Goal: Task Accomplishment & Management: Manage account settings

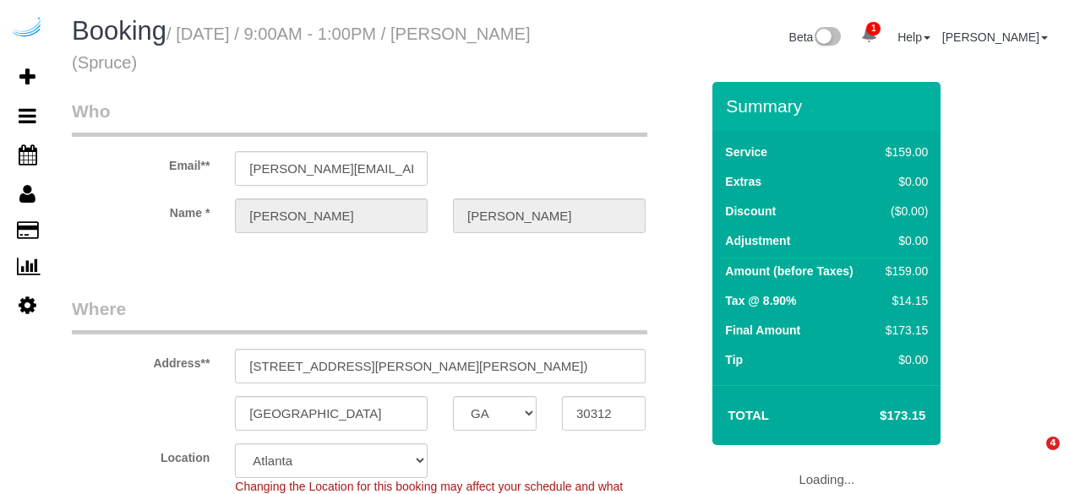
select select "GA"
select select "282"
select select "number:9"
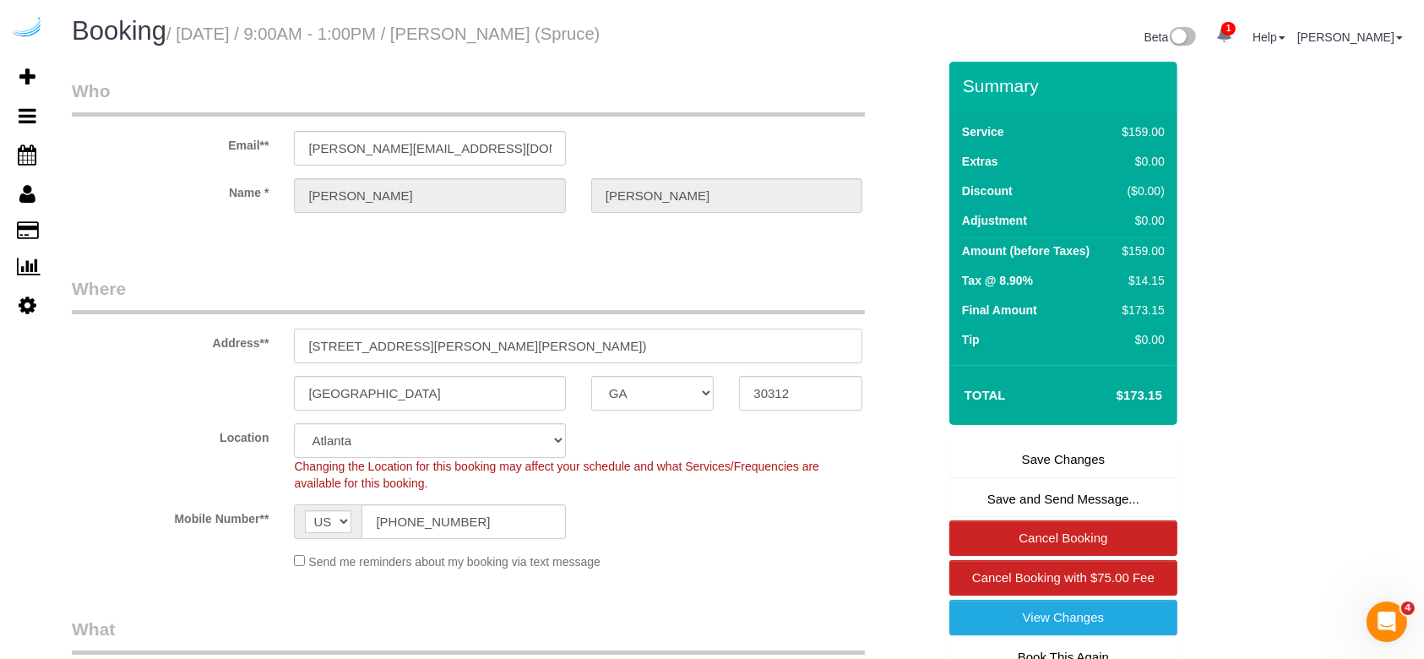
click at [832, 346] on input "[STREET_ADDRESS][PERSON_NAME][PERSON_NAME])" at bounding box center [578, 346] width 569 height 35
click at [785, 341] on input "[STREET_ADDRESS][PERSON_NAME][PERSON_NAME])" at bounding box center [578, 346] width 569 height 35
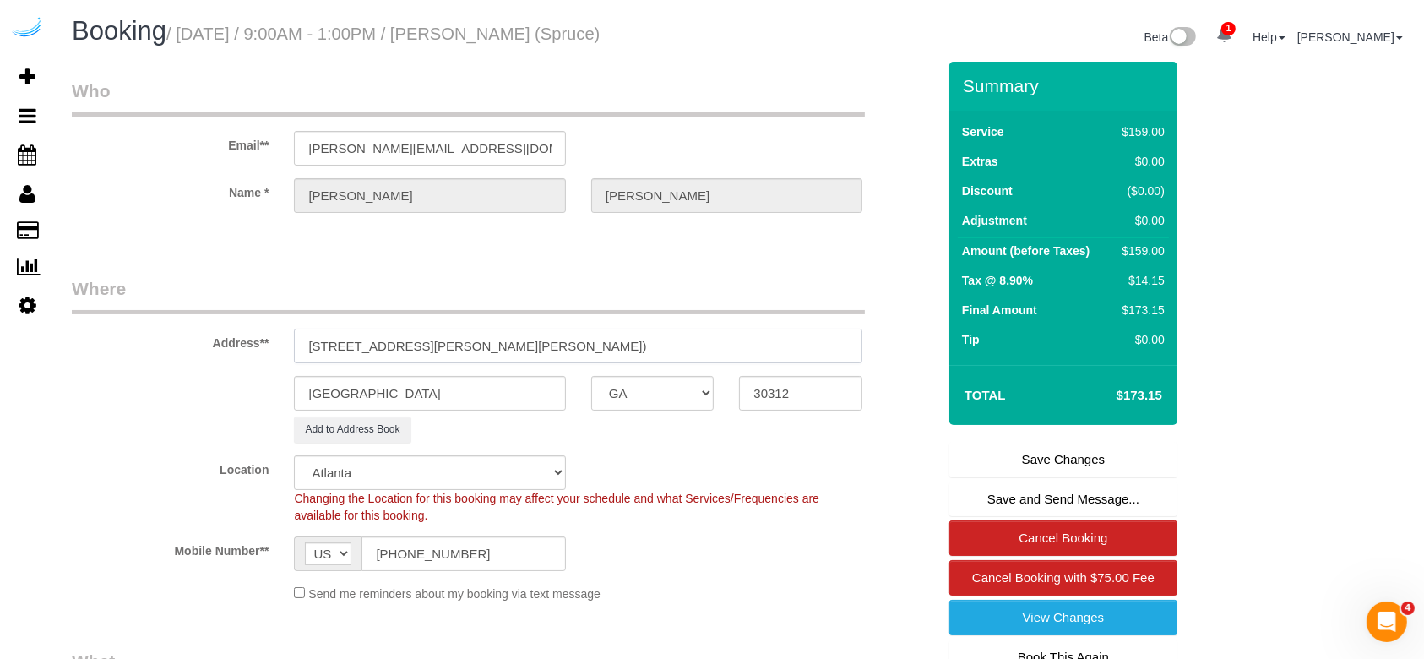
scroll to position [112, 0]
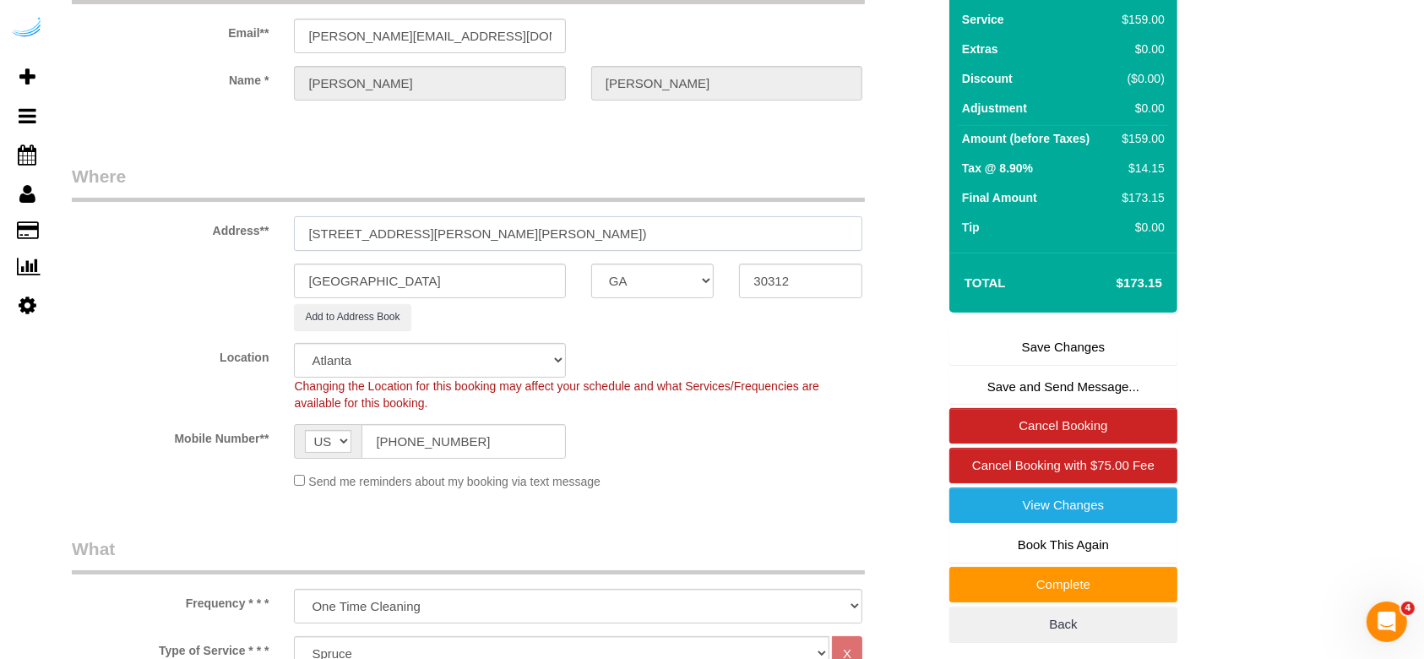
type input "[STREET_ADDRESS][PERSON_NAME][PERSON_NAME])"
click at [1034, 493] on link "Book This Again" at bounding box center [1064, 544] width 228 height 35
select select "GA"
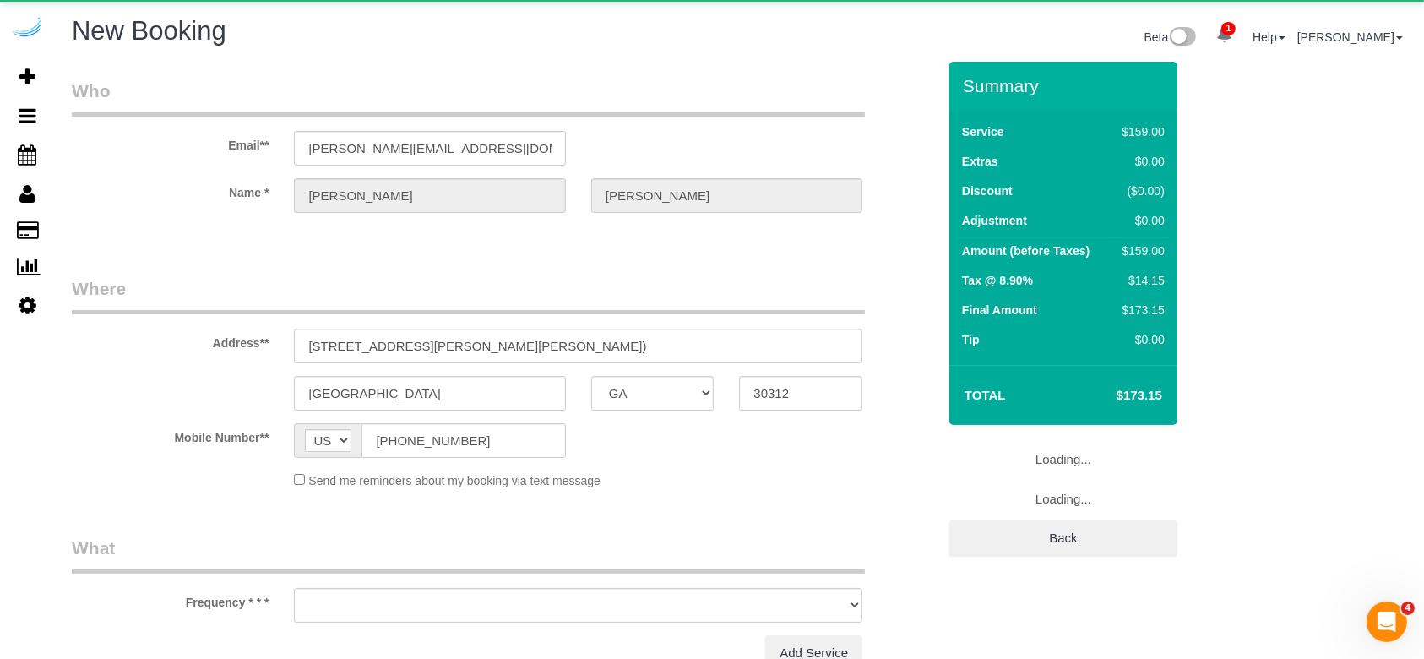
select select "string:fspay"
select select "number:9"
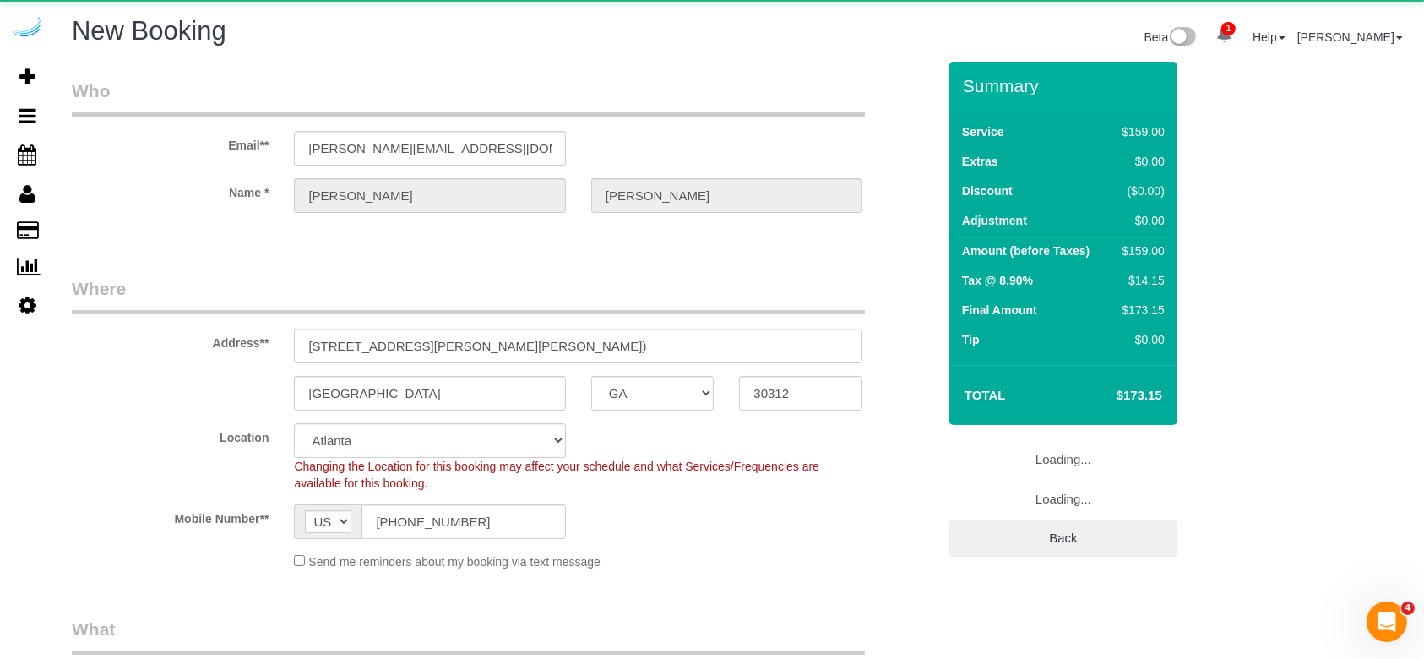
select select "object:3687"
select select "282"
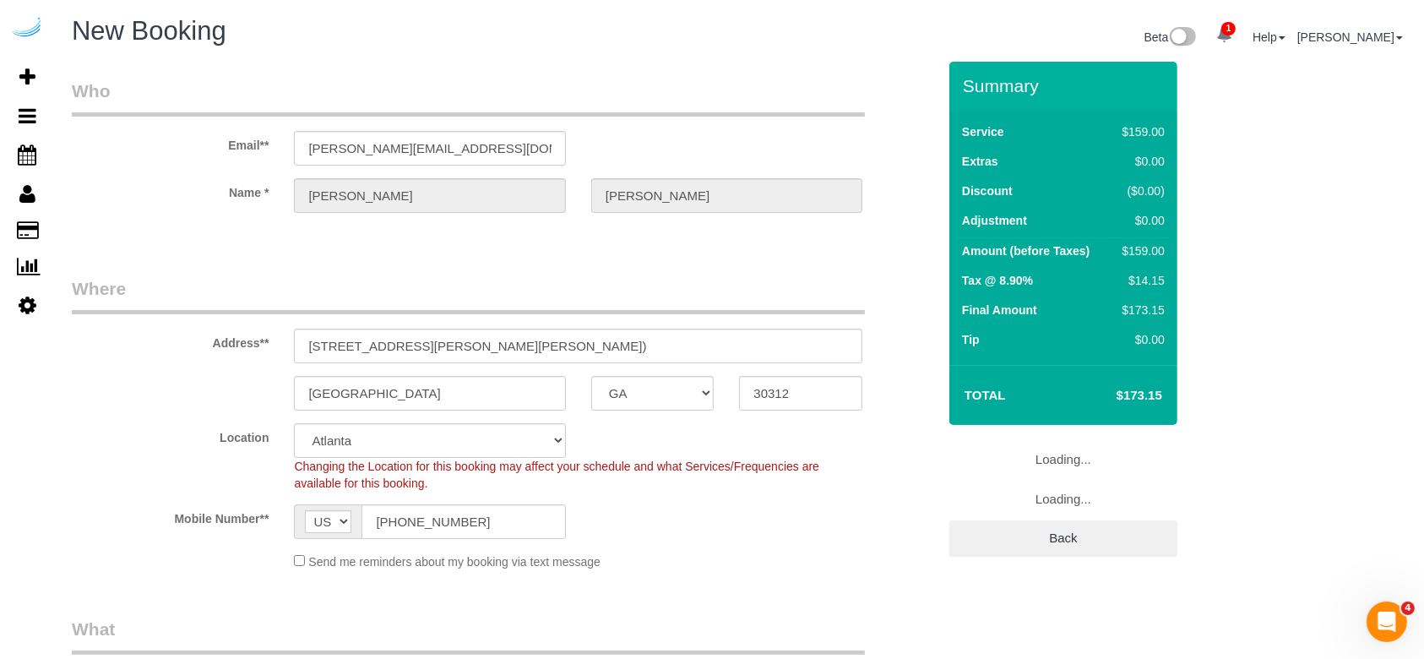
select select "object:3778"
click at [780, 342] on input "[STREET_ADDRESS][PERSON_NAME][PERSON_NAME])" at bounding box center [578, 346] width 569 height 35
click at [787, 343] on input "[STREET_ADDRESS][PERSON_NAME][PERSON_NAME])" at bounding box center [578, 346] width 569 height 35
paste input "1463244"
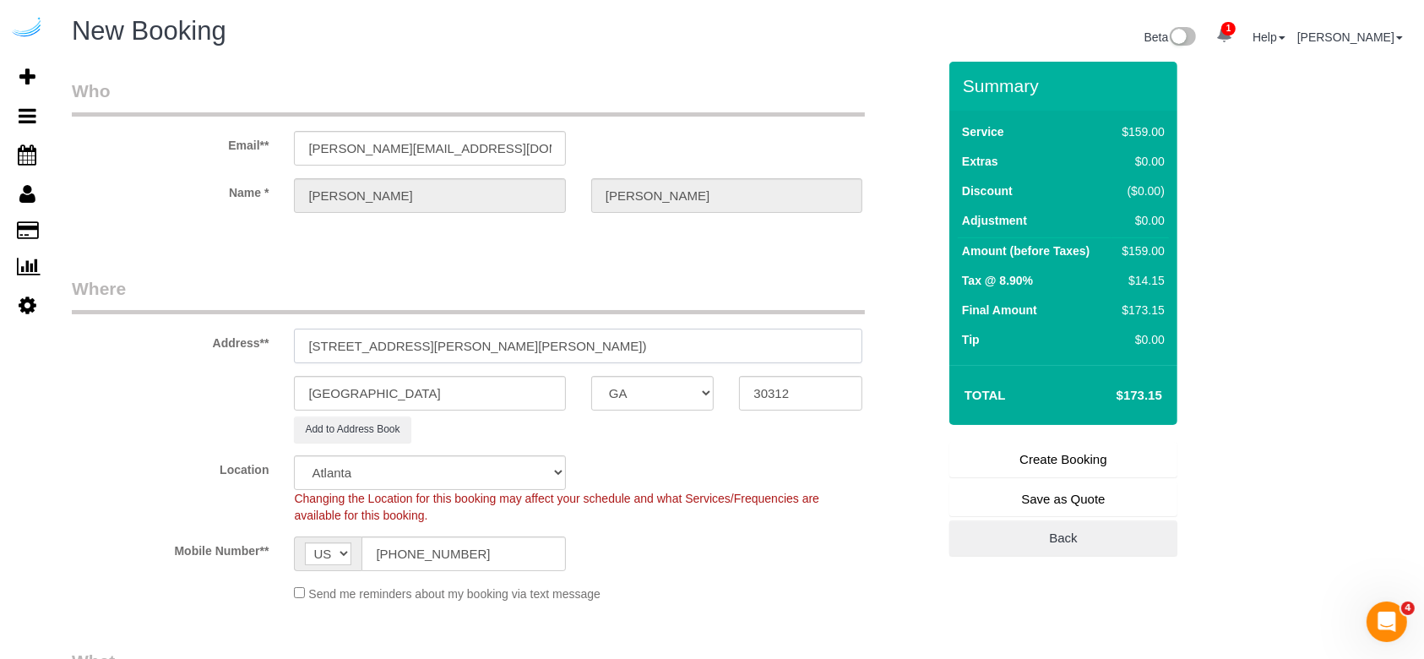
click at [789, 346] on input "[STREET_ADDRESS][PERSON_NAME][PERSON_NAME])" at bounding box center [578, 346] width 569 height 35
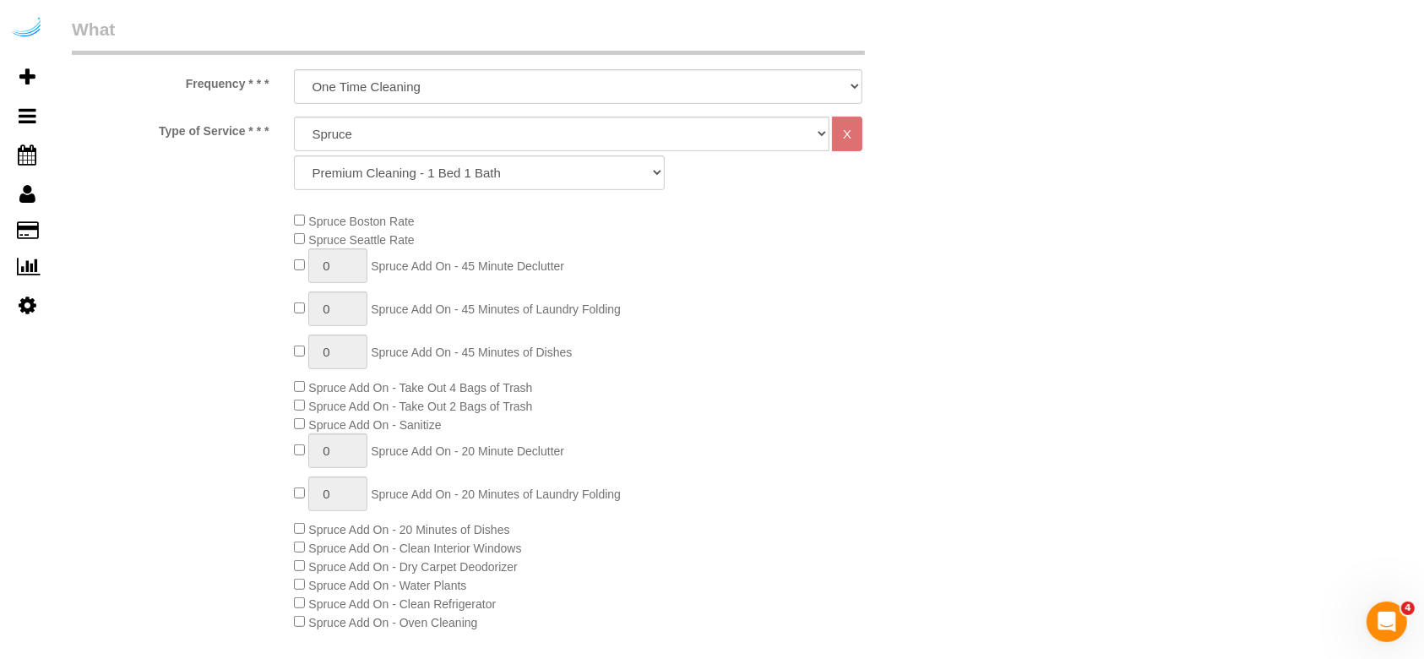
scroll to position [676, 0]
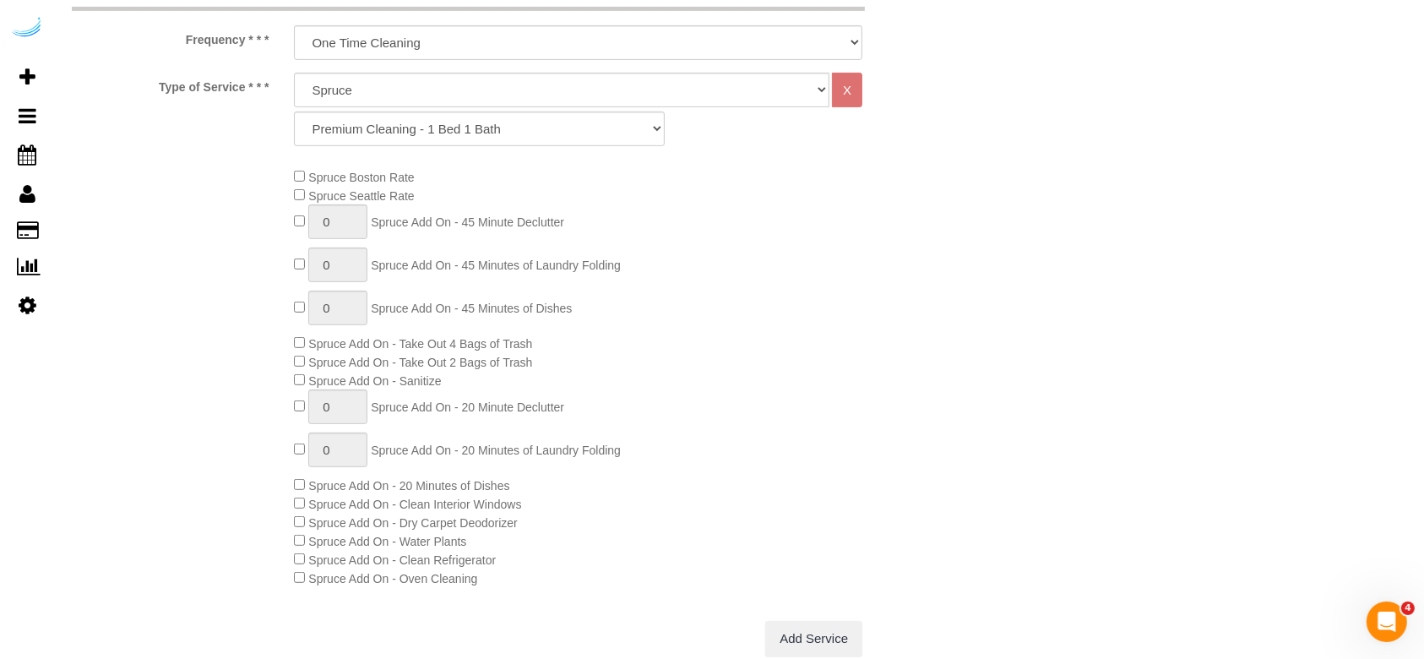
type input "[STREET_ADDRESS][PERSON_NAME][PERSON_NAME])"
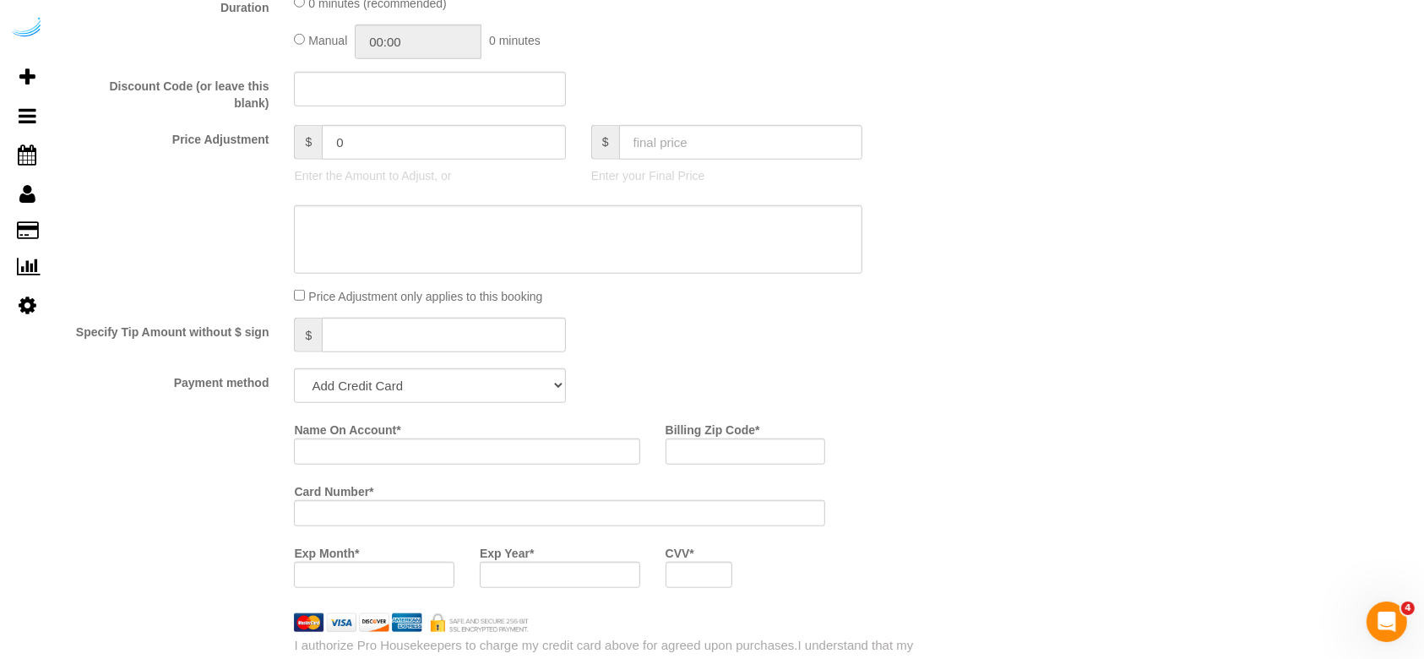
scroll to position [1464, 0]
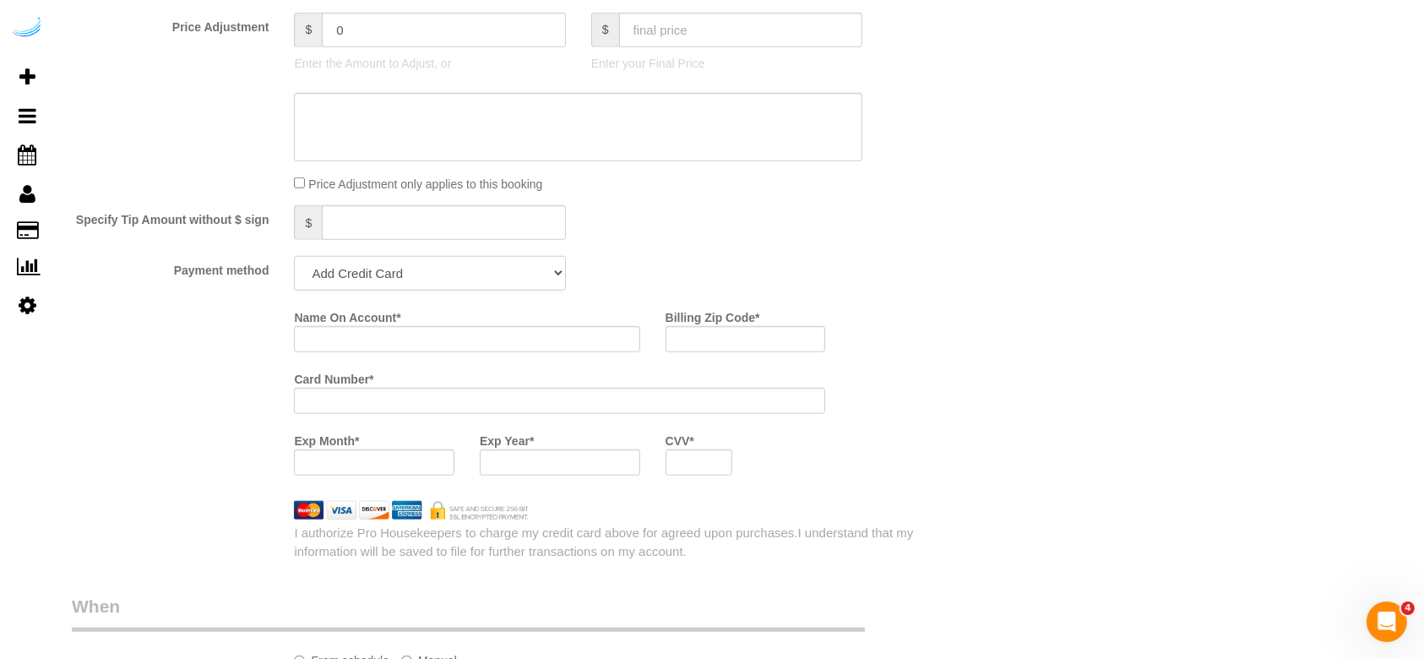
click at [495, 287] on select "Add Credit Card Cash Check Paypal" at bounding box center [429, 273] width 271 height 35
select select "string:check"
click at [294, 264] on select "Add Credit Card Cash Check Paypal" at bounding box center [429, 273] width 271 height 35
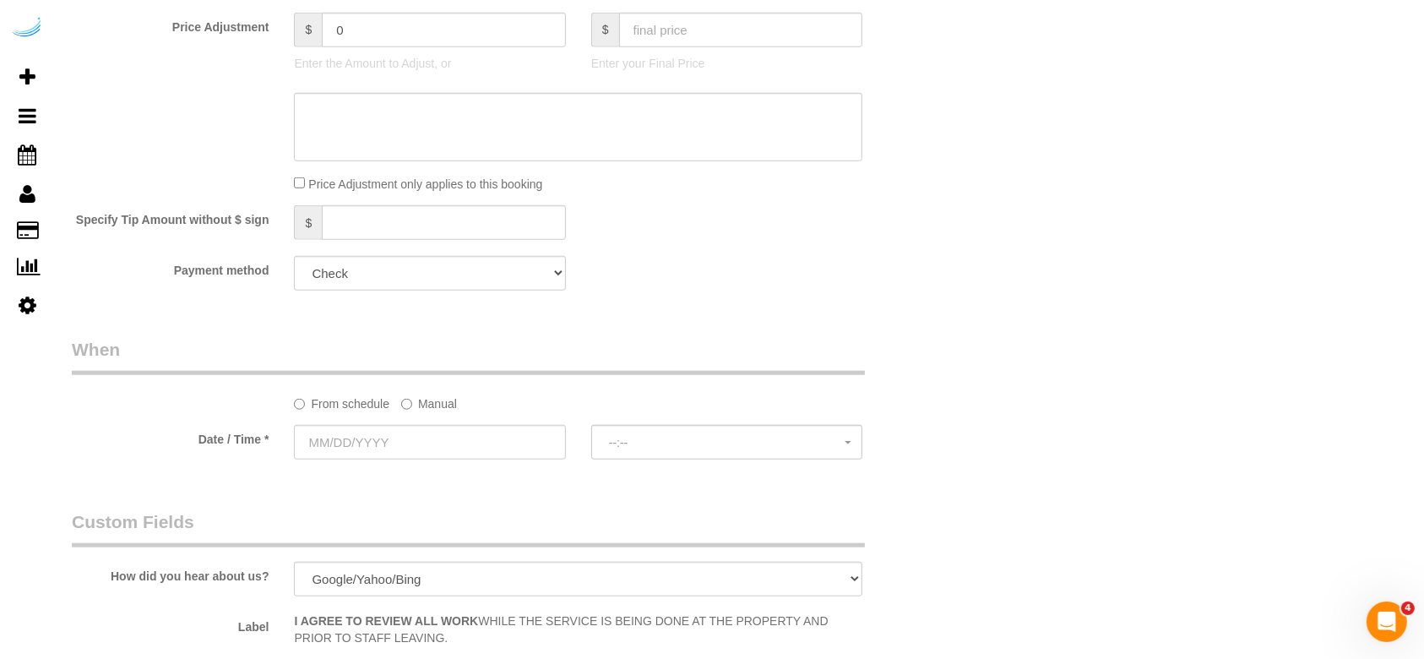
click at [434, 406] on label "Manual" at bounding box center [429, 400] width 56 height 23
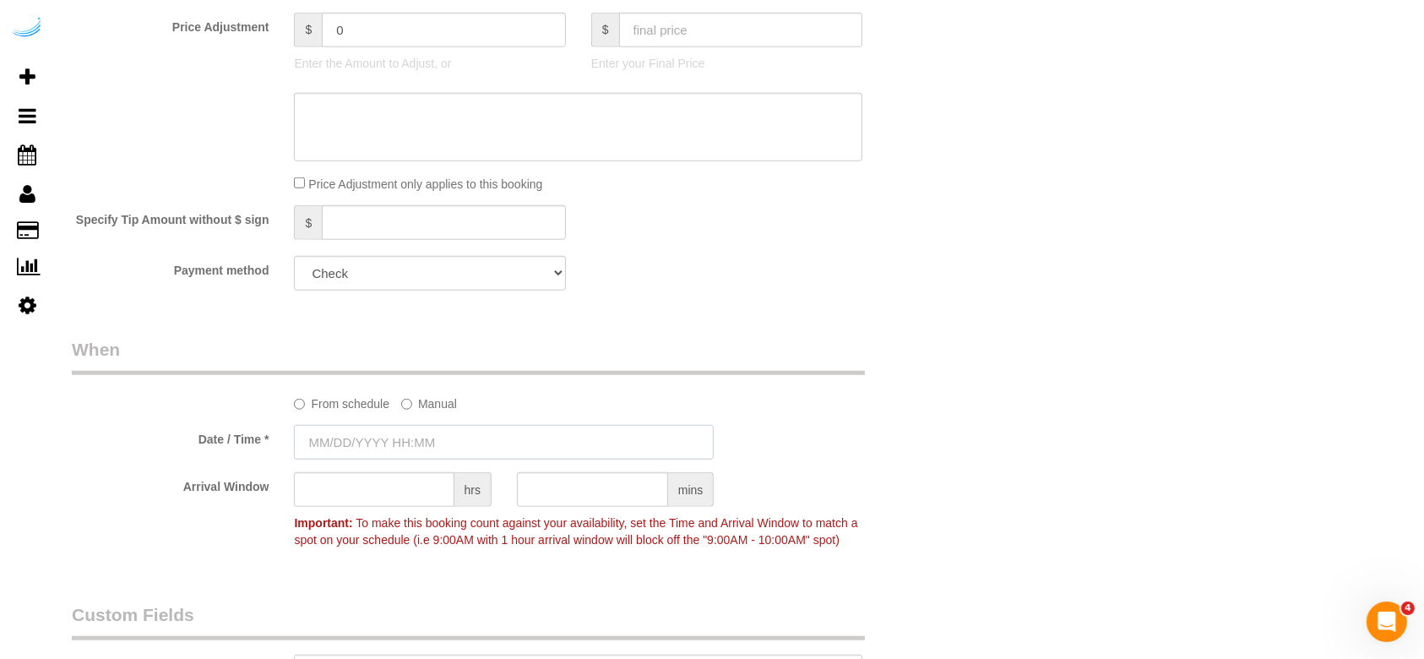
click at [345, 455] on input "text" at bounding box center [504, 442] width 420 height 35
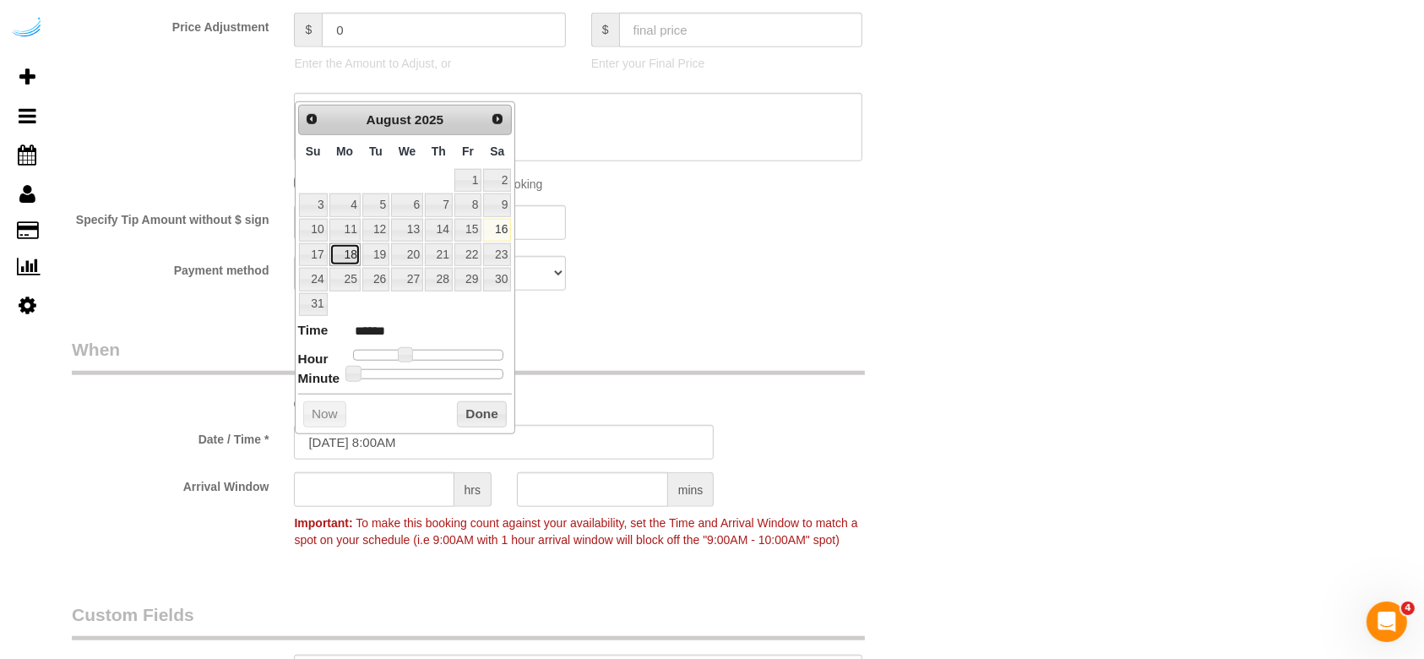
click at [353, 264] on link "18" at bounding box center [344, 254] width 31 height 23
type input "[DATE] 9:00AM"
type input "******"
click at [412, 347] on span at bounding box center [411, 354] width 15 height 15
click at [433, 488] on input "text" at bounding box center [374, 489] width 160 height 35
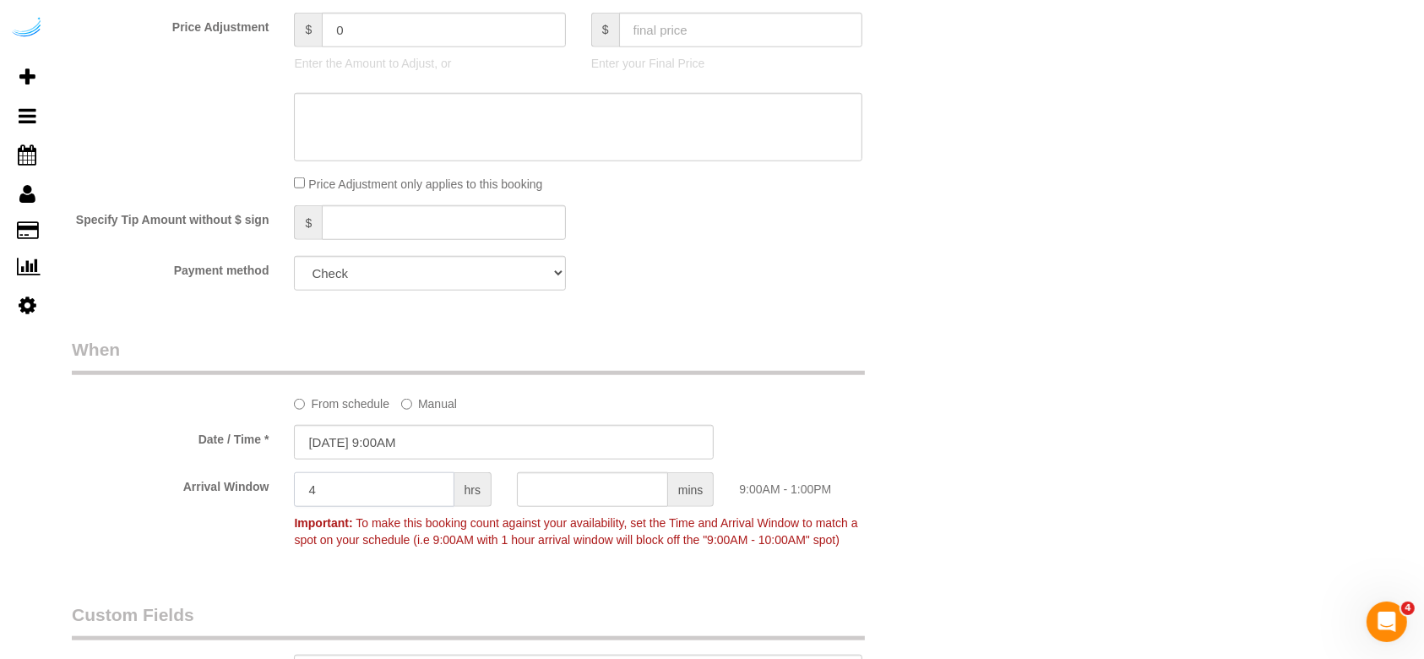
type input "4"
click at [684, 286] on div "Payment method Add Credit Card Cash Check Paypal" at bounding box center [504, 273] width 890 height 35
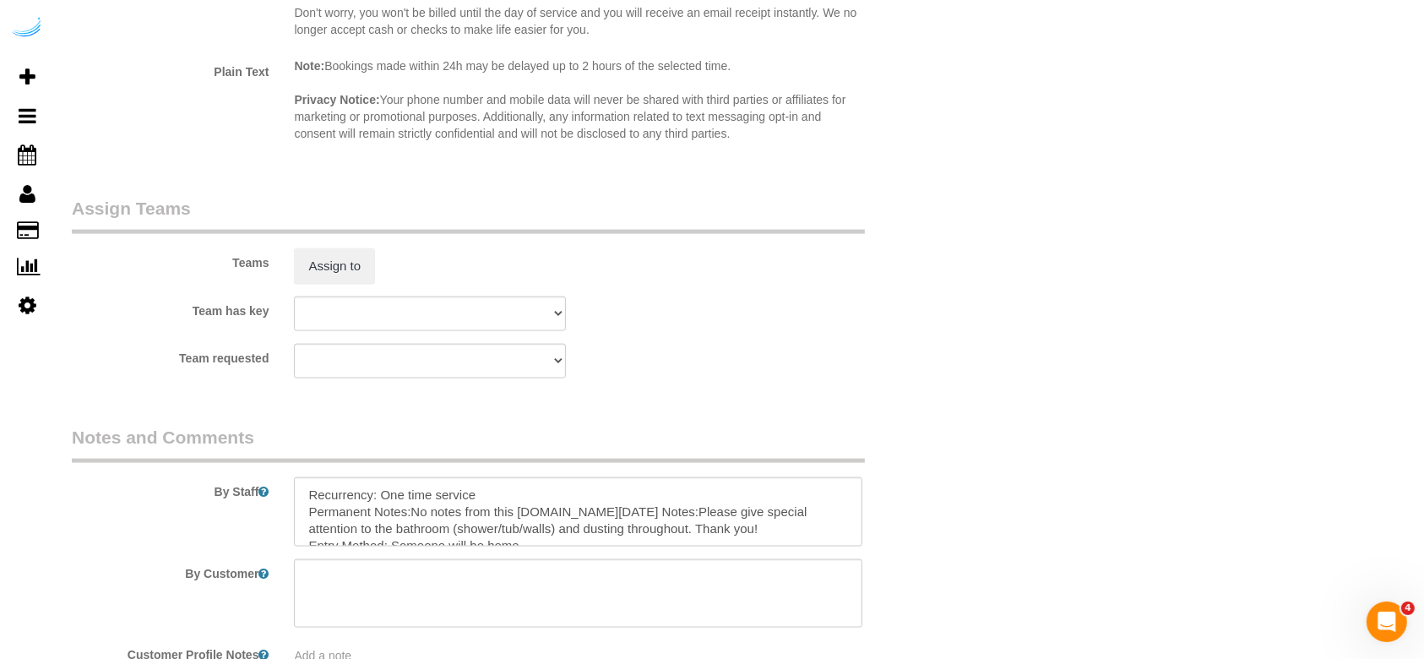
scroll to position [2433, 0]
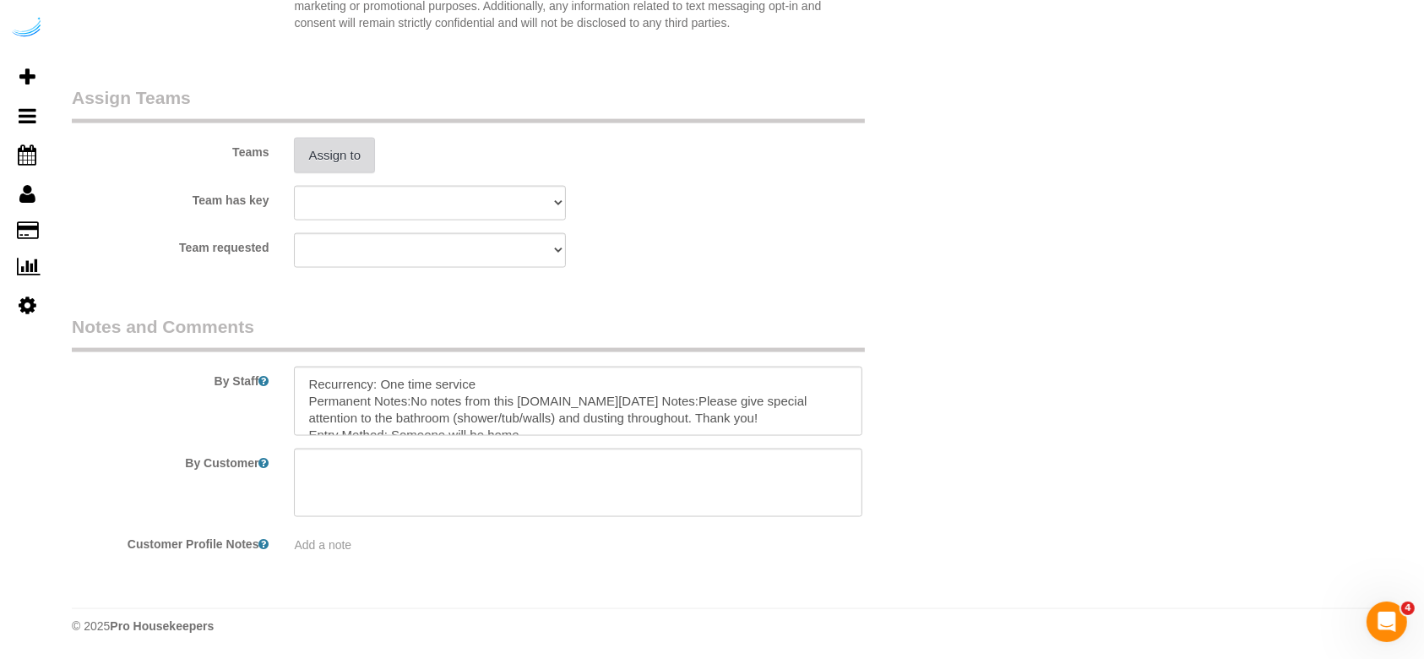
click at [318, 152] on button "Assign to" at bounding box center [334, 155] width 81 height 35
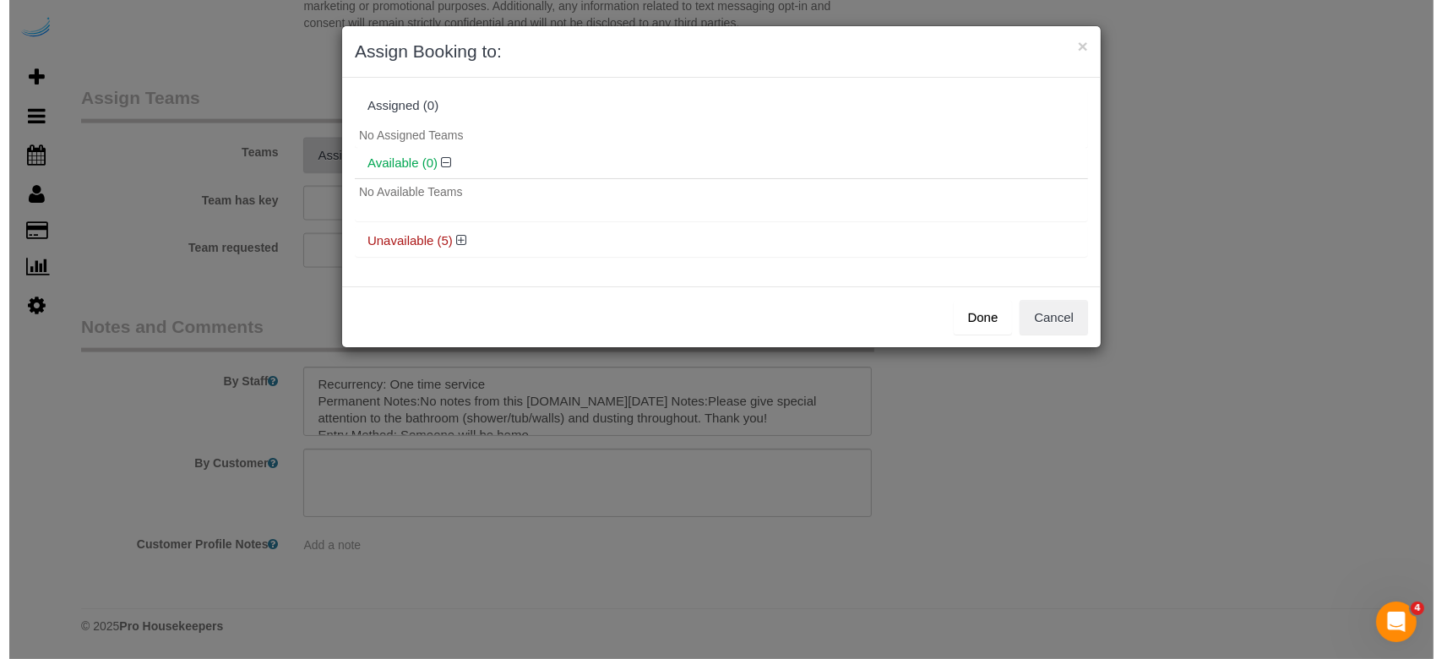
scroll to position [2427, 0]
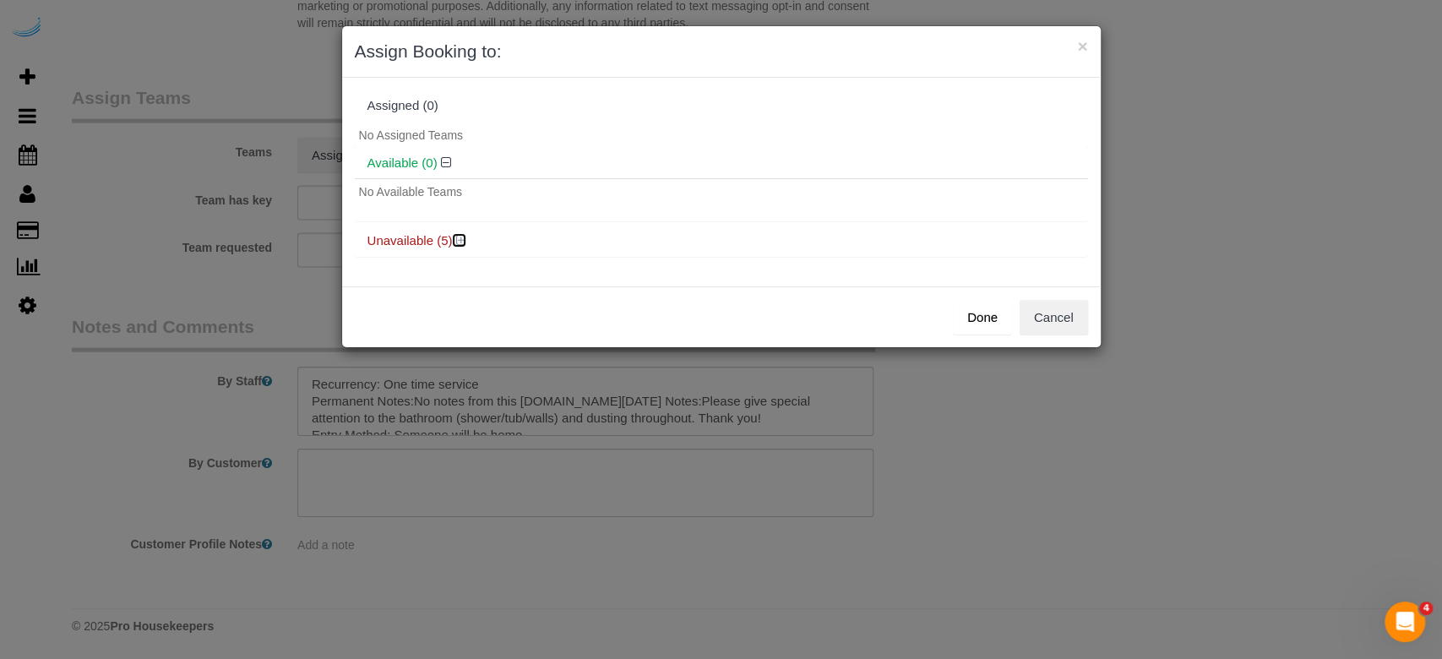
click at [459, 243] on icon at bounding box center [461, 240] width 10 height 13
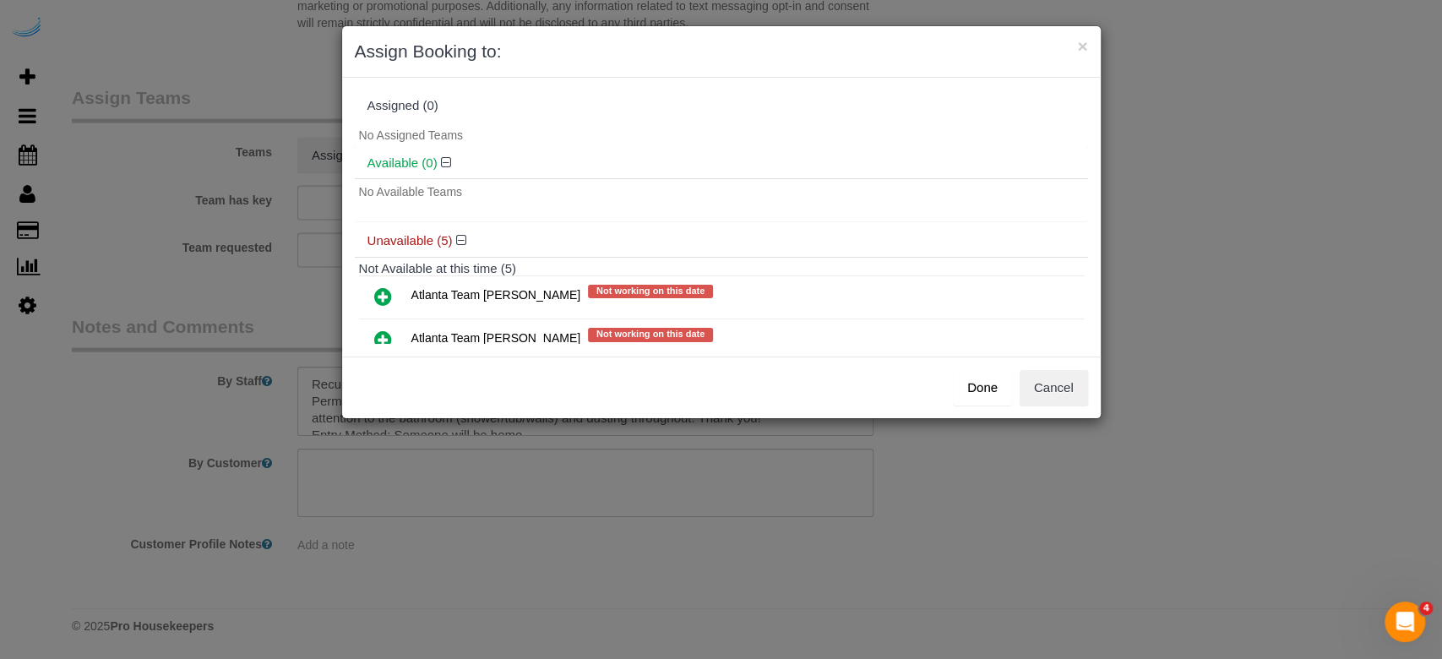
click at [385, 294] on icon at bounding box center [383, 296] width 18 height 20
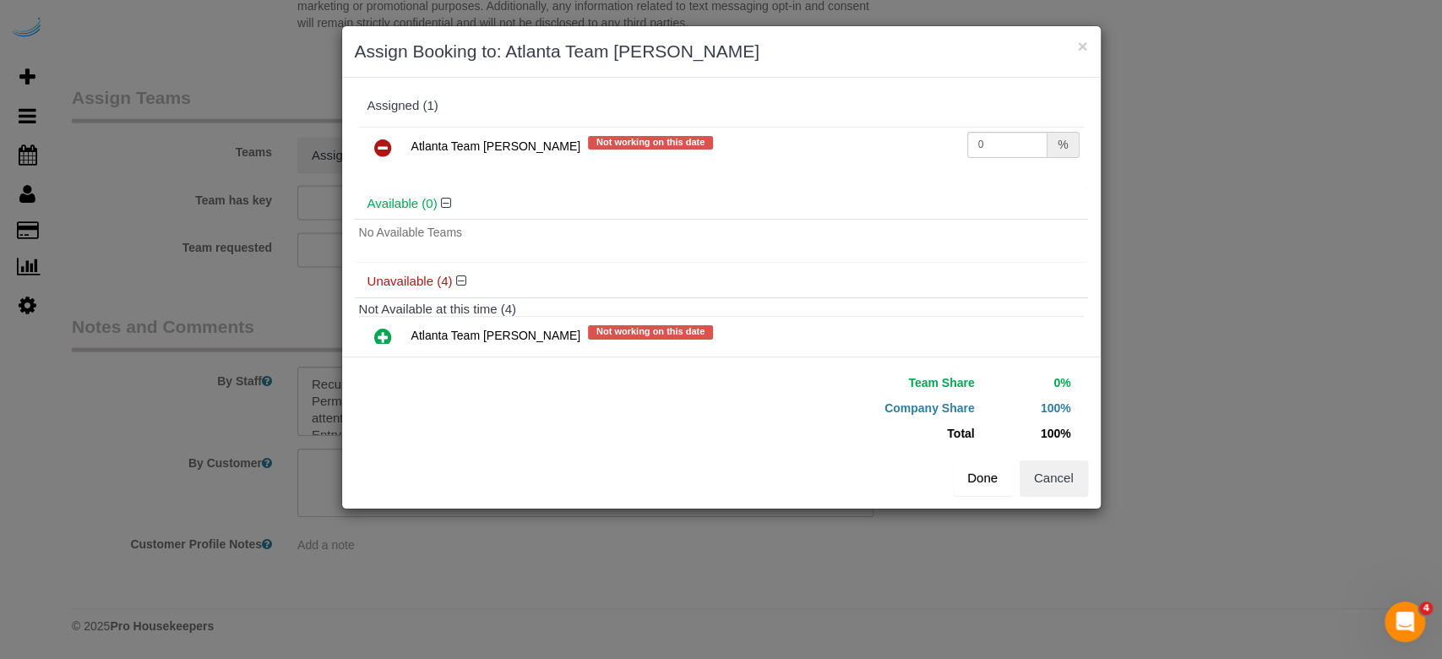
click at [384, 142] on icon at bounding box center [383, 148] width 18 height 20
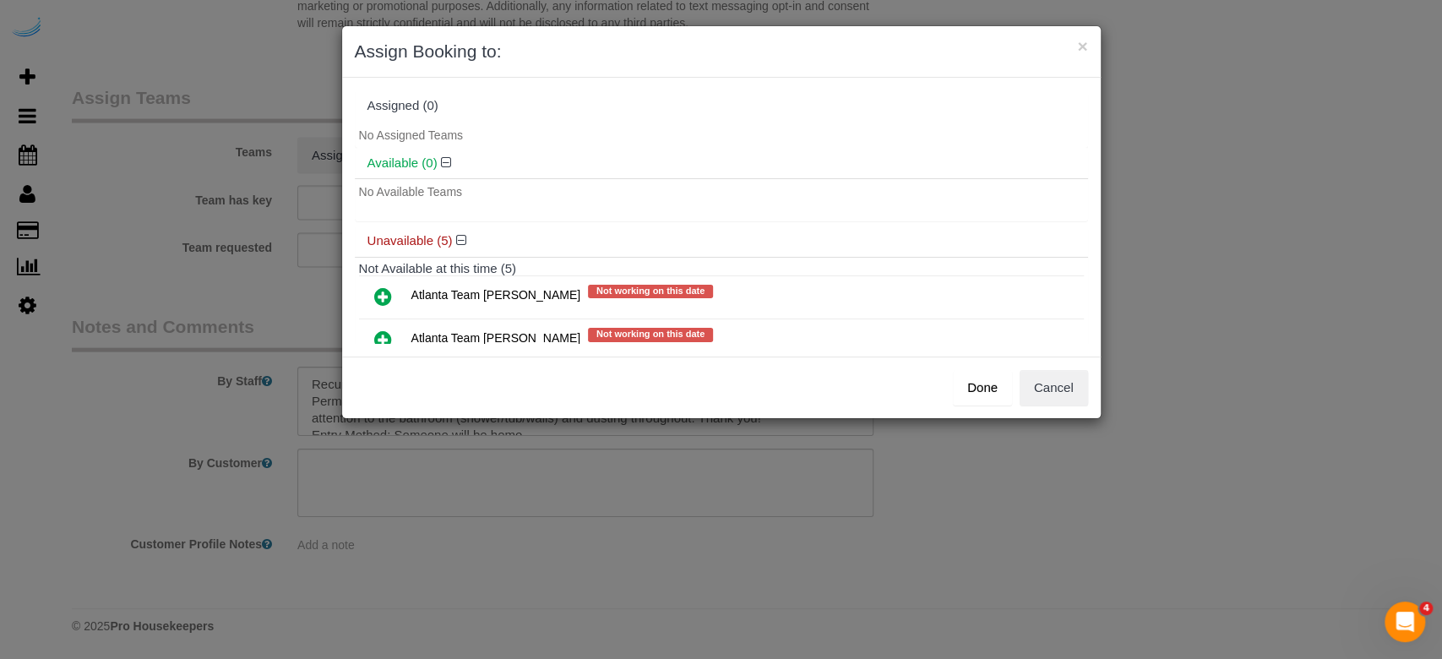
click at [387, 335] on icon at bounding box center [383, 339] width 18 height 20
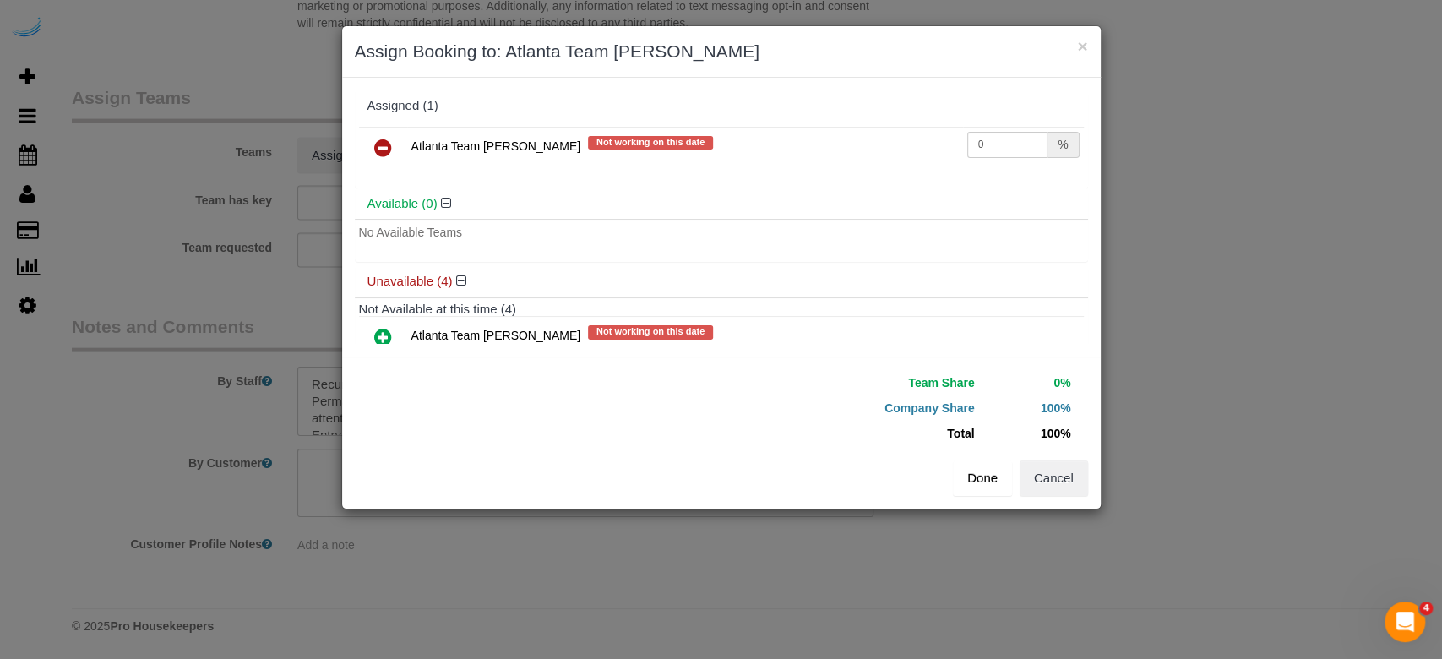
click at [979, 473] on button "Done" at bounding box center [982, 477] width 59 height 35
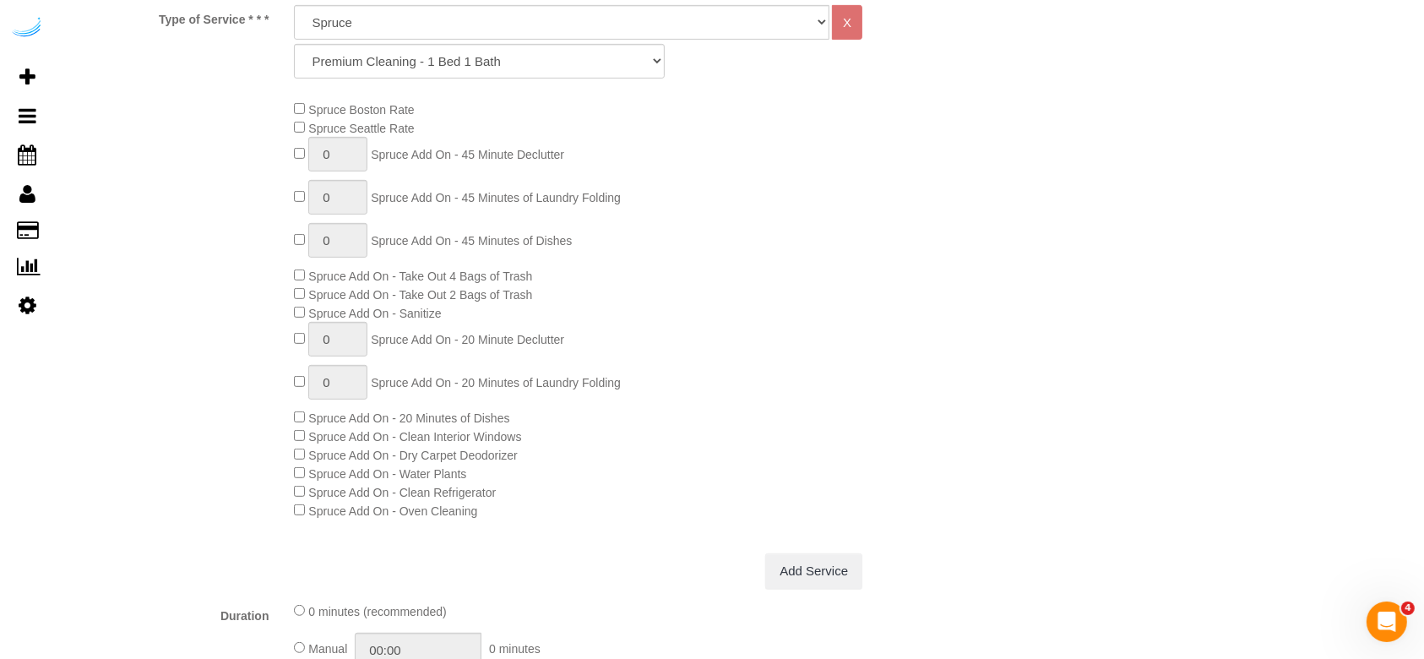
scroll to position [0, 0]
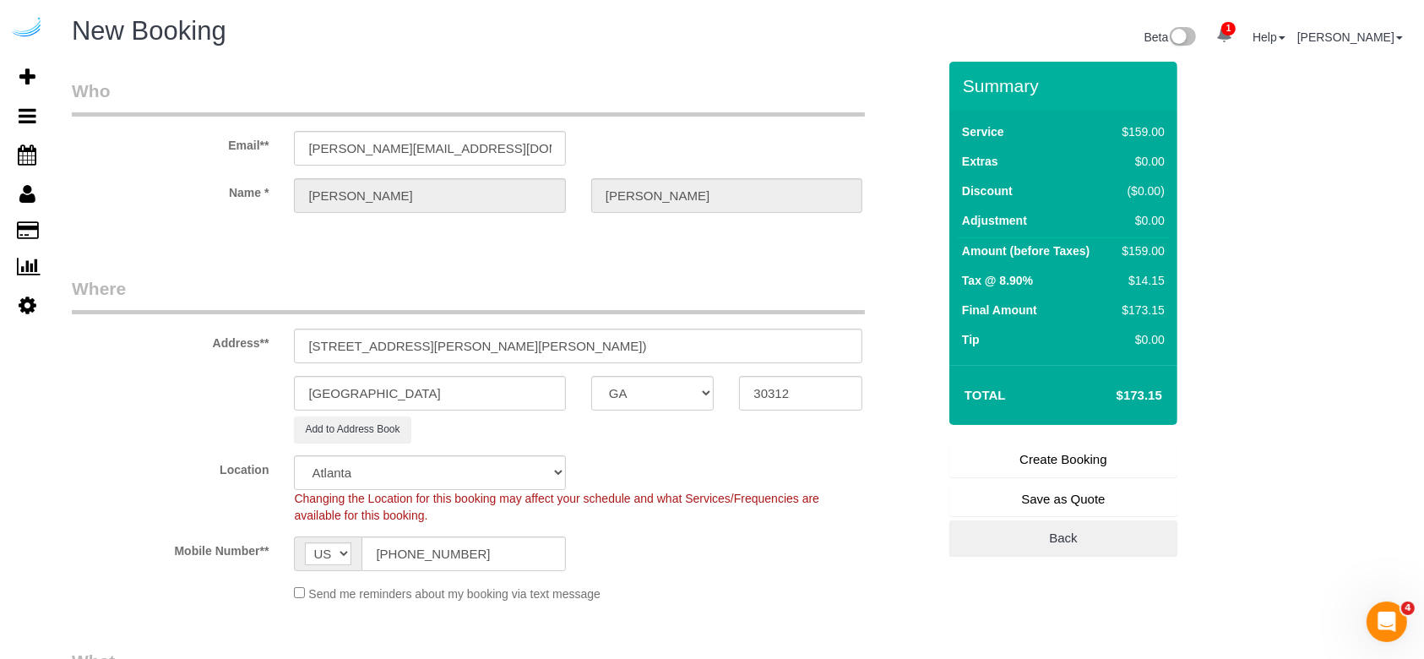
click at [1047, 457] on link "Create Booking" at bounding box center [1064, 459] width 228 height 35
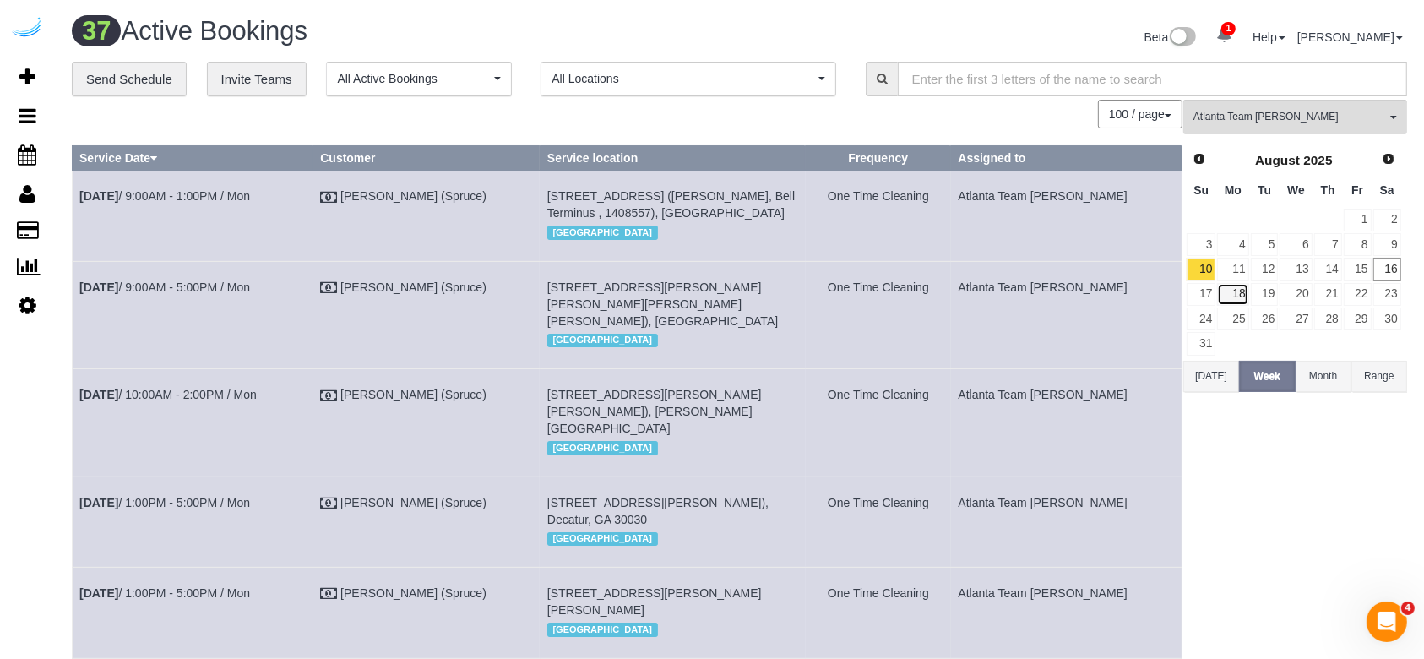
click at [1068, 298] on link "18" at bounding box center [1232, 294] width 31 height 23
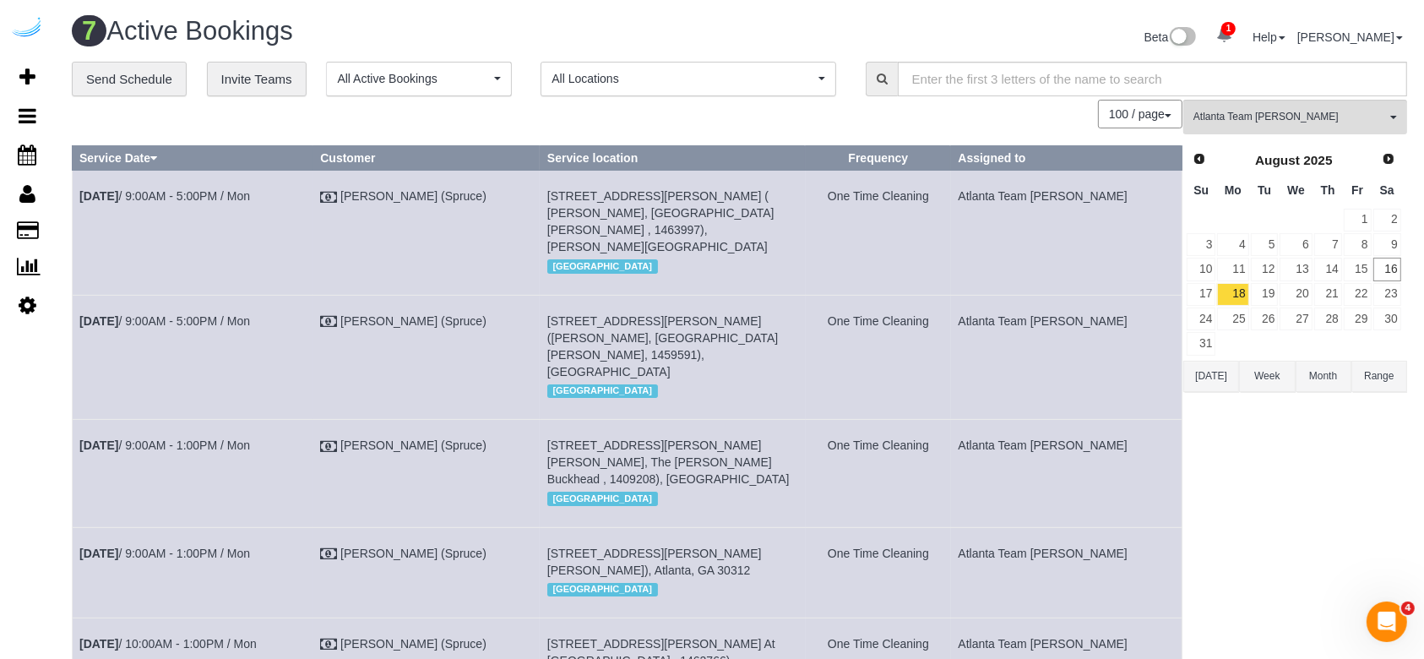
scroll to position [225, 0]
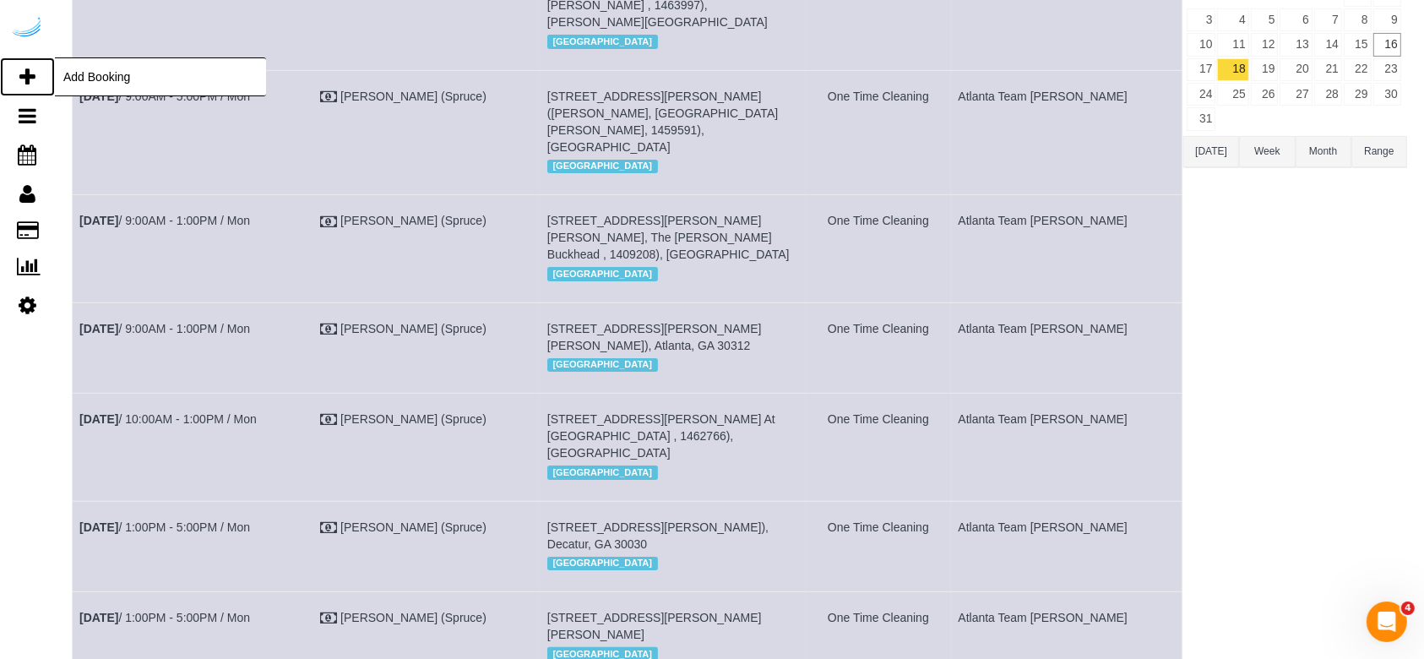
click at [19, 71] on icon at bounding box center [27, 77] width 16 height 20
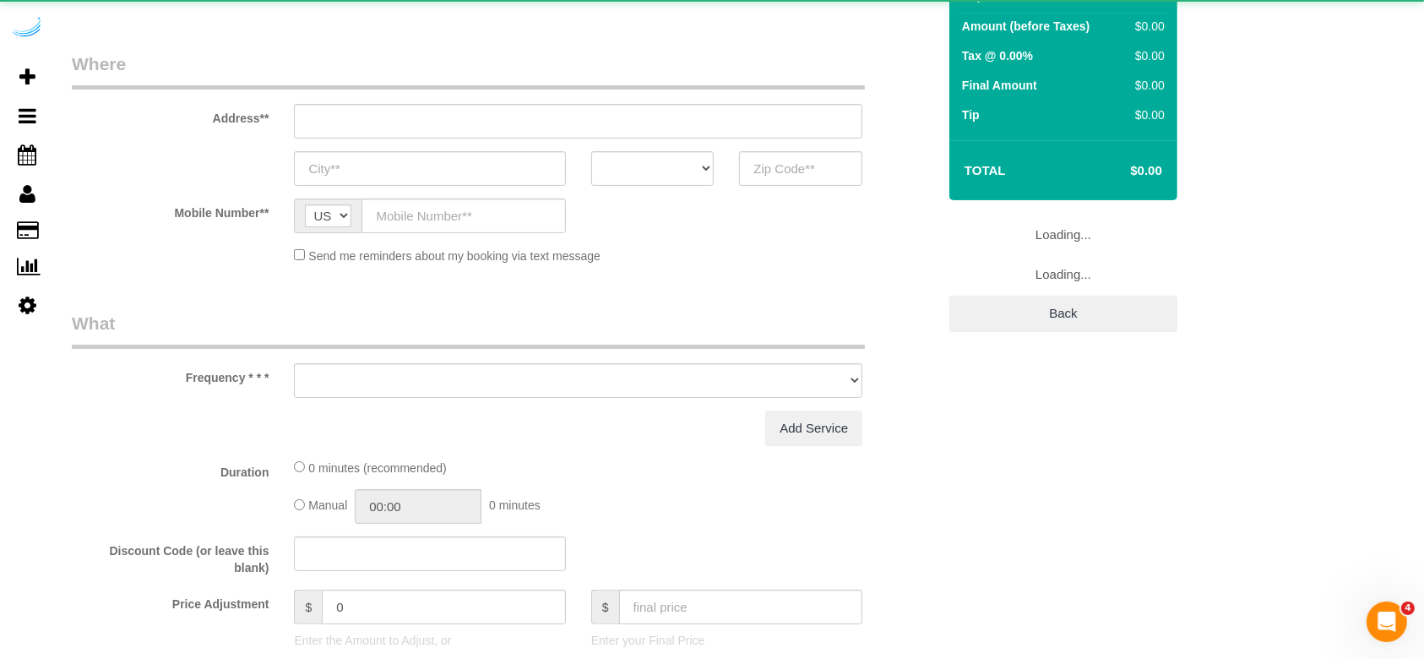
select select "object:5665"
select select "4"
select select "number:9"
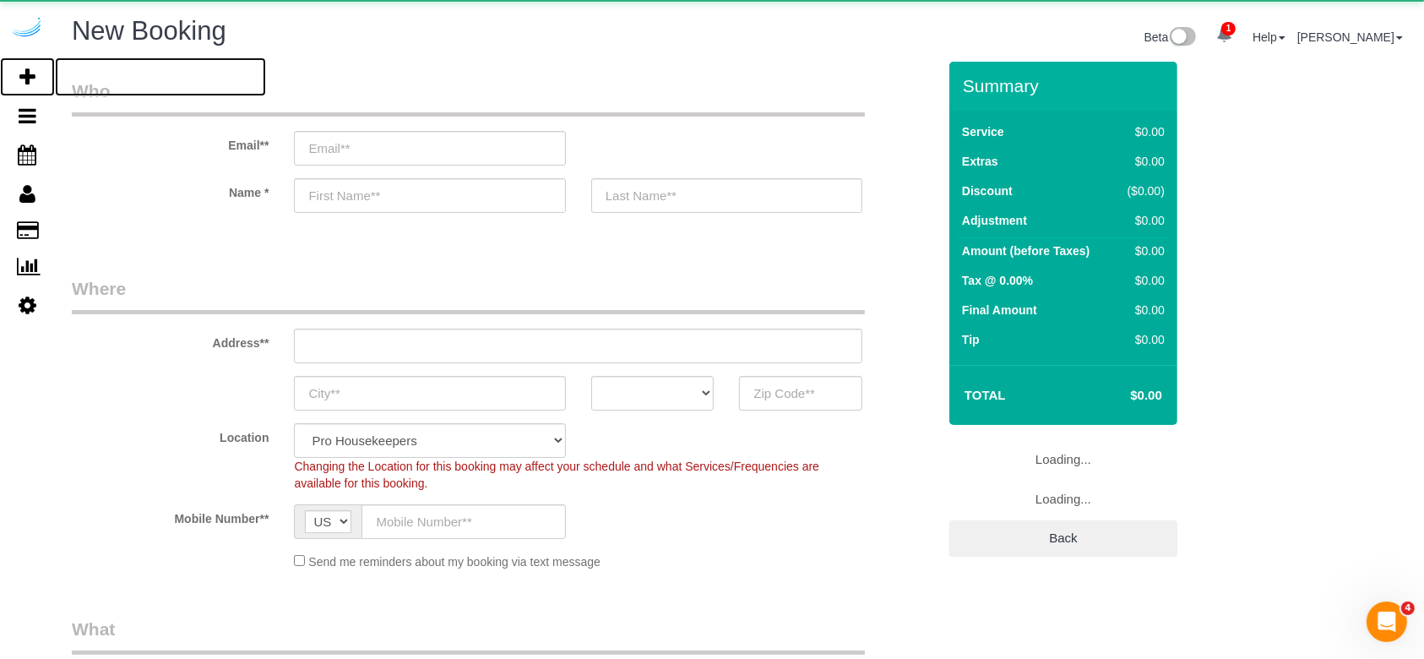
select select "object:5801"
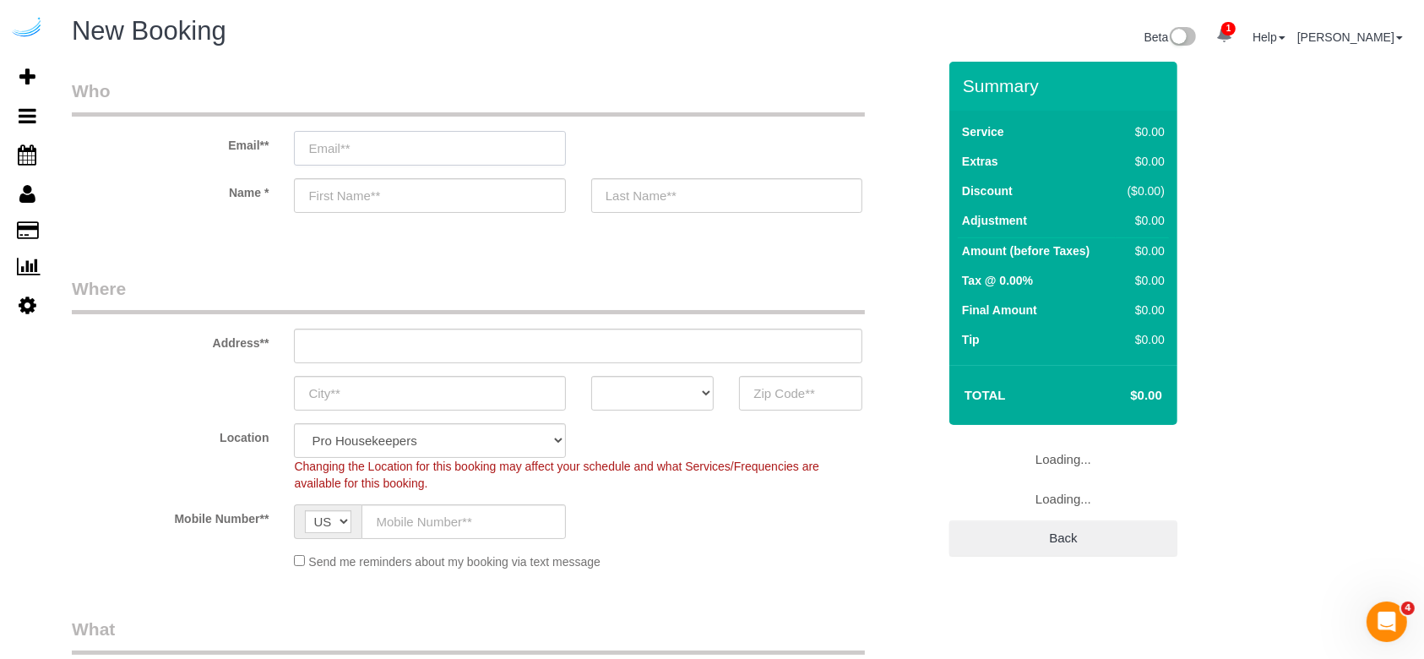
click at [406, 165] on input "email" at bounding box center [429, 148] width 271 height 35
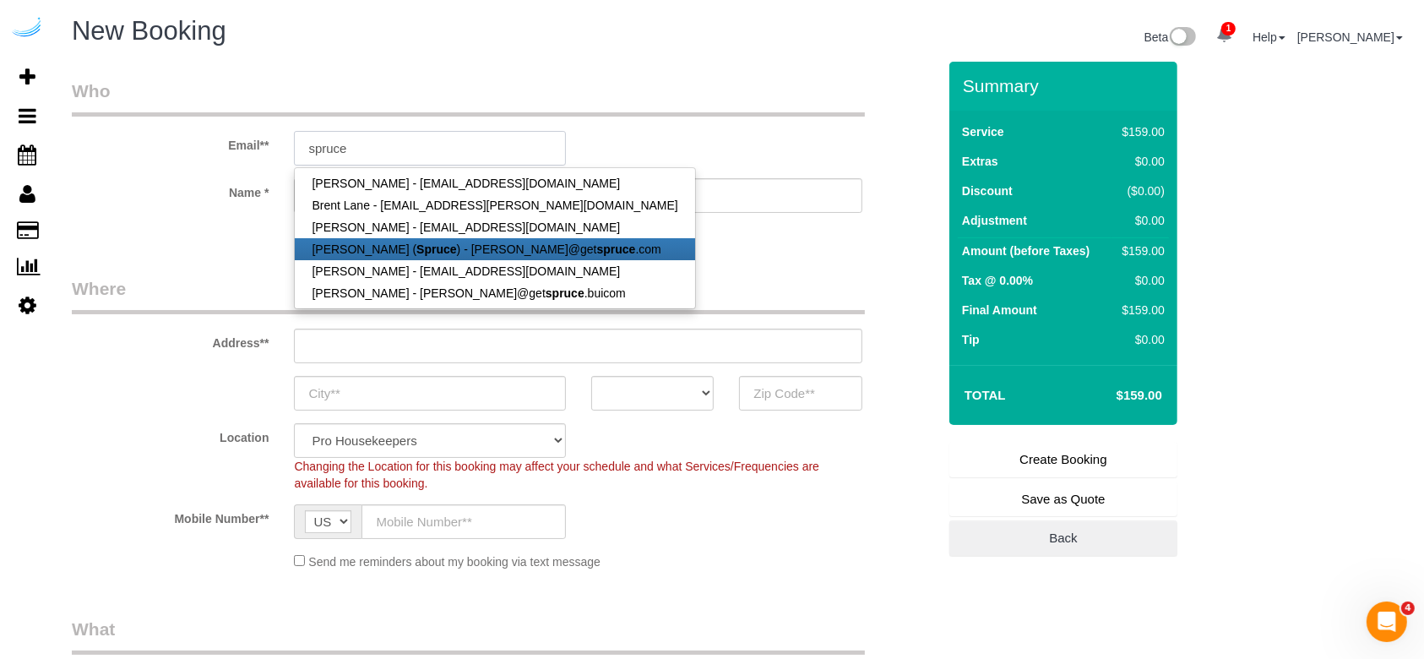
type input "[PERSON_NAME][EMAIL_ADDRESS][DOMAIN_NAME]"
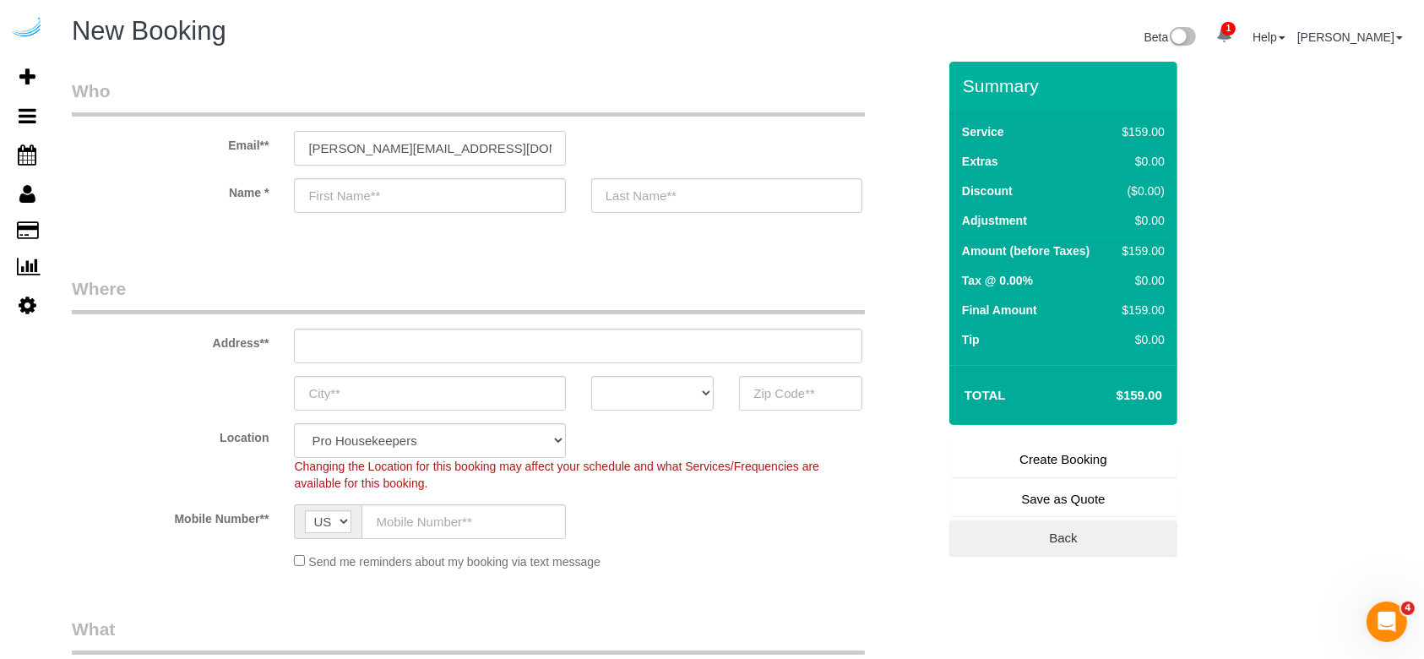
type input "[PERSON_NAME]"
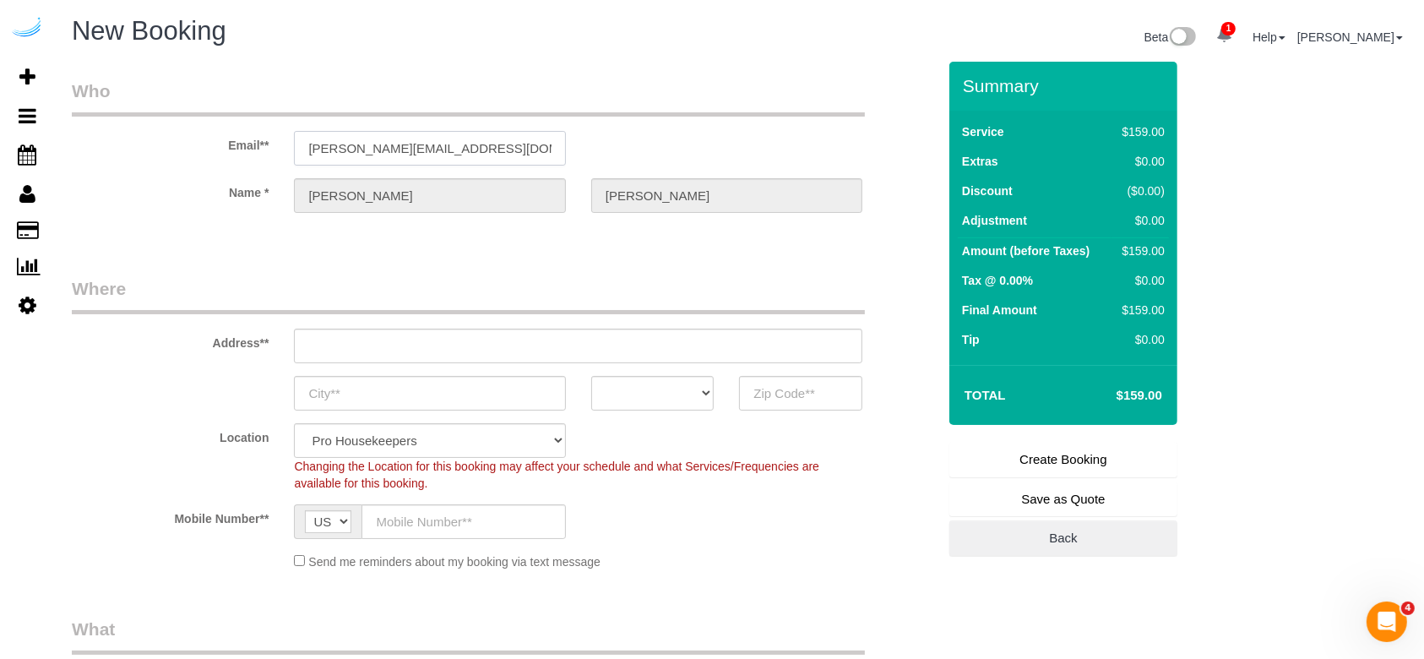
type input "[STREET_ADDRESS][PERSON_NAME]"
type input "Austin"
select select "[GEOGRAPHIC_DATA]"
type input "78704"
type input "[PERSON_NAME][EMAIL_ADDRESS][DOMAIN_NAME]"
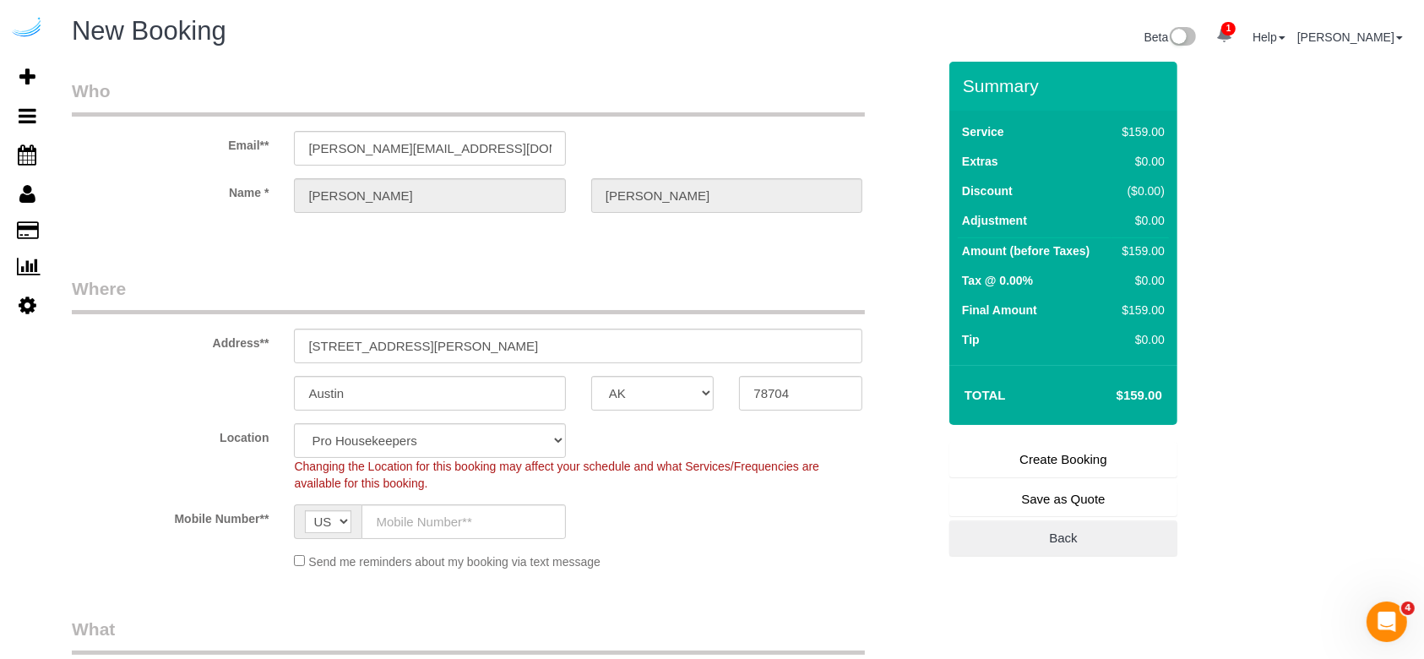
select select "9"
select select "object:5838"
click at [485, 344] on input "[STREET_ADDRESS][PERSON_NAME]" at bounding box center [578, 346] width 569 height 35
paste input "[STREET_ADDRESS]"
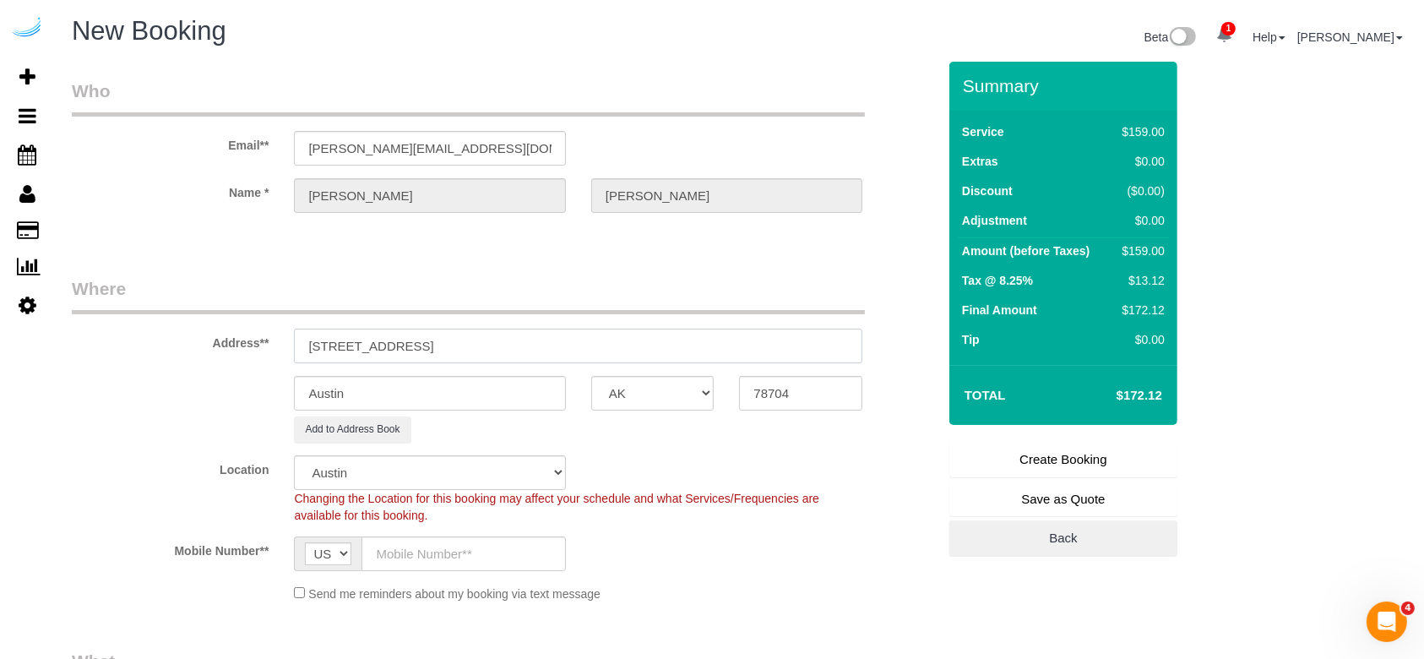
click at [526, 350] on input "[STREET_ADDRESS]" at bounding box center [578, 346] width 569 height 35
type input "[STREET_ADDRESS]"
click at [802, 391] on input "78704" at bounding box center [800, 393] width 123 height 35
paste input "30309"
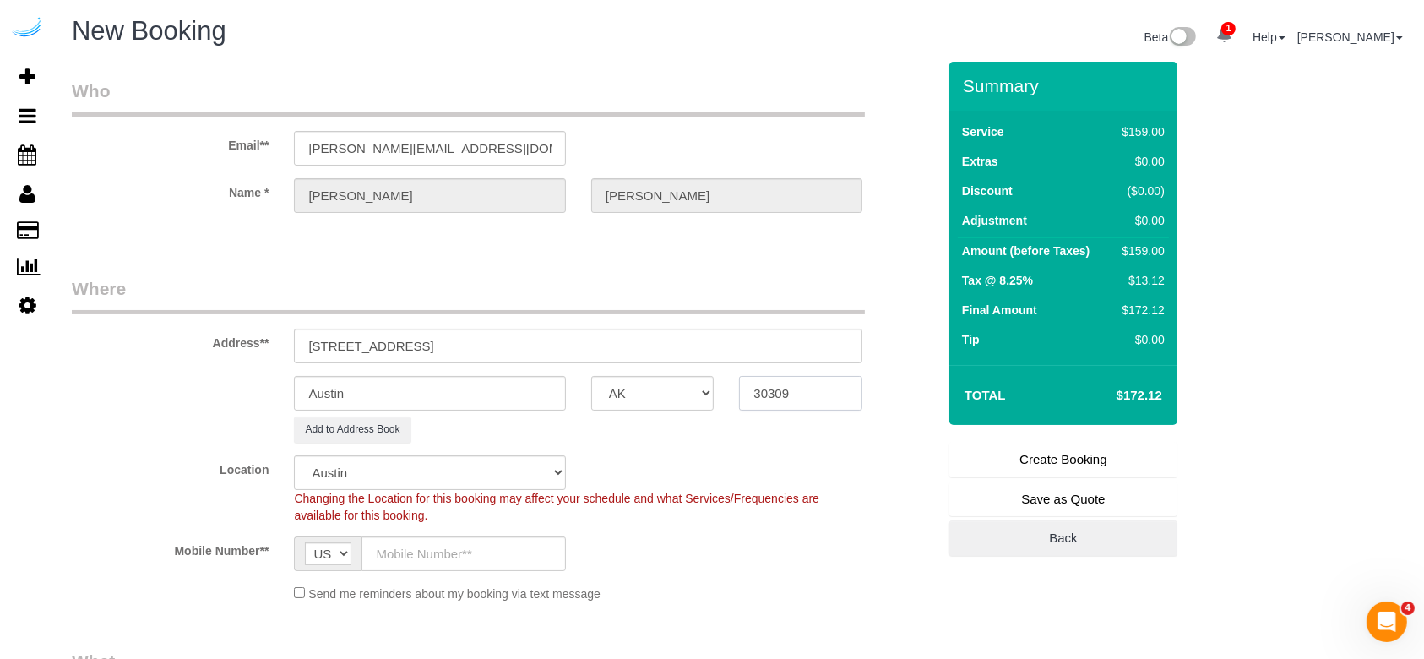
type input "30309"
click at [662, 391] on select "AK AL AR AZ CA CO CT DC DE [GEOGRAPHIC_DATA] [GEOGRAPHIC_DATA] HI IA ID IL IN K…" at bounding box center [652, 393] width 123 height 35
select select "8"
select select "GA"
click at [591, 376] on select "AK AL AR AZ CA CO CT DC DE [GEOGRAPHIC_DATA] [GEOGRAPHIC_DATA] HI IA ID IL IN K…" at bounding box center [652, 393] width 123 height 35
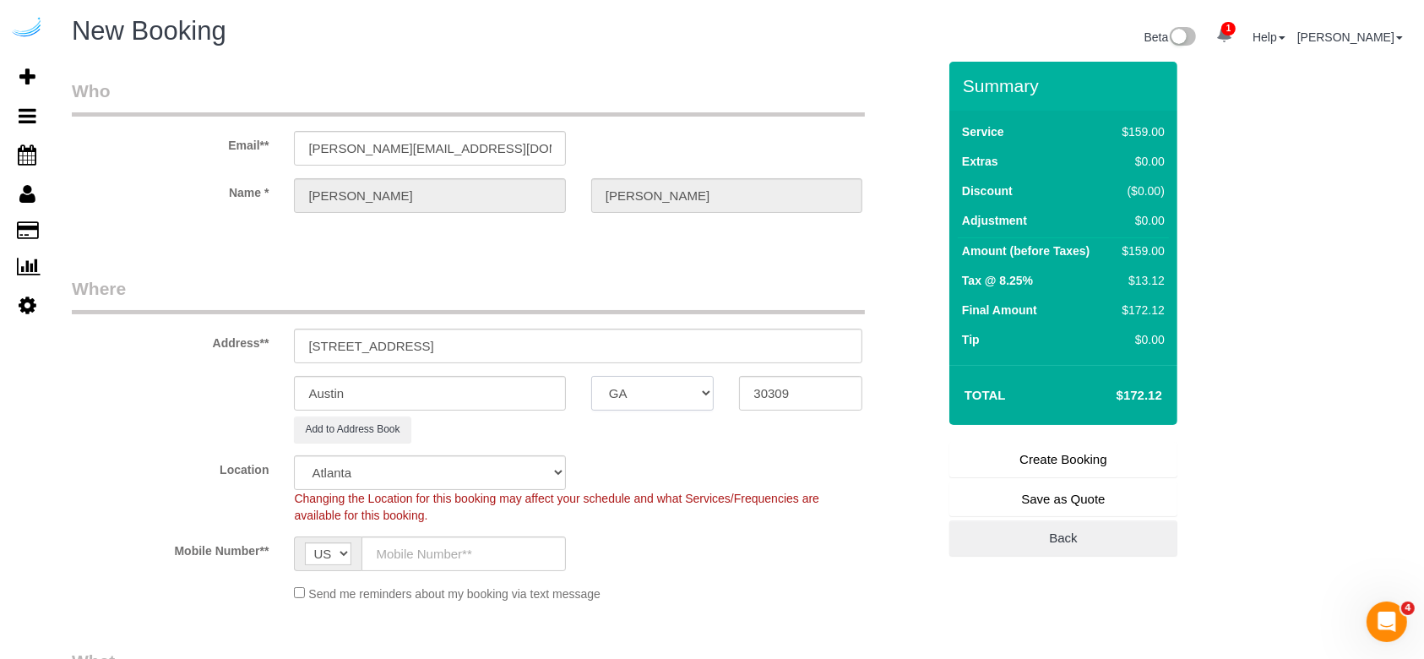
select select "object:5890"
click at [454, 354] on input "[STREET_ADDRESS]" at bounding box center [578, 346] width 569 height 35
click at [455, 353] on input "[STREET_ADDRESS]" at bounding box center [578, 346] width 569 height 35
click at [471, 395] on input "Austin" at bounding box center [429, 393] width 271 height 35
paste input "tlanta"
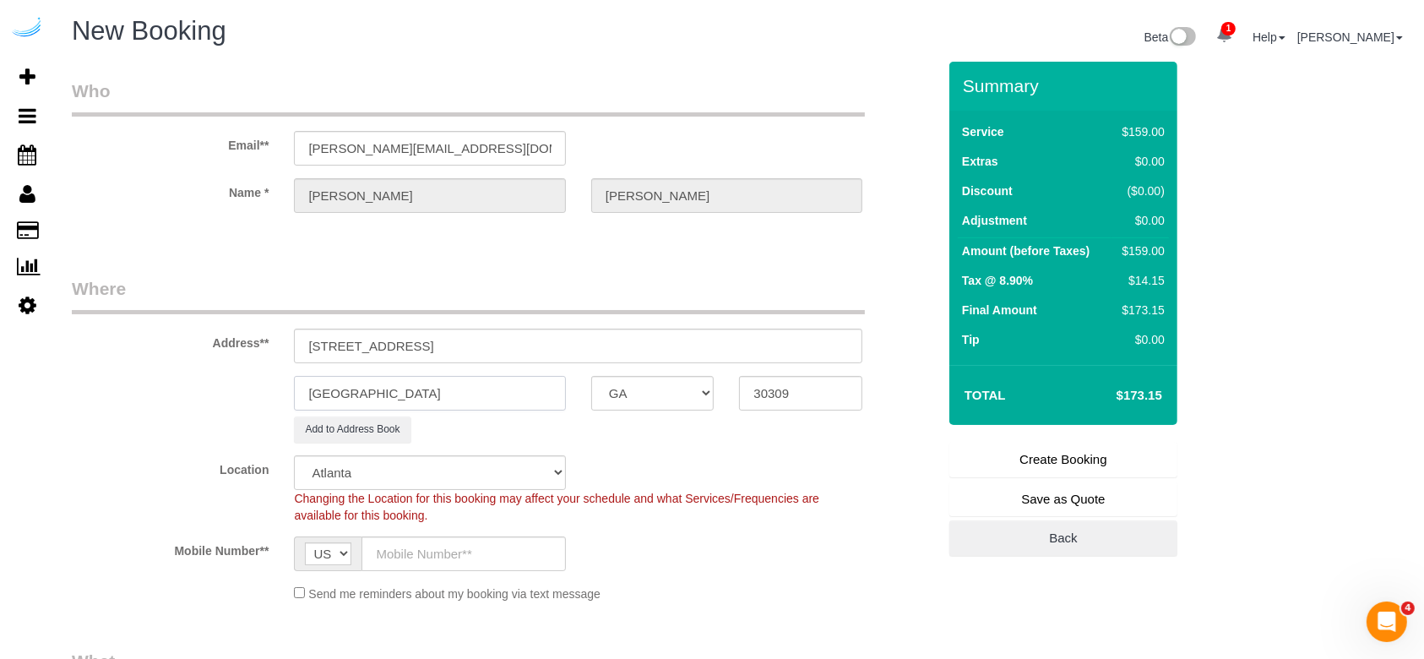
type input "[GEOGRAPHIC_DATA]"
drag, startPoint x: 571, startPoint y: 349, endPoint x: 444, endPoint y: 354, distance: 126.8
click at [444, 354] on input "[STREET_ADDRESS]" at bounding box center [578, 346] width 569 height 35
paste input "1515"
type input "[STREET_ADDRESS][PERSON_NAME])"
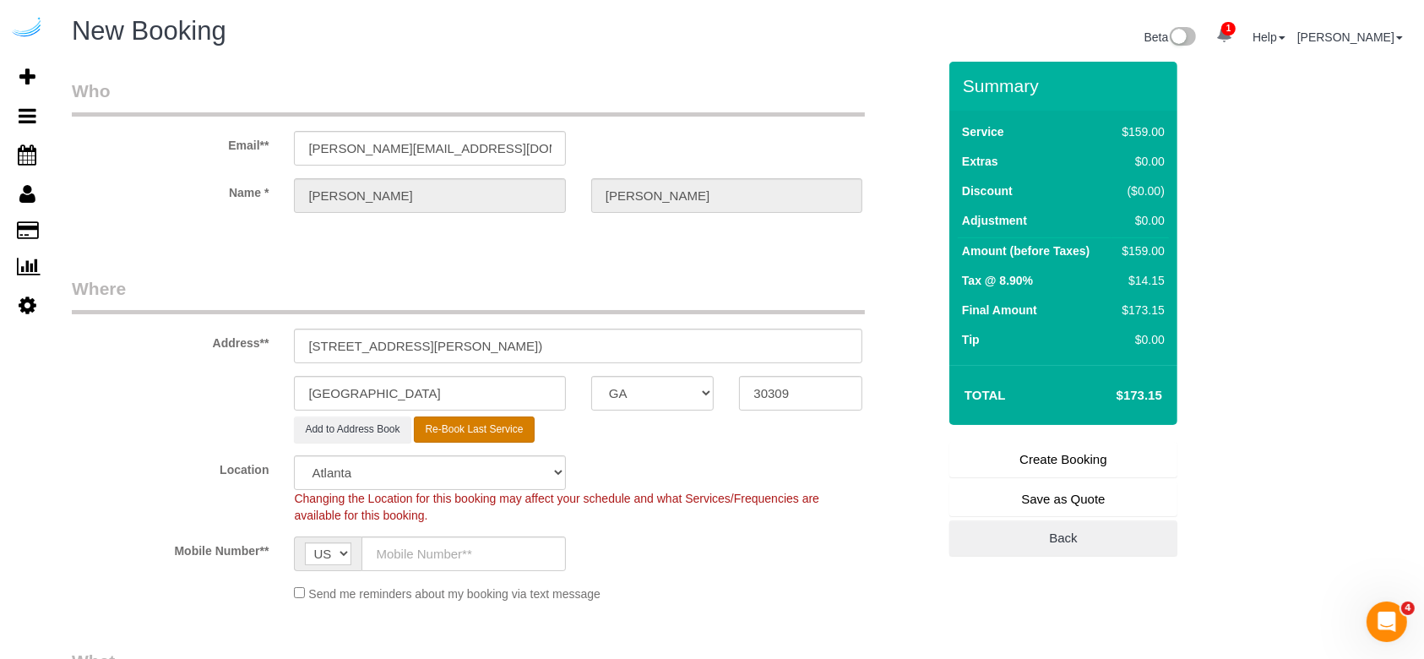
click at [469, 418] on button "Re-Book Last Service" at bounding box center [474, 430] width 120 height 26
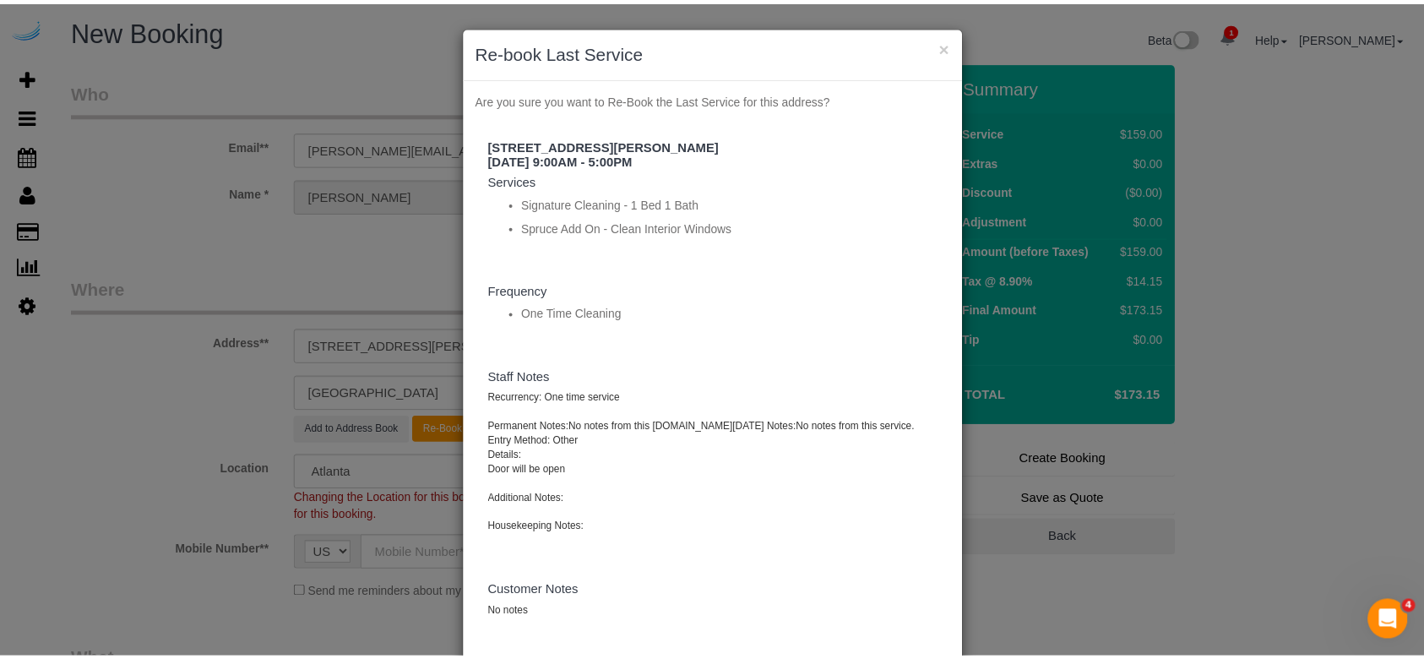
scroll to position [96, 0]
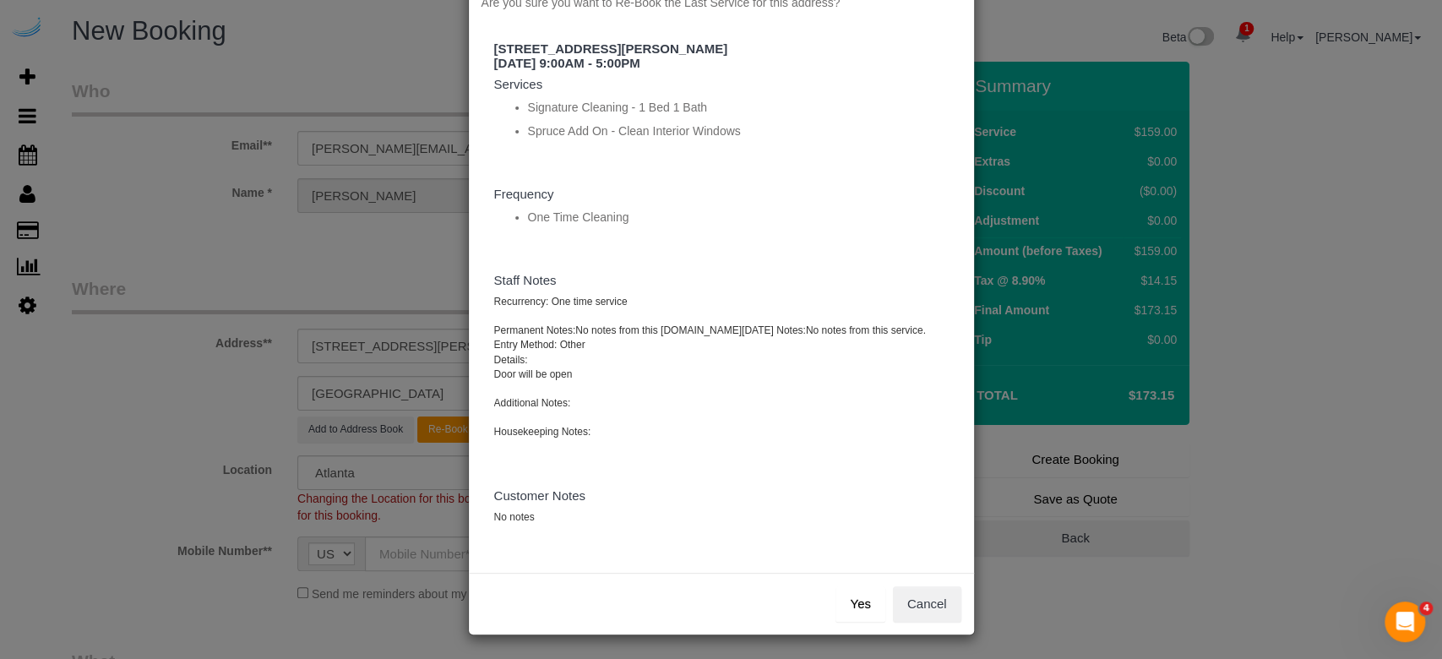
click at [858, 493] on button "Yes" at bounding box center [860, 603] width 49 height 35
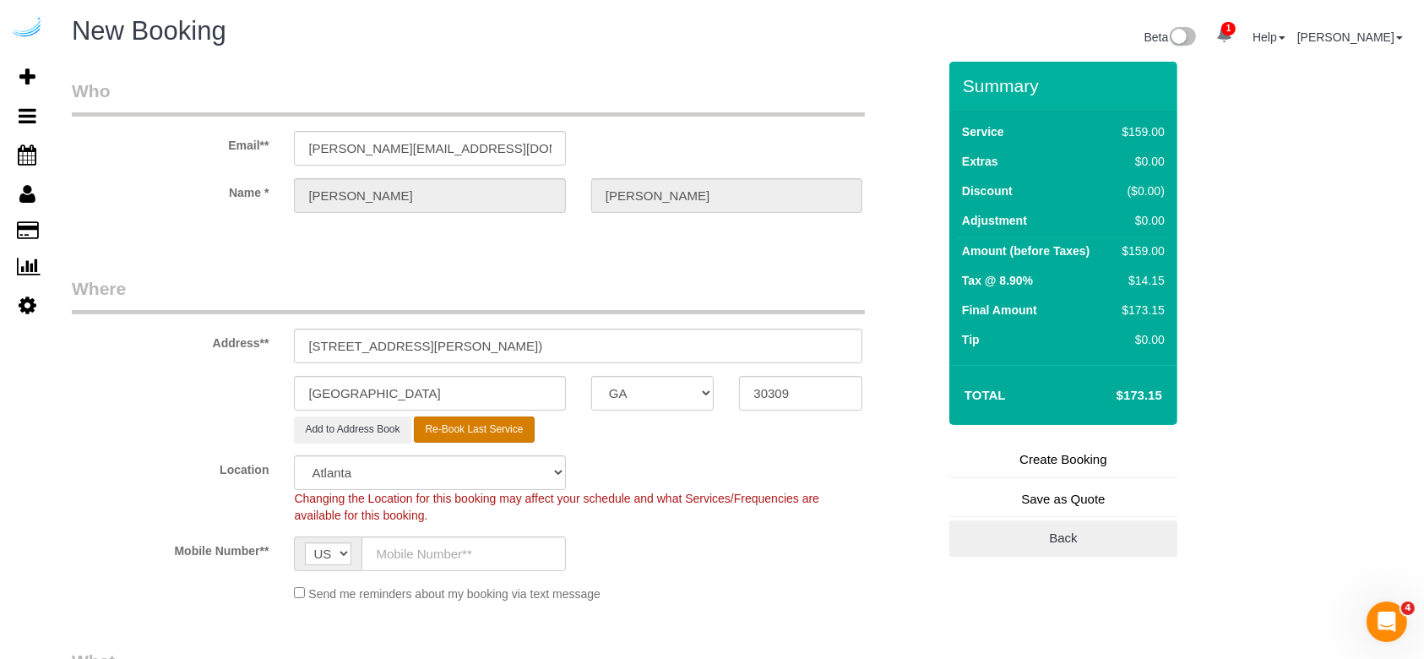
type input "[PHONE_NUMBER]"
select select "string:check"
select select "? string:null ?"
type textarea "Recurrency: One time service Permanent Notes:No notes from this [DOMAIN_NAME][D…"
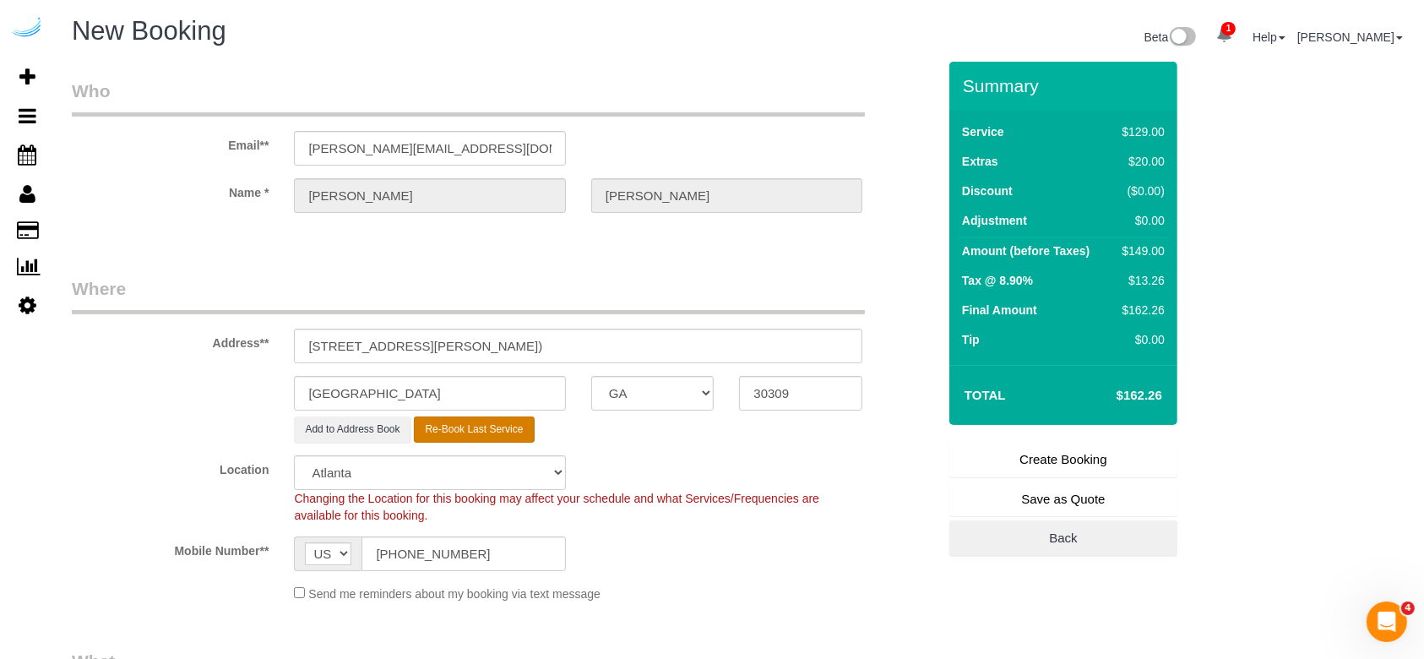
select select "number:9"
select select "object:6002"
select select "282"
click at [657, 340] on input "[STREET_ADDRESS][PERSON_NAME])" at bounding box center [578, 346] width 569 height 35
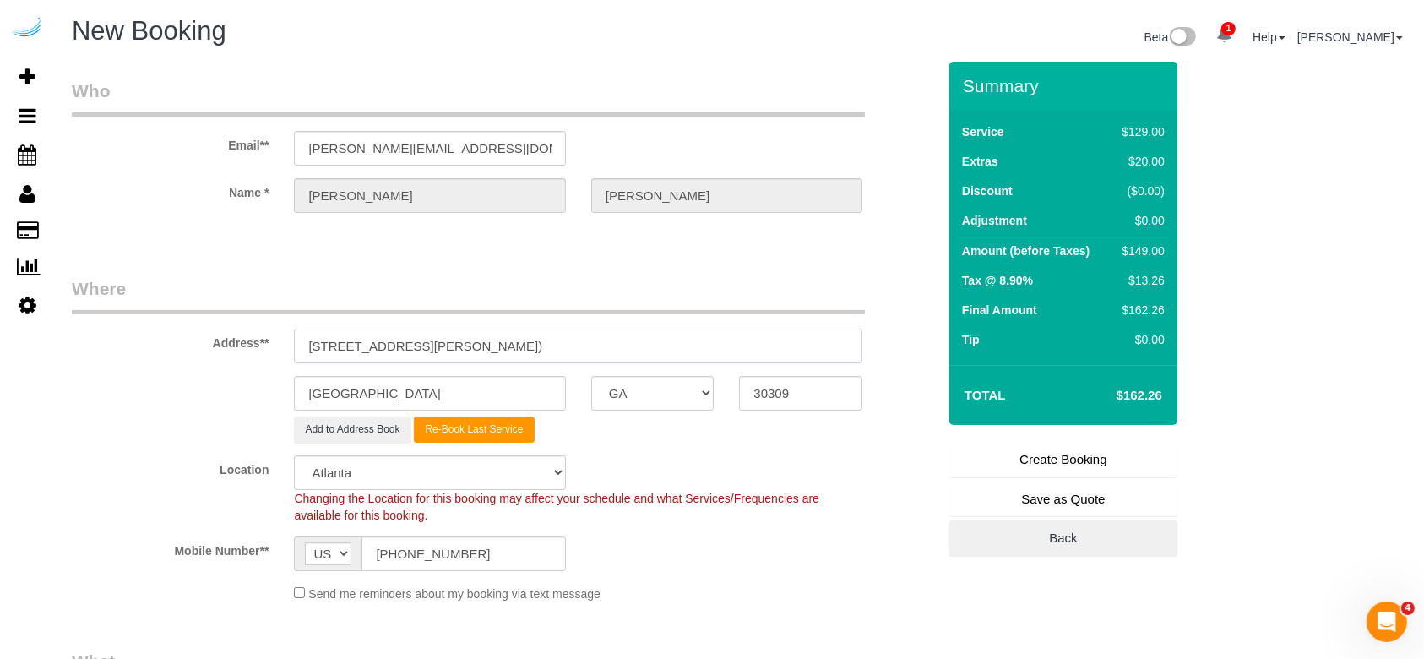
paste input "64328"
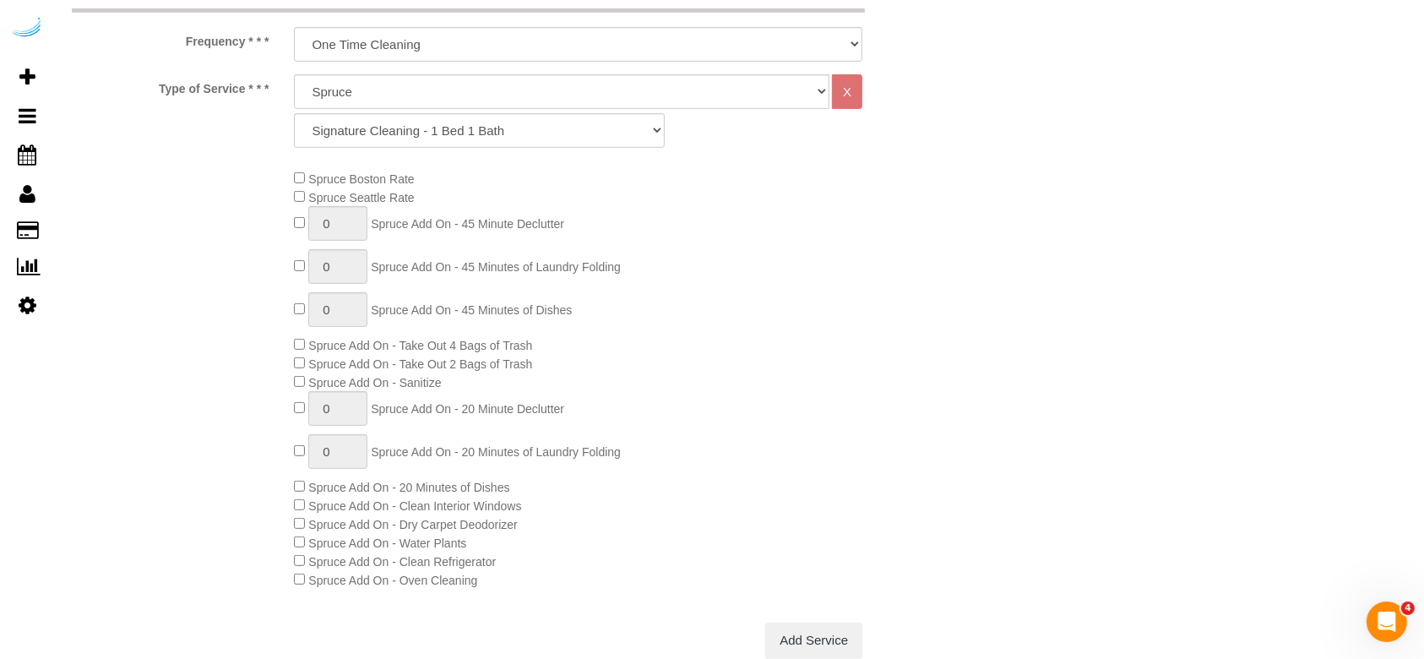
scroll to position [676, 0]
type input "[STREET_ADDRESS][PERSON_NAME])"
click at [297, 493] on span "Spruce Add On - Oven Cleaning" at bounding box center [385, 579] width 183 height 14
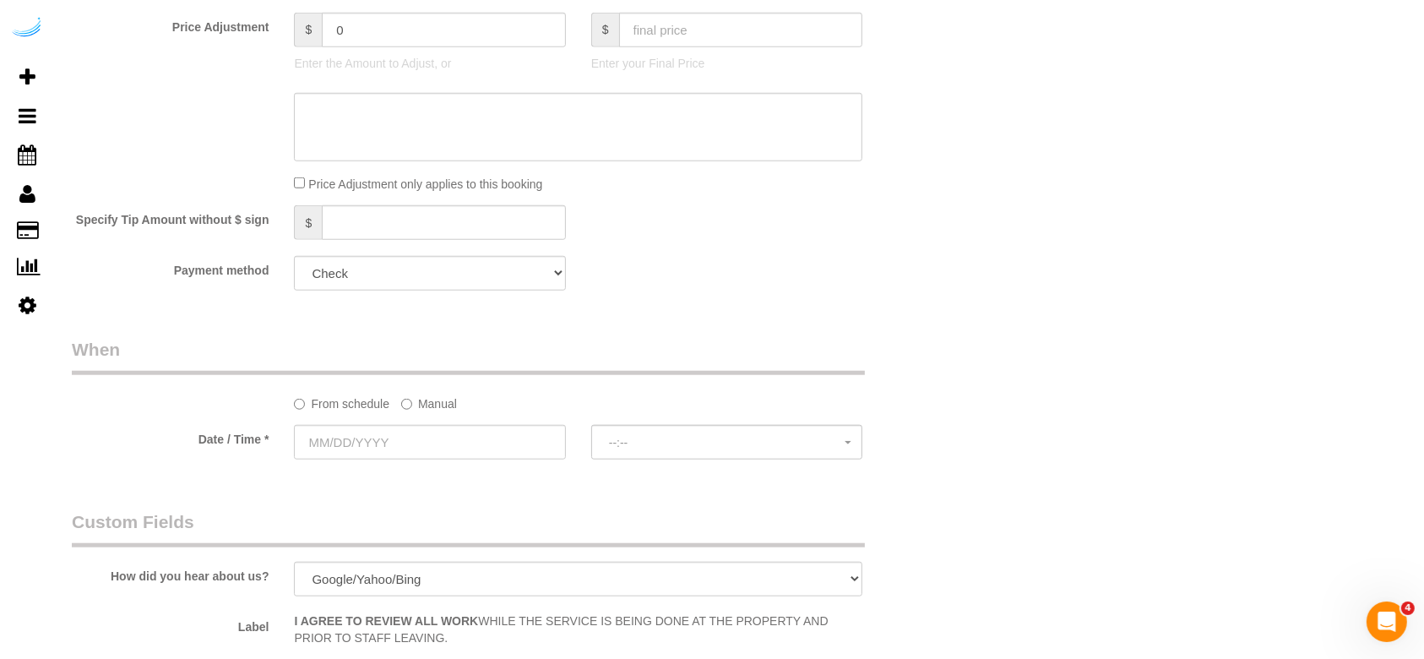
click at [450, 412] on label "Manual" at bounding box center [429, 400] width 56 height 23
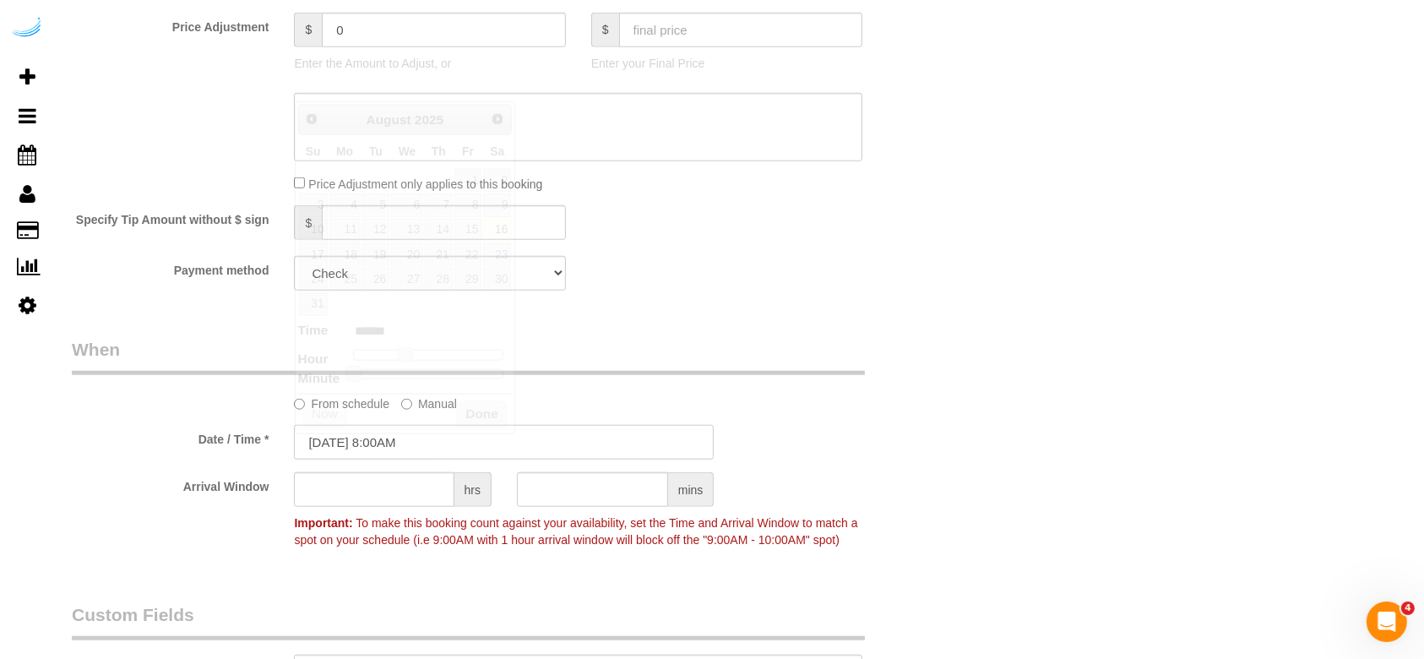
click at [359, 460] on input "[DATE] 8:00AM" at bounding box center [504, 442] width 420 height 35
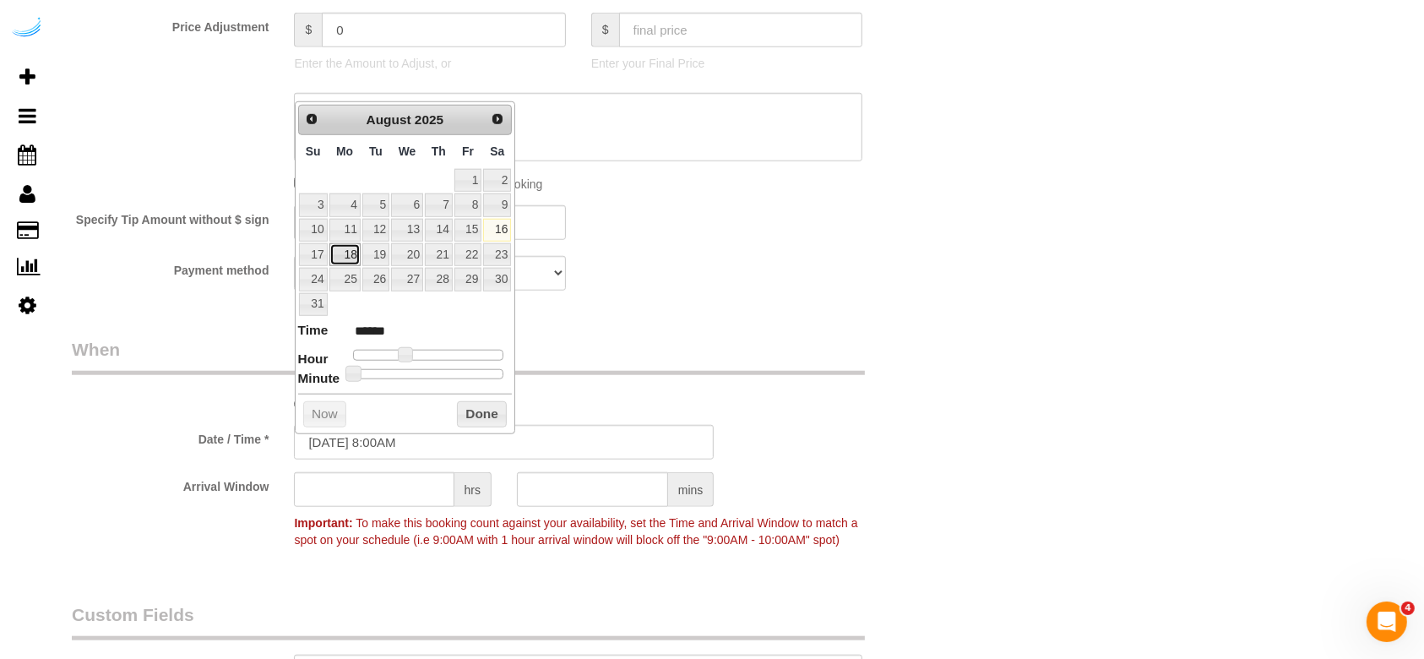
click at [358, 253] on link "18" at bounding box center [344, 254] width 31 height 23
type input "[DATE] 9:00AM"
type input "******"
click at [412, 353] on span at bounding box center [411, 354] width 15 height 15
click at [406, 493] on input "text" at bounding box center [374, 489] width 160 height 35
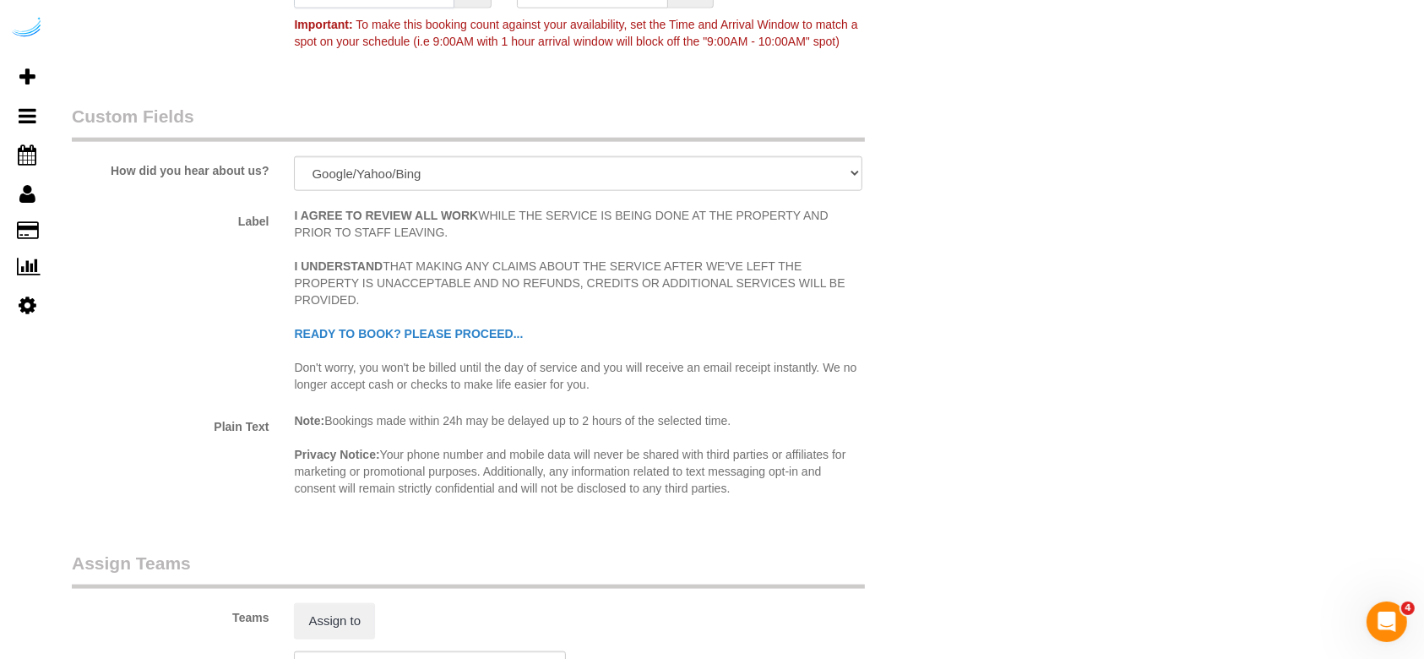
scroll to position [2140, 0]
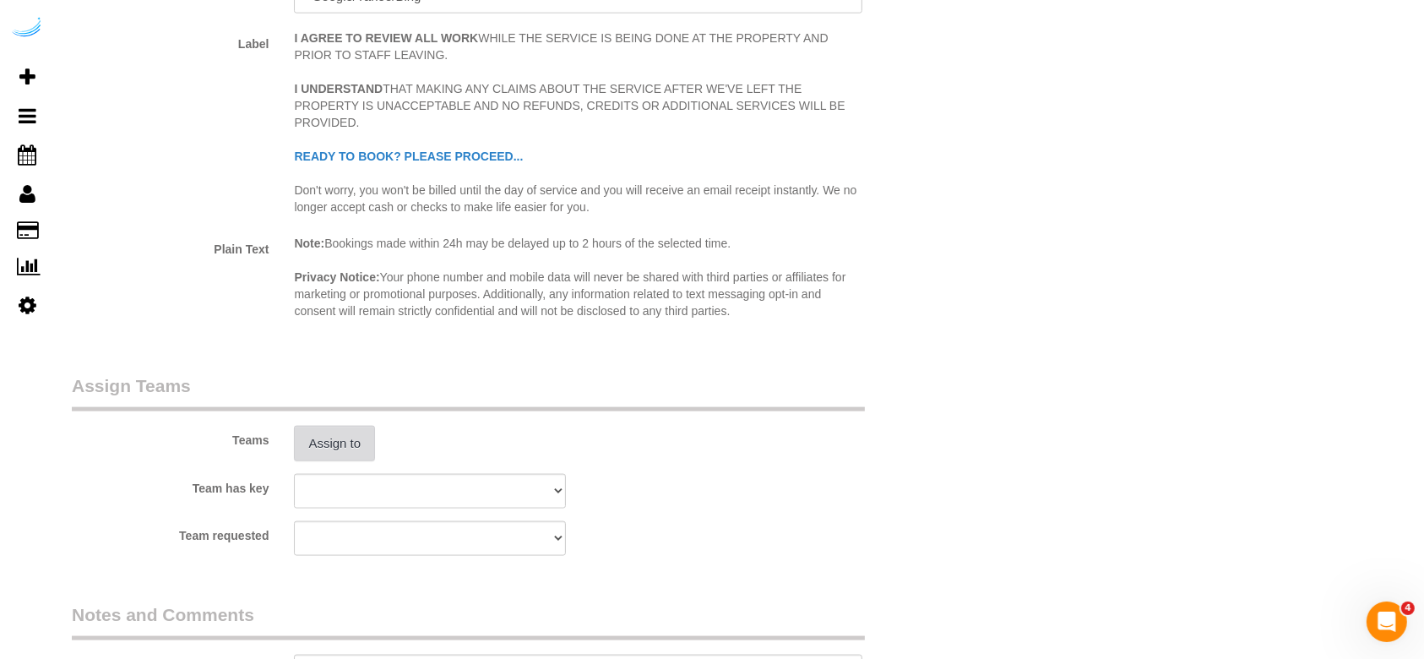
type input "8"
click at [354, 446] on button "Assign to" at bounding box center [334, 443] width 81 height 35
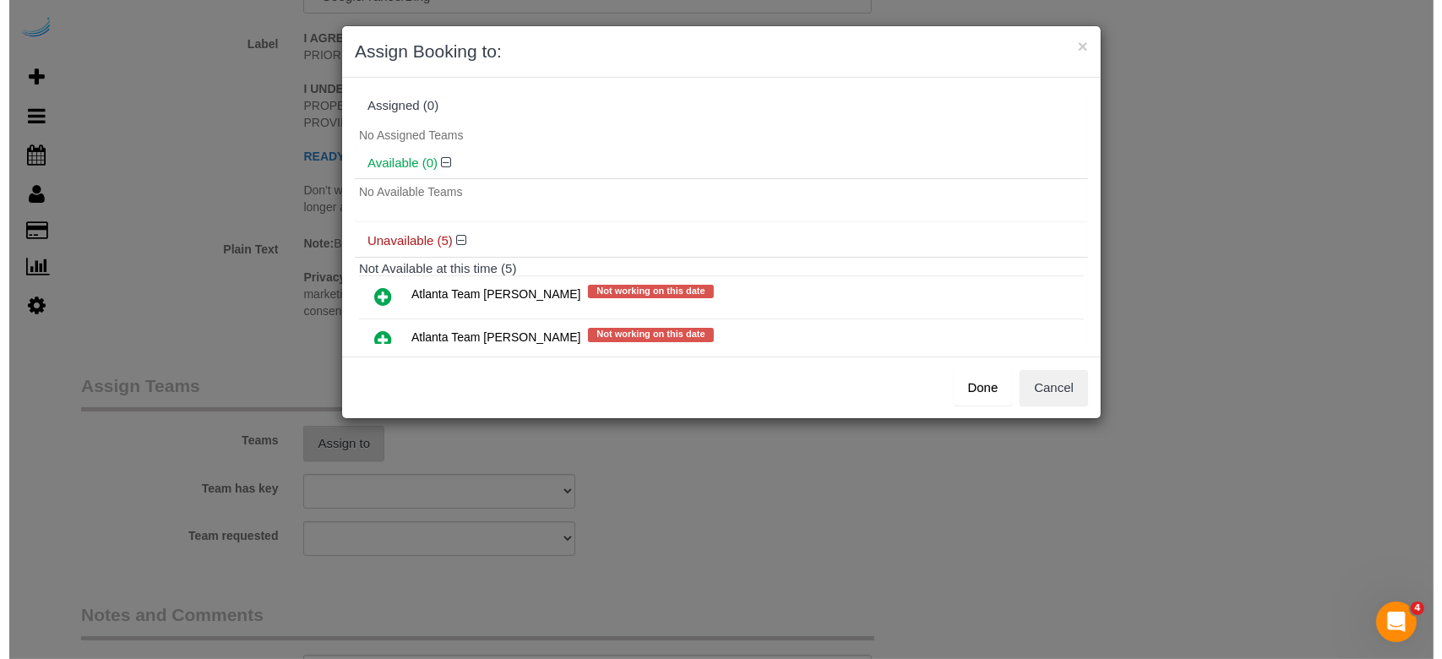
scroll to position [2135, 0]
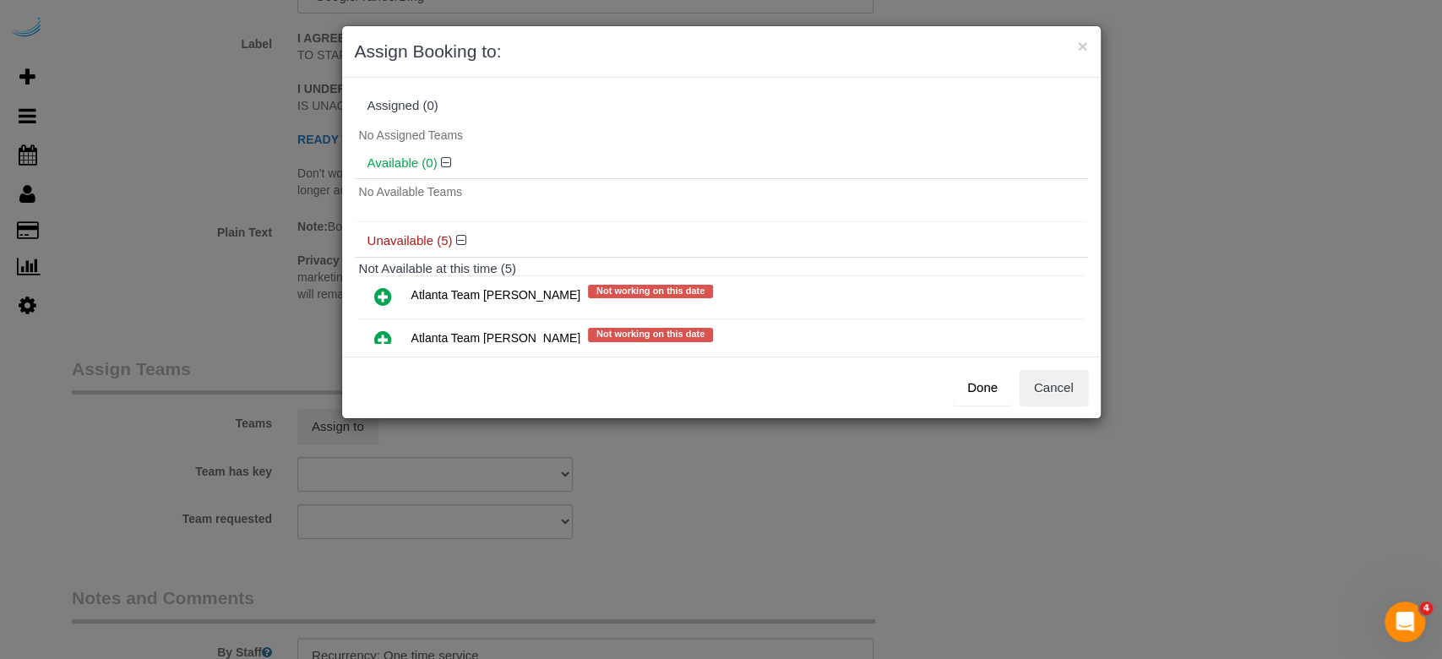
click at [379, 335] on icon at bounding box center [383, 339] width 18 height 20
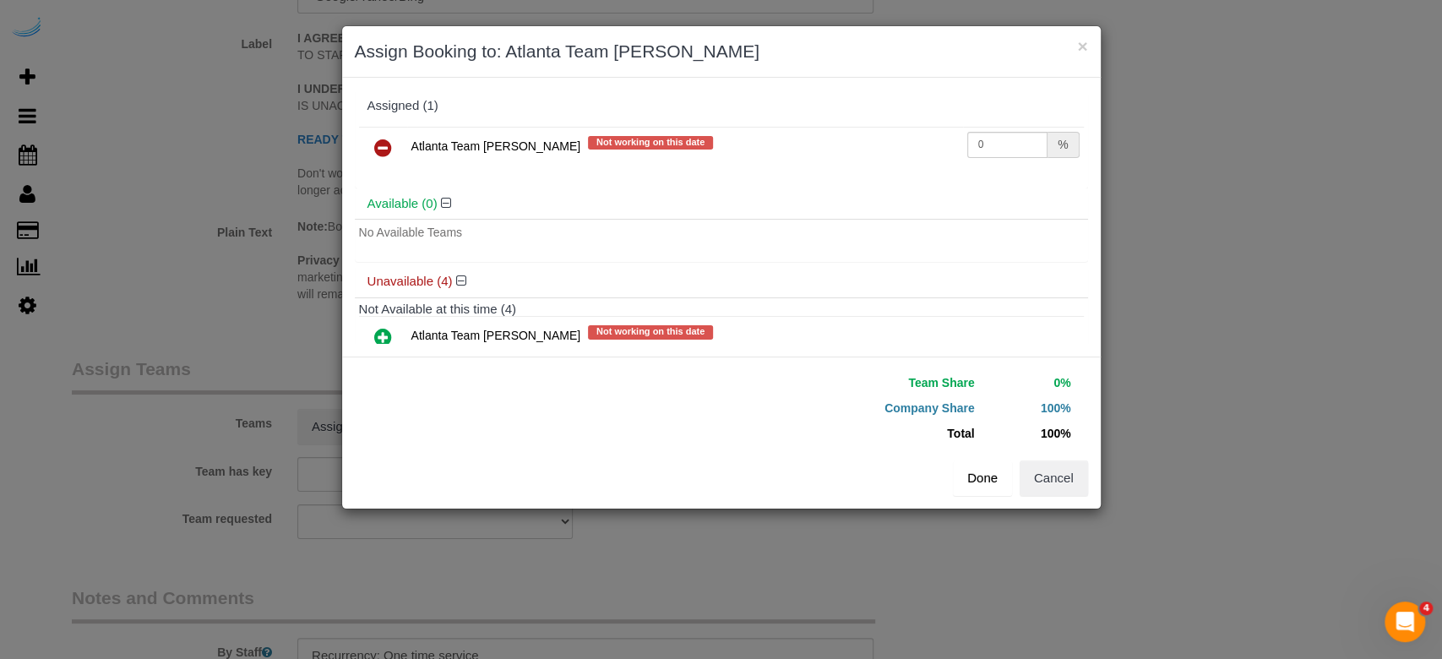
click at [983, 483] on button "Done" at bounding box center [982, 477] width 59 height 35
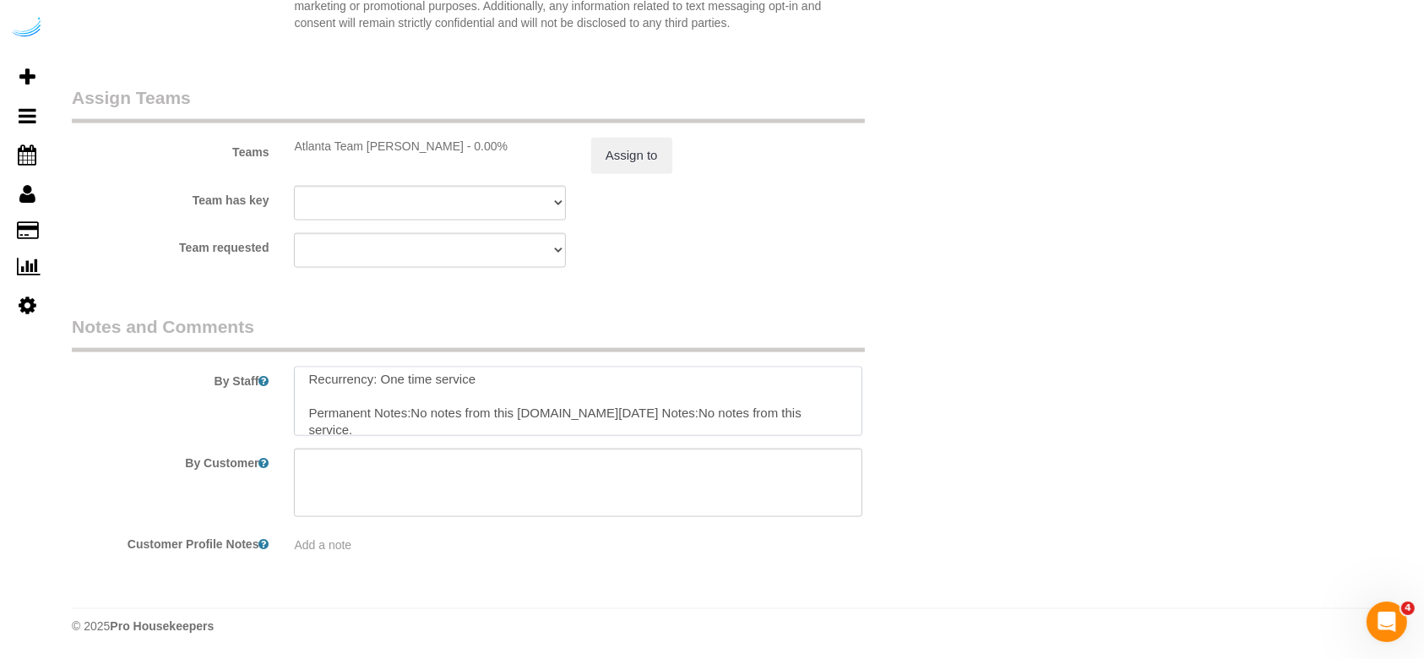
scroll to position [0, 0]
drag, startPoint x: 537, startPoint y: 380, endPoint x: 384, endPoint y: 393, distance: 154.3
click at [384, 393] on textarea at bounding box center [578, 401] width 569 height 69
click at [415, 395] on textarea at bounding box center [578, 401] width 569 height 69
click at [412, 380] on textarea at bounding box center [578, 401] width 569 height 69
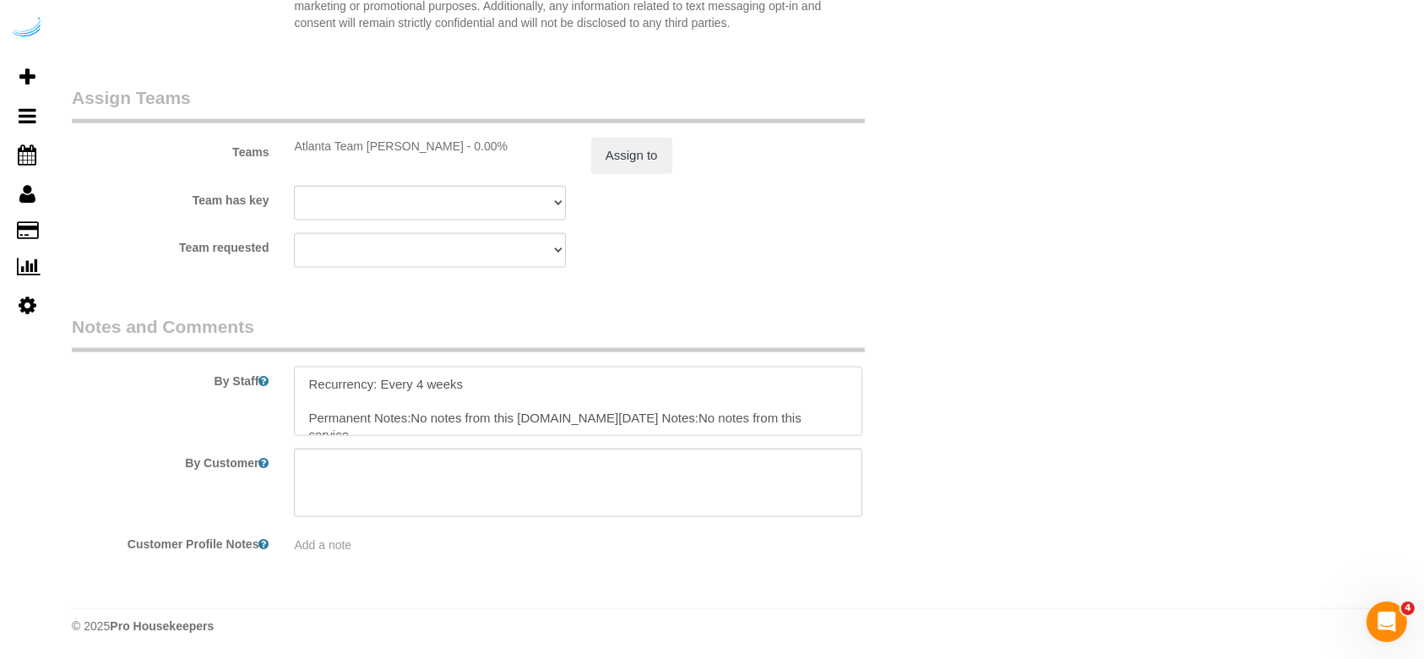
type textarea "Recurrency: Every 4 weeks Permanent Notes:No notes from this [DOMAIN_NAME][DATE…"
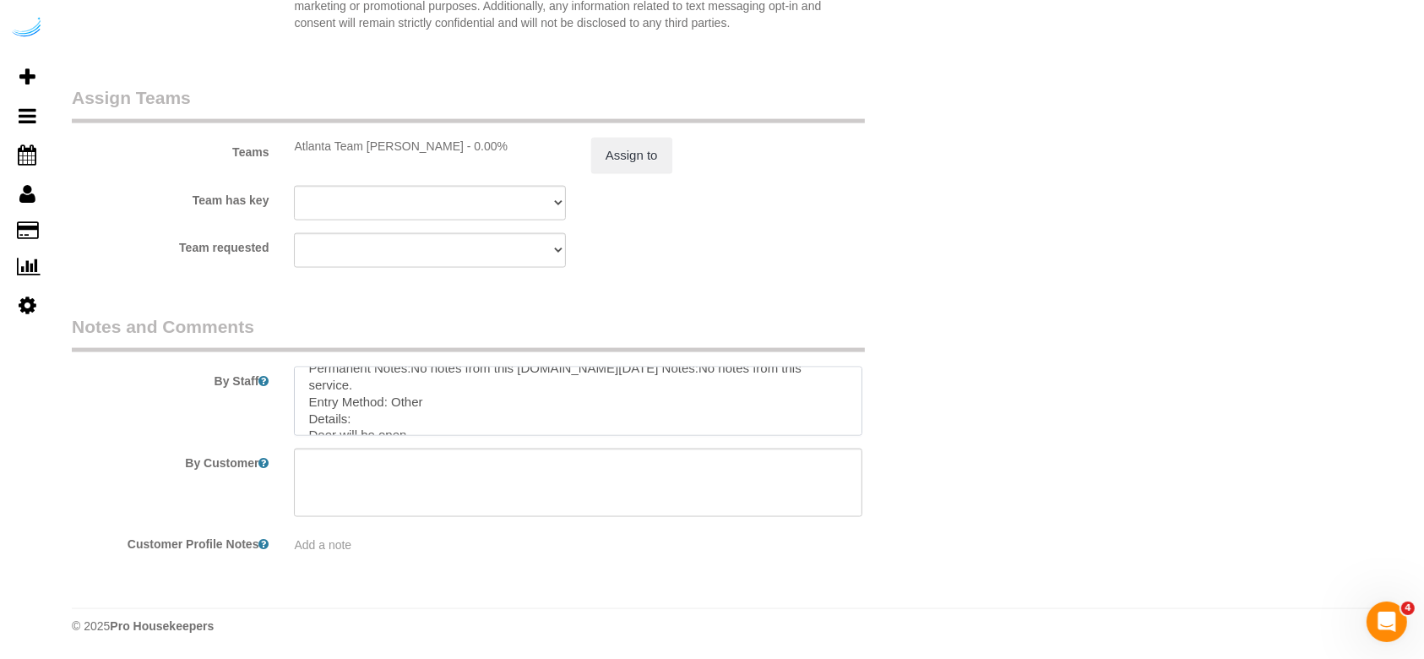
scroll to position [117, 0]
drag, startPoint x: 302, startPoint y: 416, endPoint x: 471, endPoint y: 436, distance: 170.2
click at [471, 436] on sui-booking-comments "By Staff By Customer Customer Profile Notes Add a note" at bounding box center [504, 434] width 865 height 240
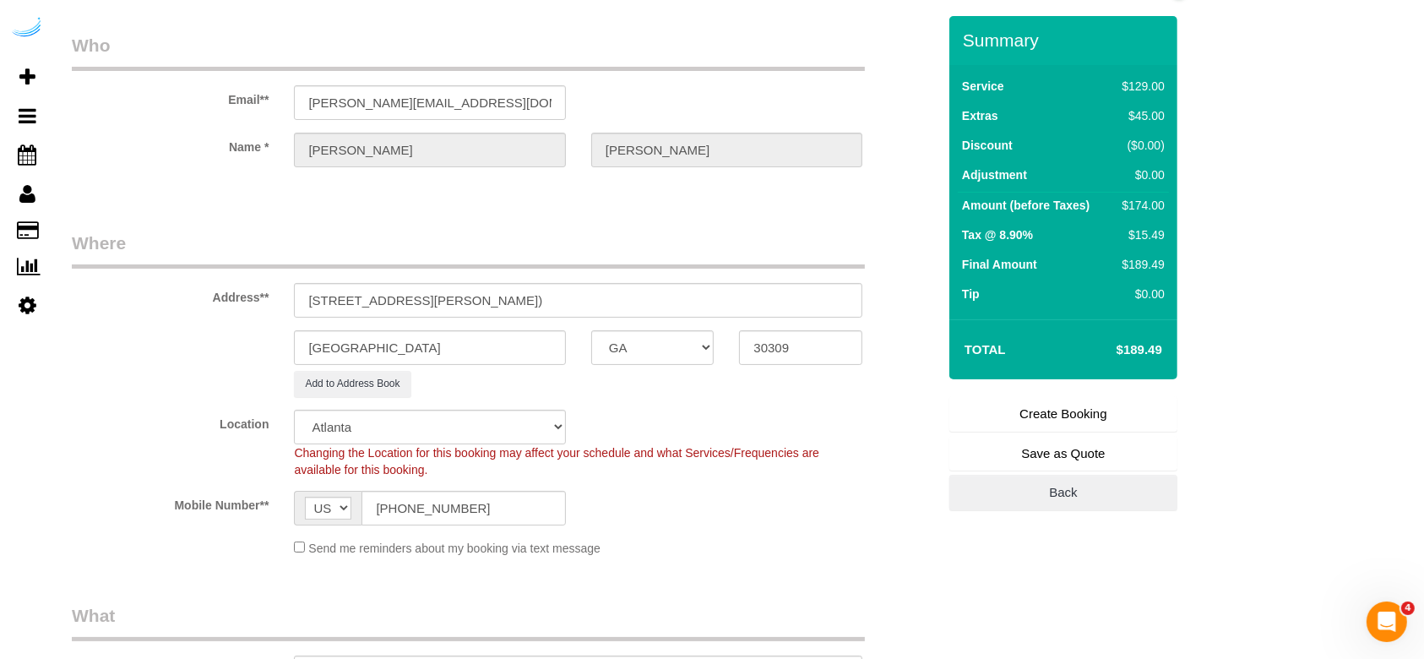
scroll to position [0, 0]
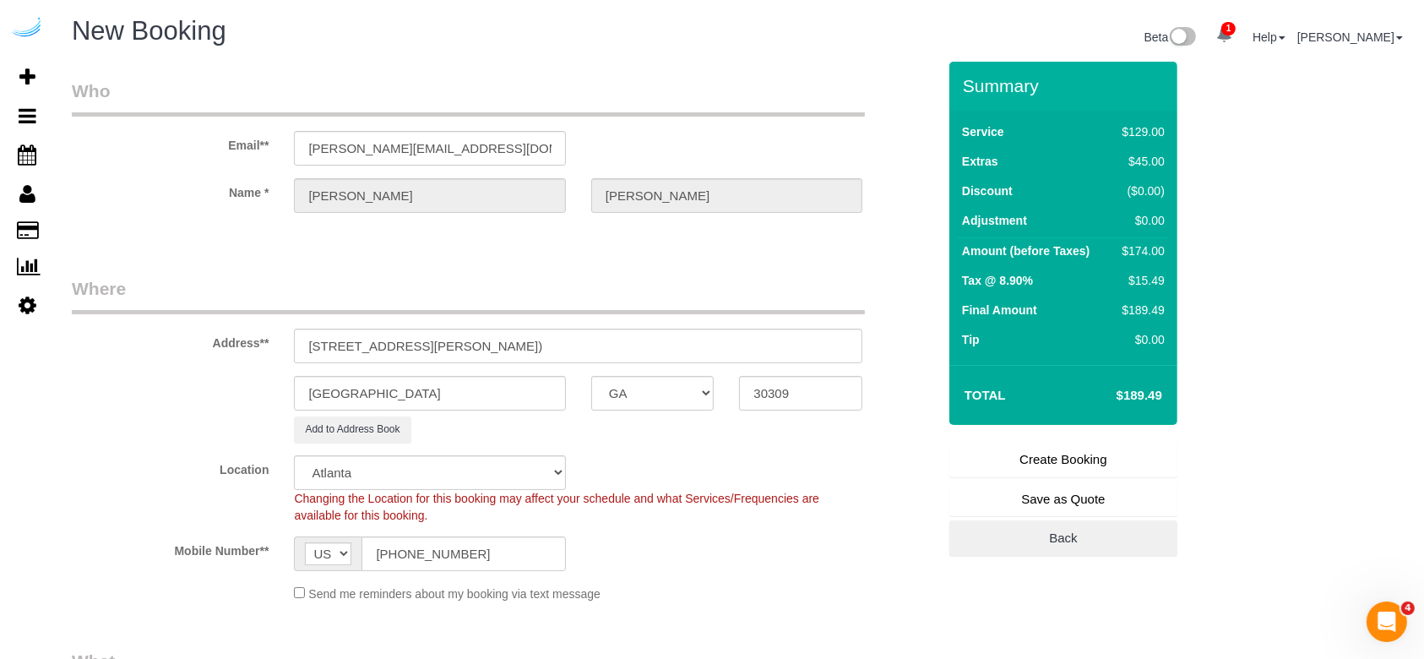
click at [1032, 461] on link "Create Booking" at bounding box center [1064, 459] width 228 height 35
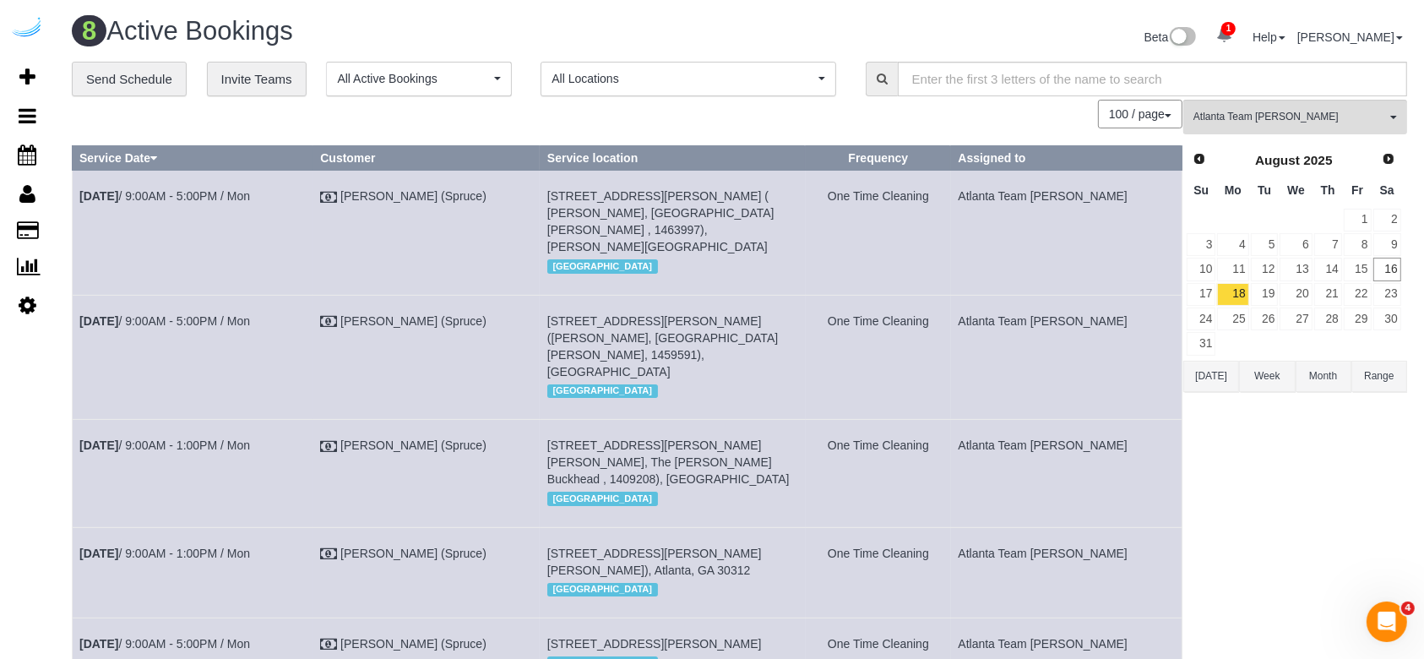
click at [691, 193] on span "[STREET_ADDRESS][PERSON_NAME] ( [PERSON_NAME], [GEOGRAPHIC_DATA][PERSON_NAME] ,…" at bounding box center [660, 221] width 227 height 64
copy span "4701"
click at [718, 295] on td "[STREET_ADDRESS][PERSON_NAME] ([PERSON_NAME], [GEOGRAPHIC_DATA][PERSON_NAME], 1…" at bounding box center [672, 357] width 265 height 124
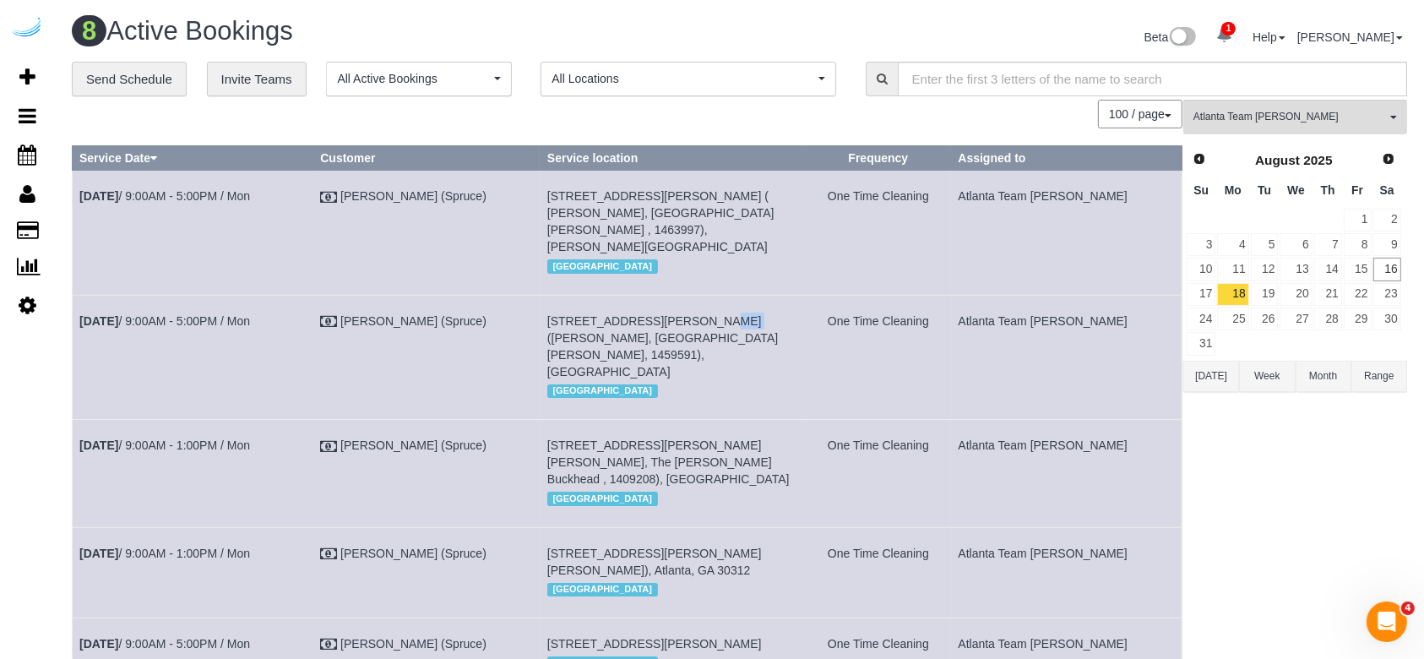
copy span "0909"
click at [790, 438] on span "[STREET_ADDRESS][PERSON_NAME][PERSON_NAME], The [PERSON_NAME] Buckhead , 140920…" at bounding box center [668, 461] width 242 height 47
copy span "711"
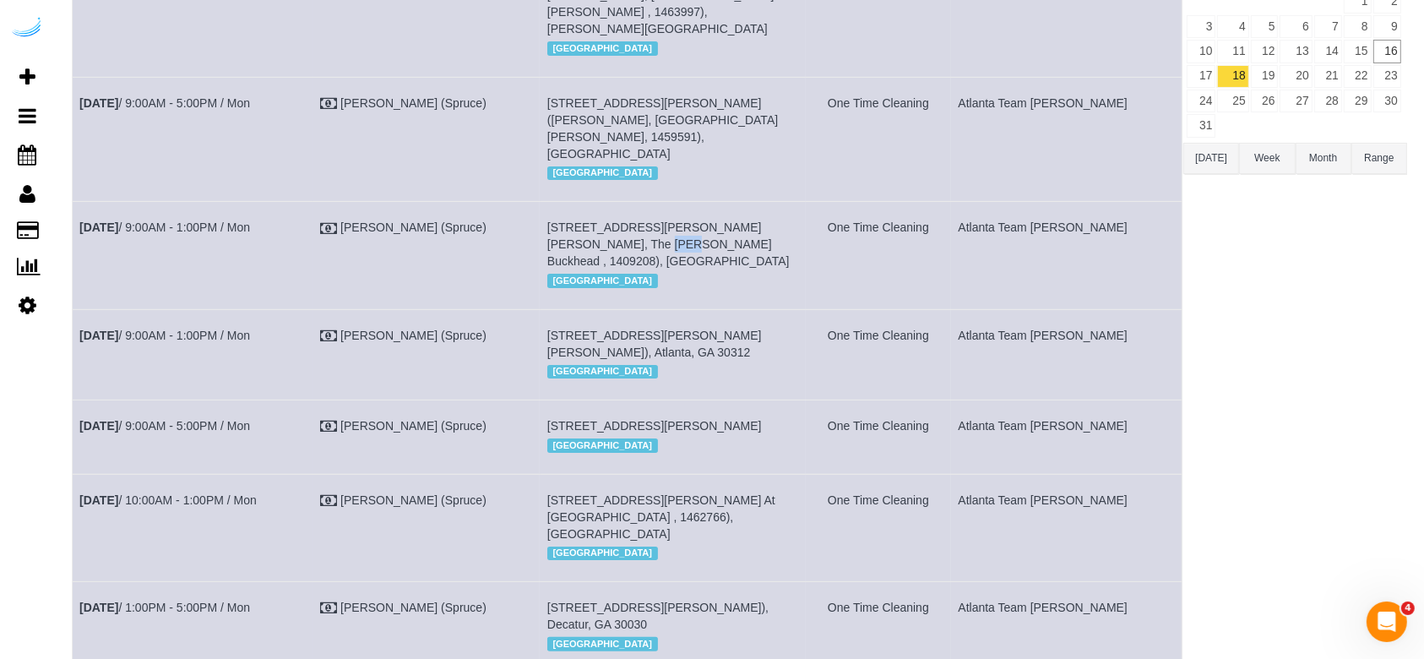
scroll to position [225, 0]
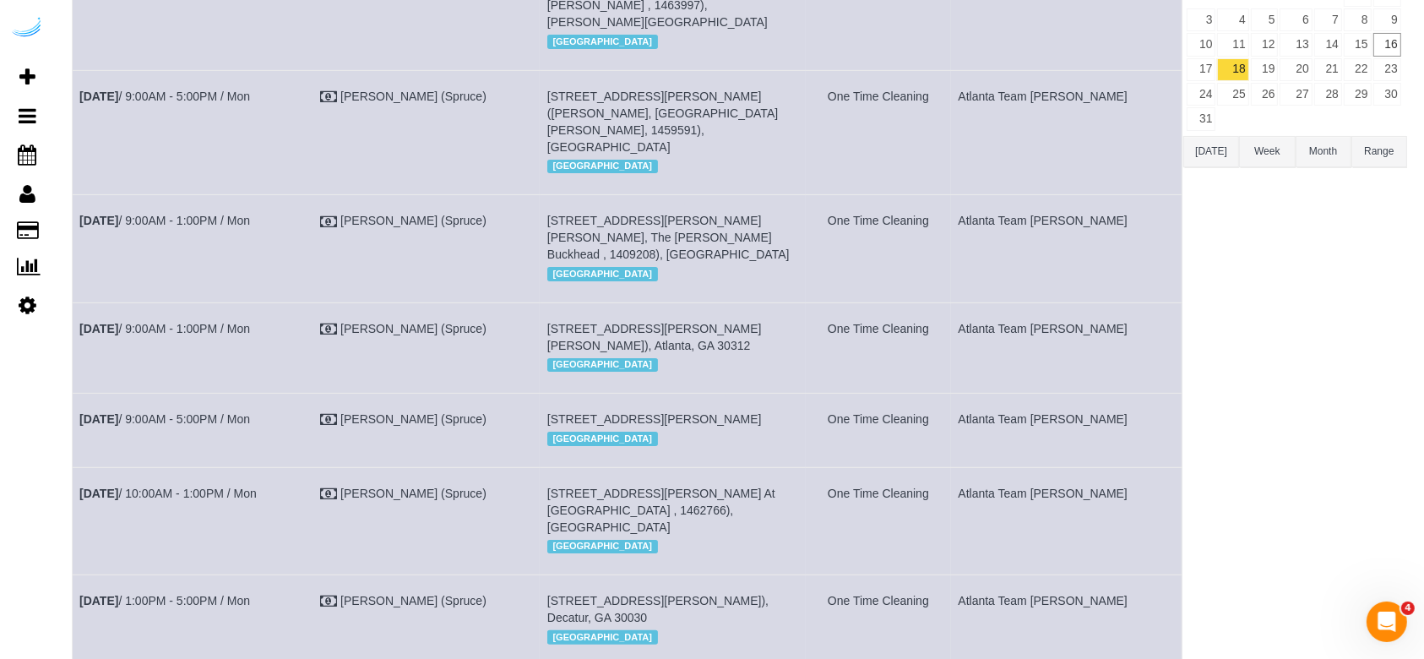
click at [762, 322] on span "[STREET_ADDRESS][PERSON_NAME][PERSON_NAME]), Atlanta, GA 30312" at bounding box center [654, 337] width 215 height 30
copy span "1470"
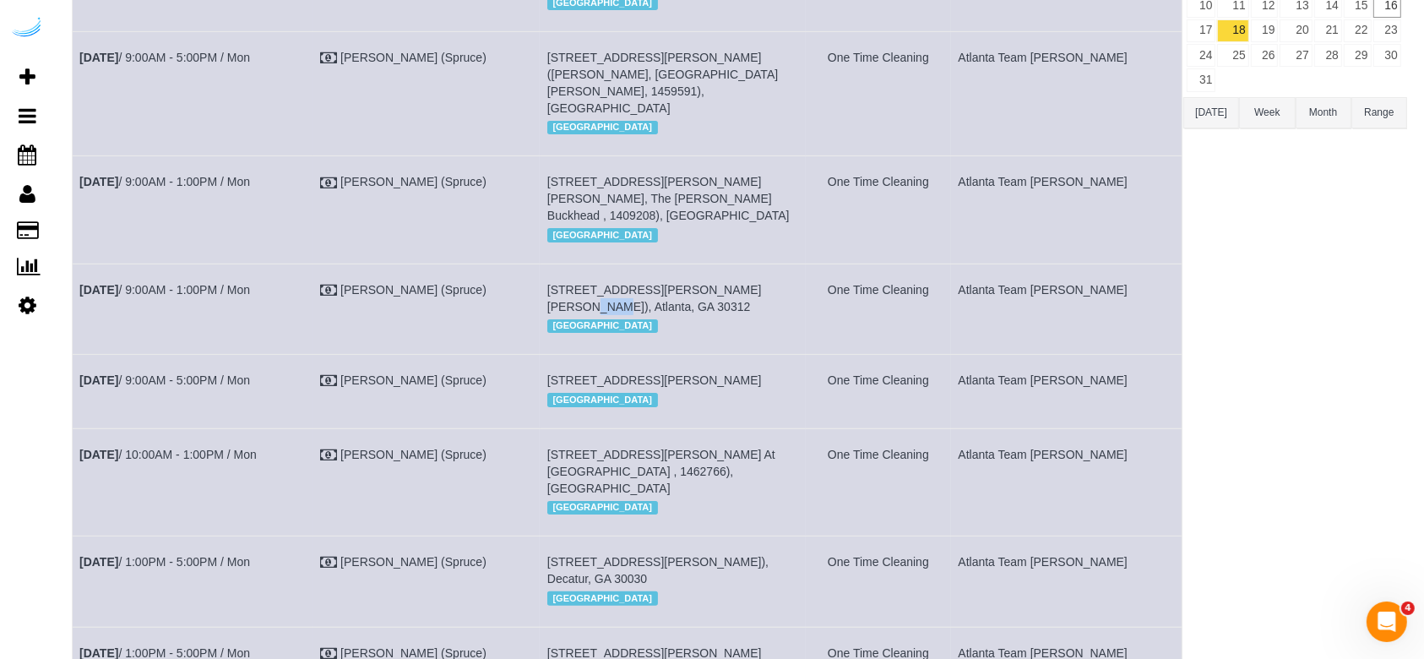
scroll to position [264, 0]
click at [735, 373] on span "[STREET_ADDRESS][PERSON_NAME]" at bounding box center [654, 380] width 215 height 14
copy span "1515"
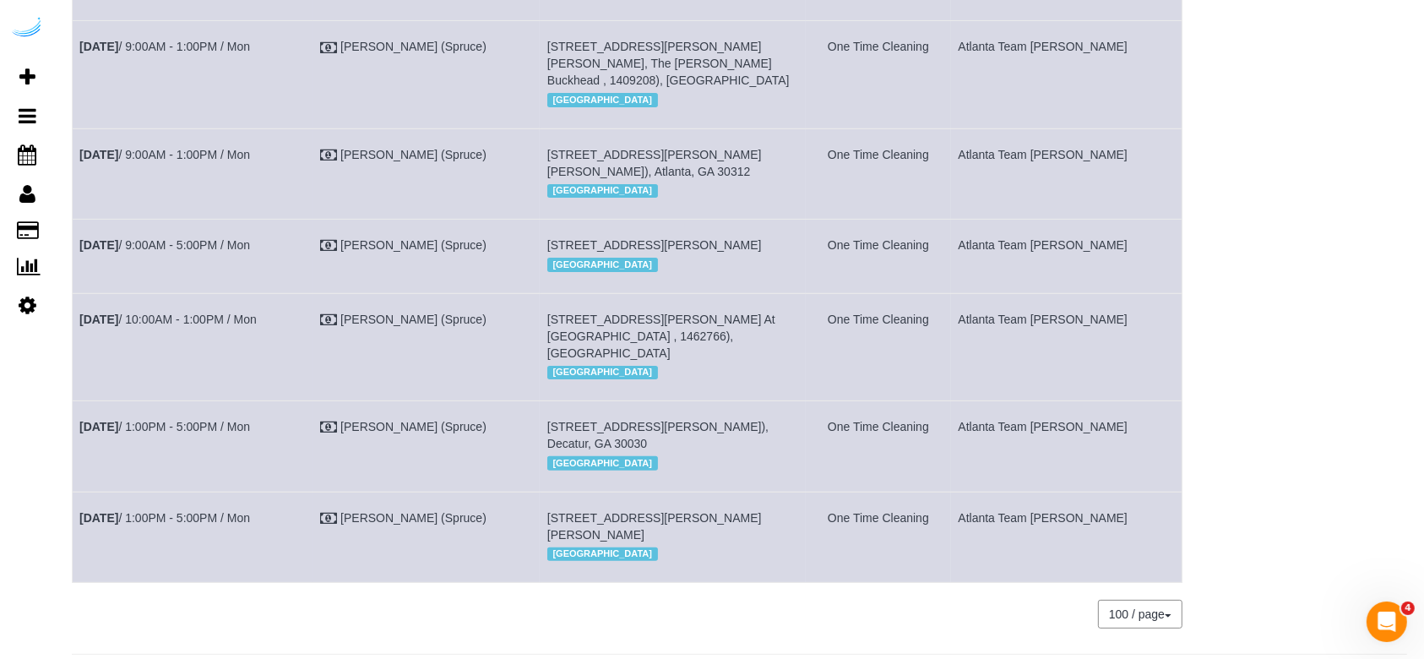
scroll to position [415, 0]
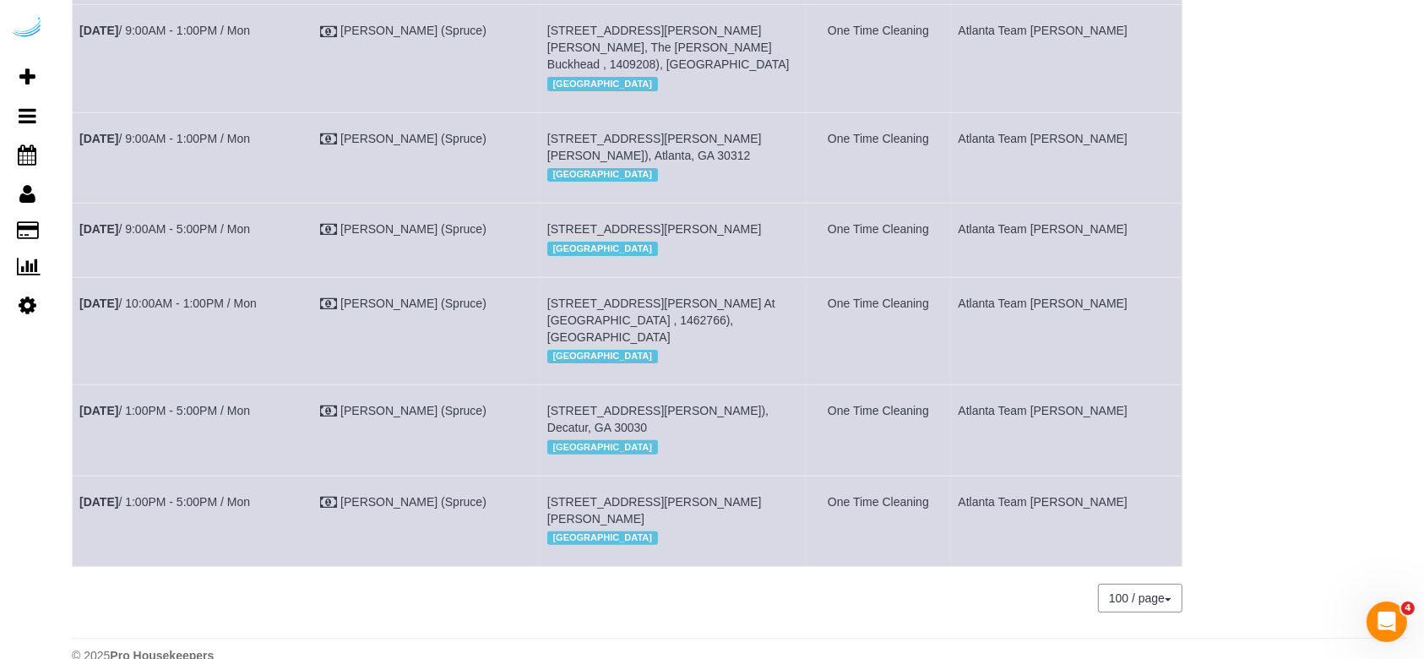
click at [717, 297] on span "[STREET_ADDRESS][PERSON_NAME] At [GEOGRAPHIC_DATA] , 1462766), [GEOGRAPHIC_DATA]" at bounding box center [661, 320] width 228 height 47
copy span "417"
click at [769, 404] on span "[STREET_ADDRESS][PERSON_NAME]), Decatur, GA 30030" at bounding box center [657, 419] width 221 height 30
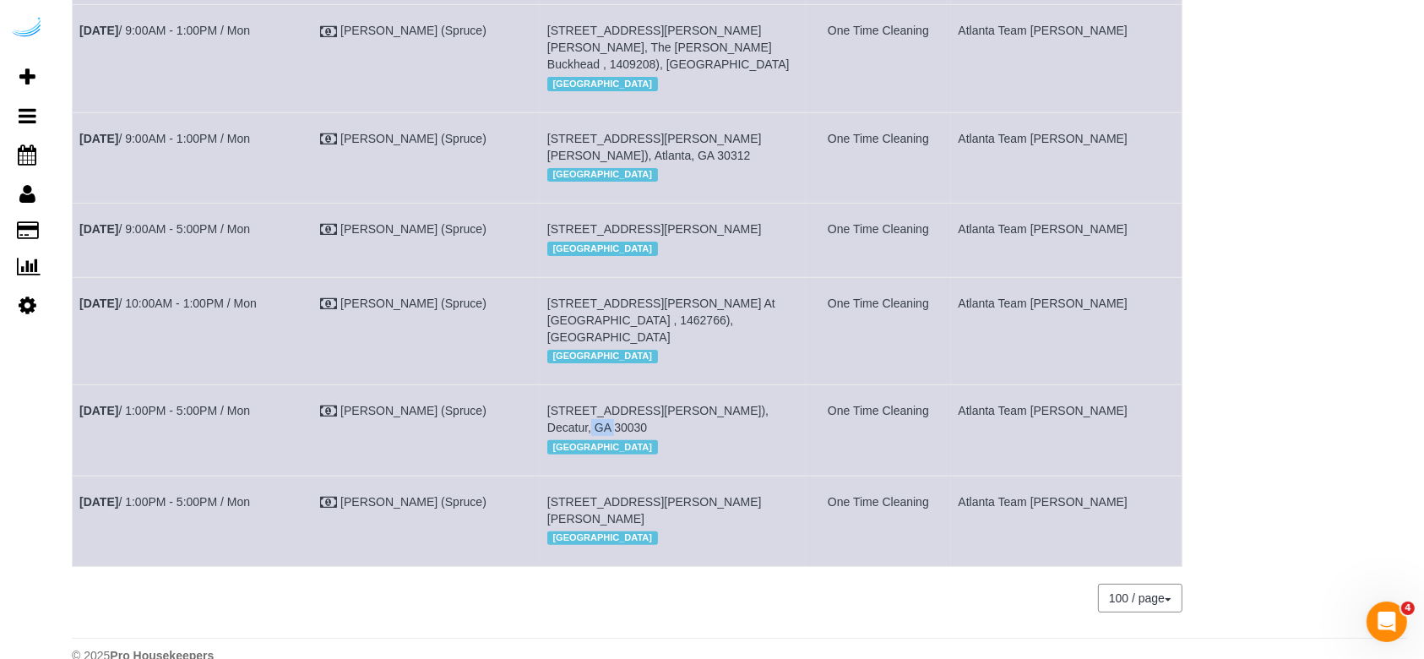
copy span "864"
drag, startPoint x: 313, startPoint y: 372, endPoint x: 80, endPoint y: 373, distance: 233.2
click at [80, 385] on td "[DATE] 1:00PM - 5:00PM / Mon" at bounding box center [193, 430] width 241 height 90
copy link "[DATE] 1:00PM - 5:00PM / Mon"
drag, startPoint x: 715, startPoint y: 398, endPoint x: 580, endPoint y: 363, distance: 139.5
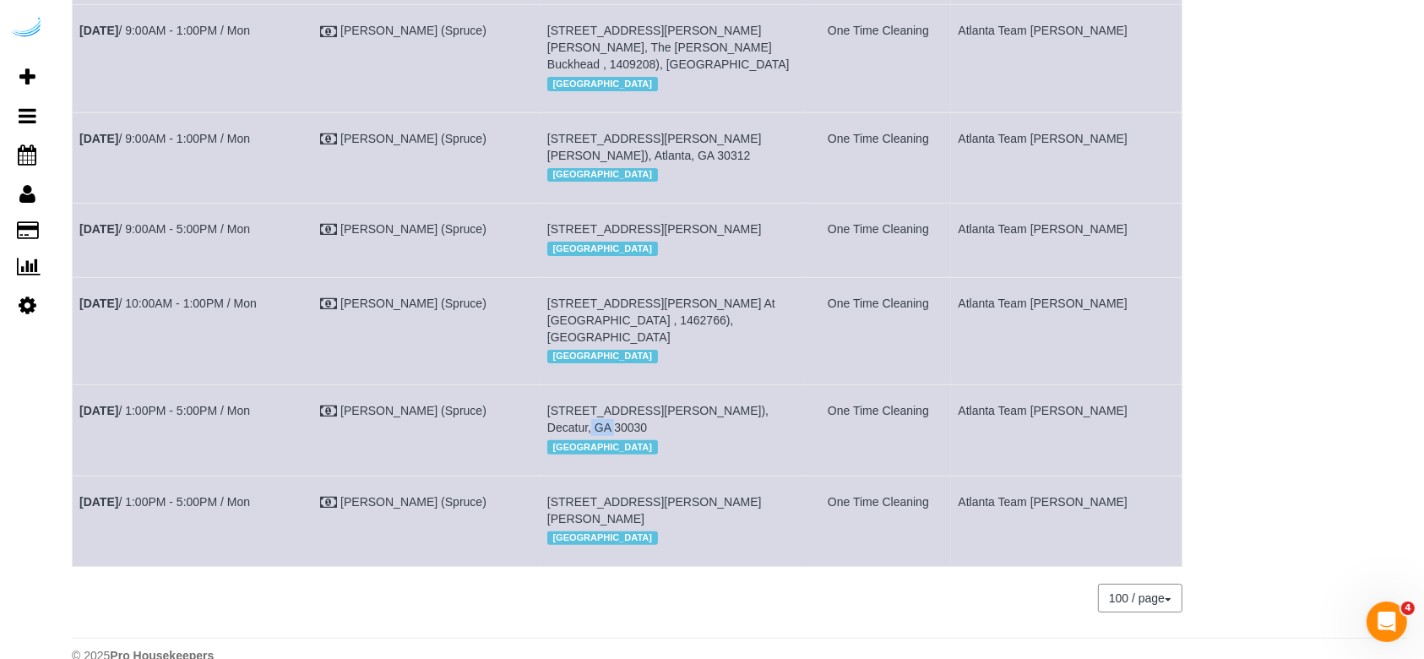
click at [580, 385] on td "[STREET_ADDRESS][PERSON_NAME]), Decatur, GA 30030 [GEOGRAPHIC_DATA]" at bounding box center [672, 430] width 265 height 90
copy span "[STREET_ADDRESS][PERSON_NAME]), Decatur, GA 30030"
click at [1068, 385] on td "Atlanta Team [PERSON_NAME]" at bounding box center [1066, 430] width 231 height 90
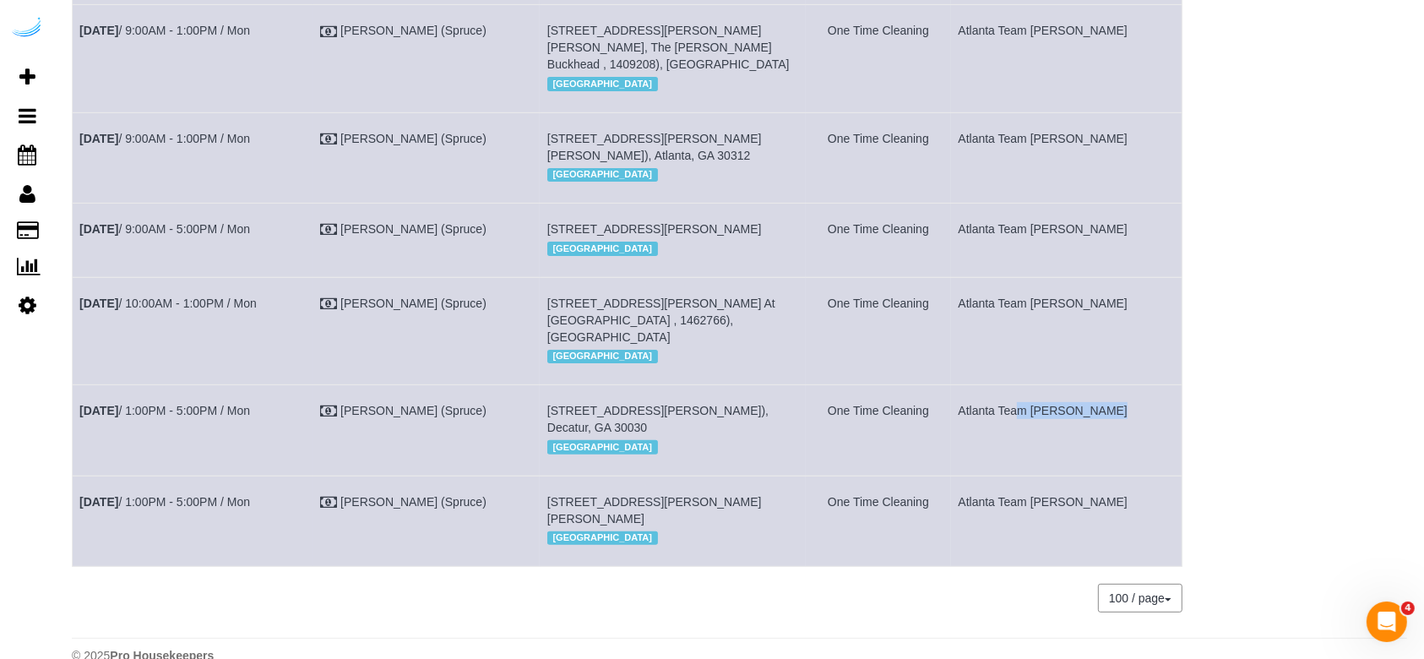
copy tbody "Atlanta Team [PERSON_NAME]"
click at [712, 493] on span "[STREET_ADDRESS][PERSON_NAME][PERSON_NAME]" at bounding box center [654, 510] width 215 height 30
drag, startPoint x: 280, startPoint y: 449, endPoint x: 74, endPoint y: 450, distance: 206.1
click at [74, 476] on td "[DATE] 1:00PM - 5:00PM / Mon" at bounding box center [193, 521] width 241 height 90
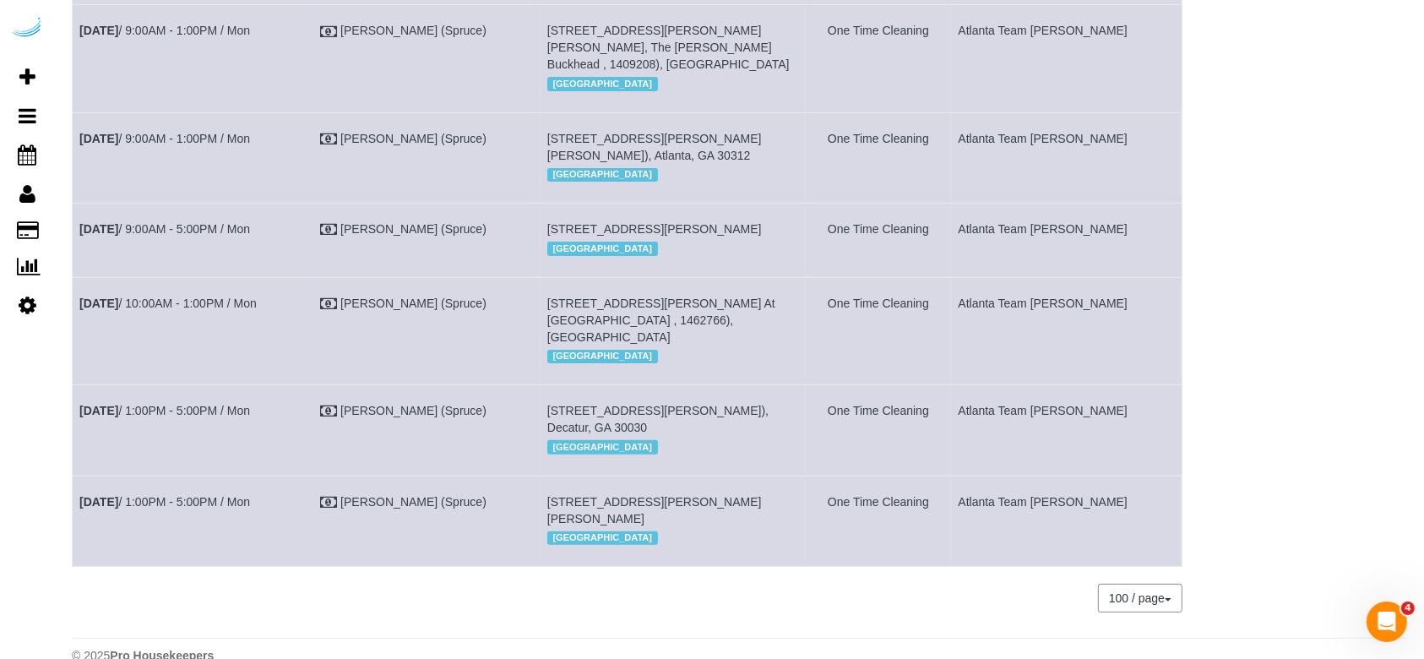
click at [695, 493] on span "[STREET_ADDRESS][PERSON_NAME][PERSON_NAME]" at bounding box center [654, 510] width 215 height 30
click at [1068, 482] on td "Atlanta Team [PERSON_NAME]" at bounding box center [1066, 521] width 231 height 90
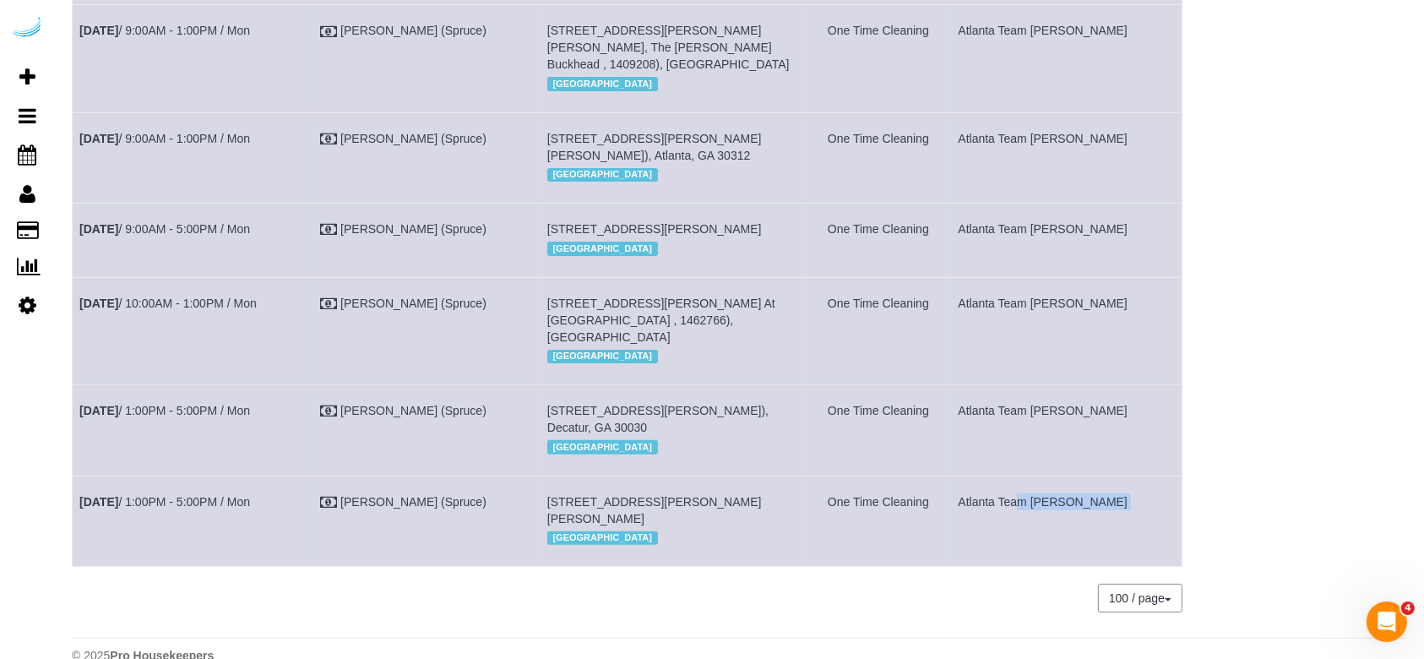
click at [1068, 482] on td "Atlanta Team [PERSON_NAME]" at bounding box center [1066, 521] width 231 height 90
click at [147, 404] on link "[DATE] 1:00PM - 5:00PM / Mon" at bounding box center [164, 411] width 171 height 14
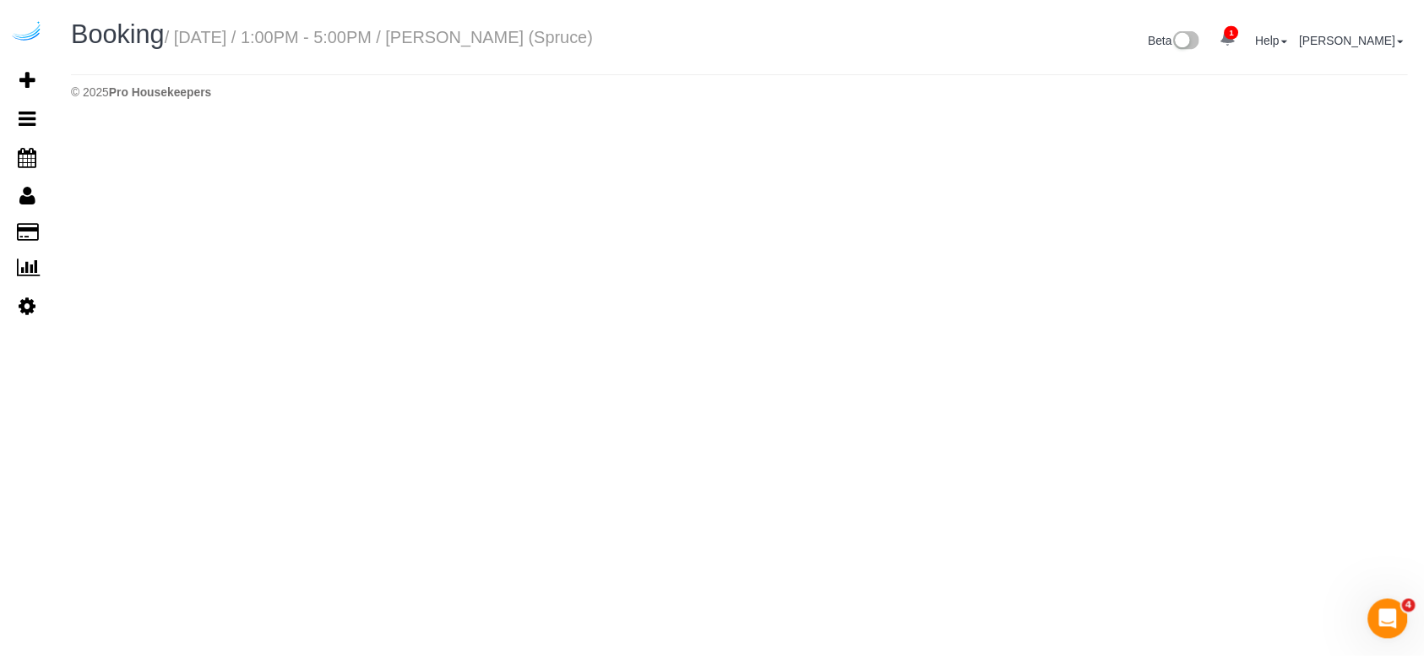
select select "GA"
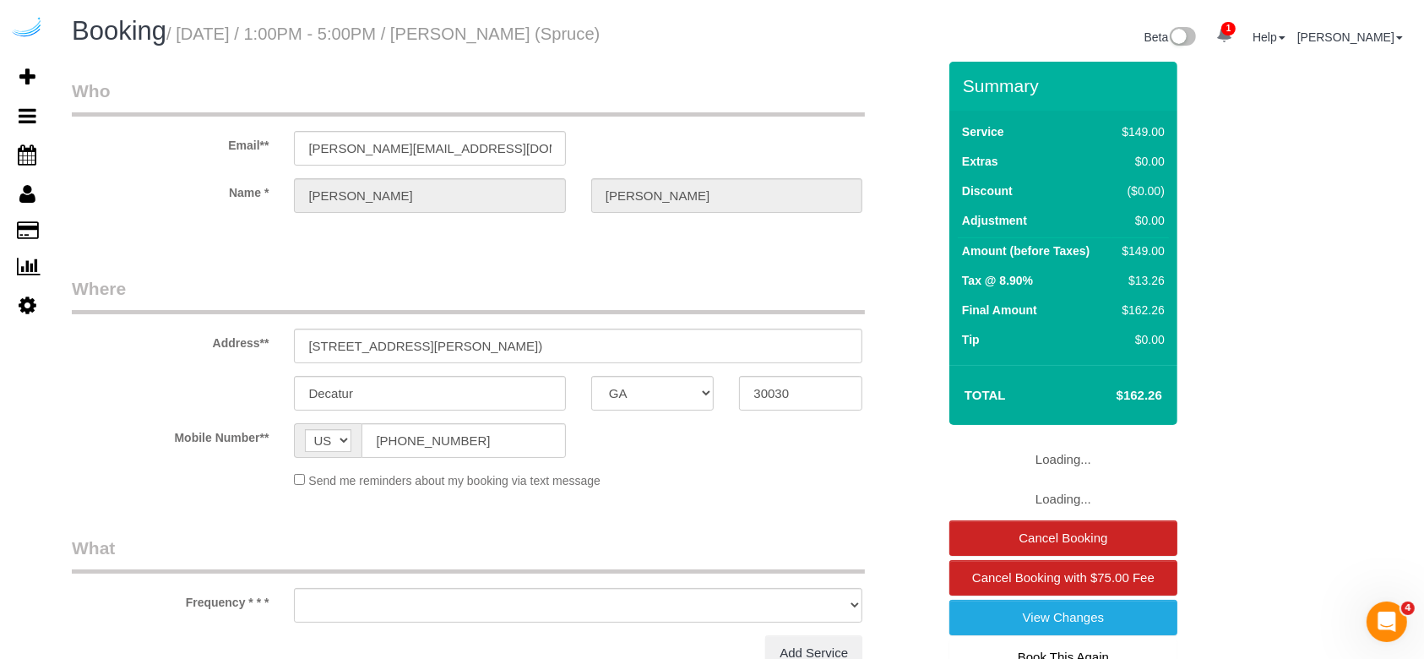
select select "object:7019"
select select "number:9"
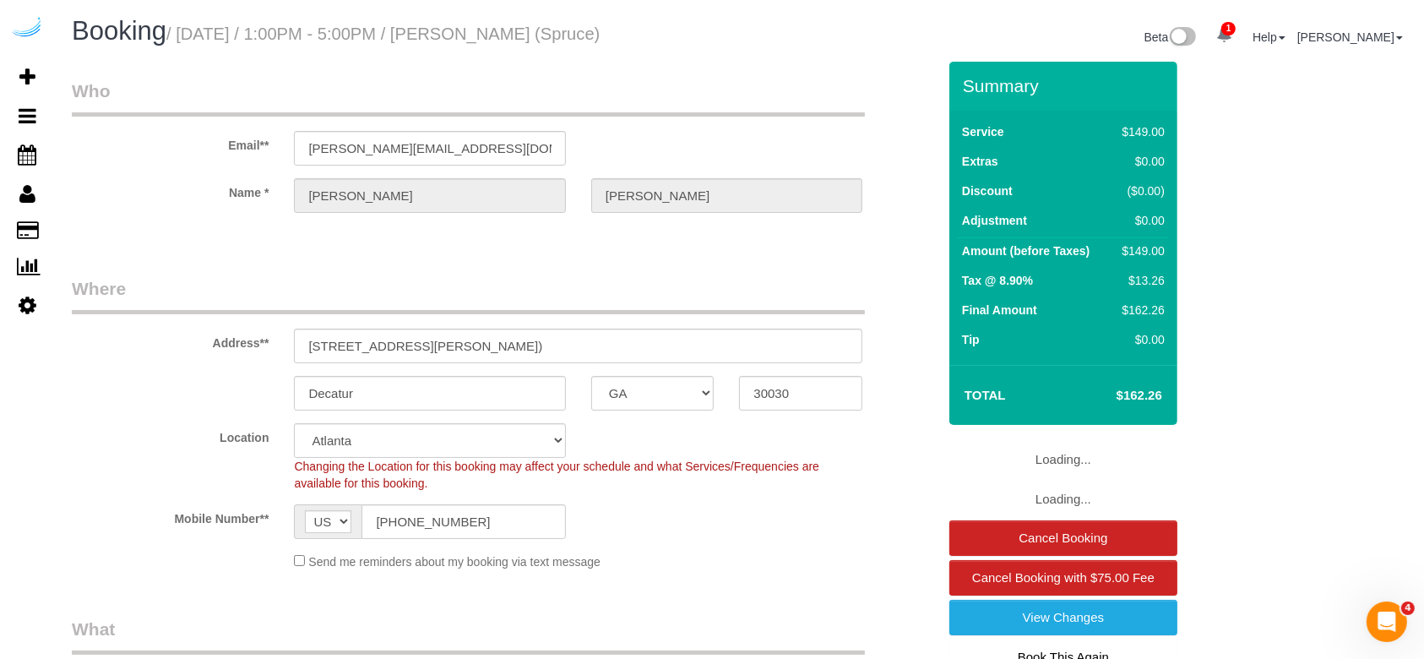
select select "282"
select select "object:7196"
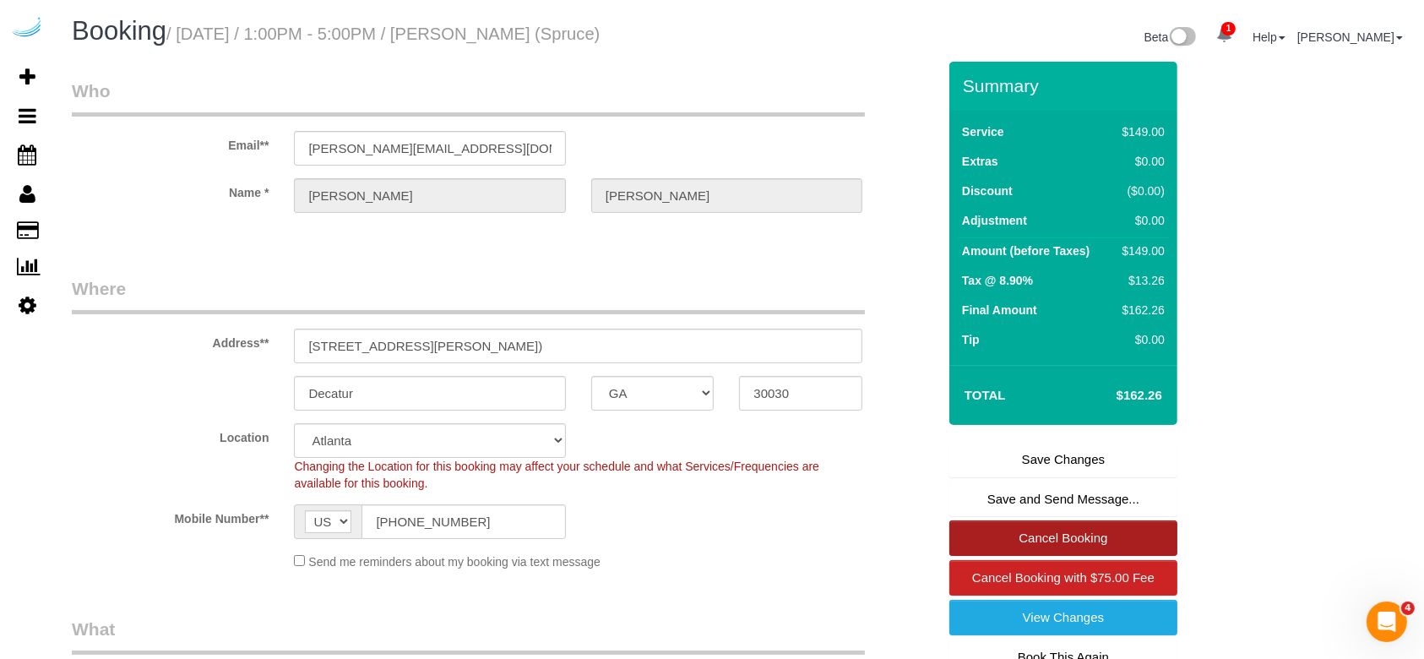
click at [1068, 493] on link "Cancel Booking" at bounding box center [1064, 537] width 228 height 35
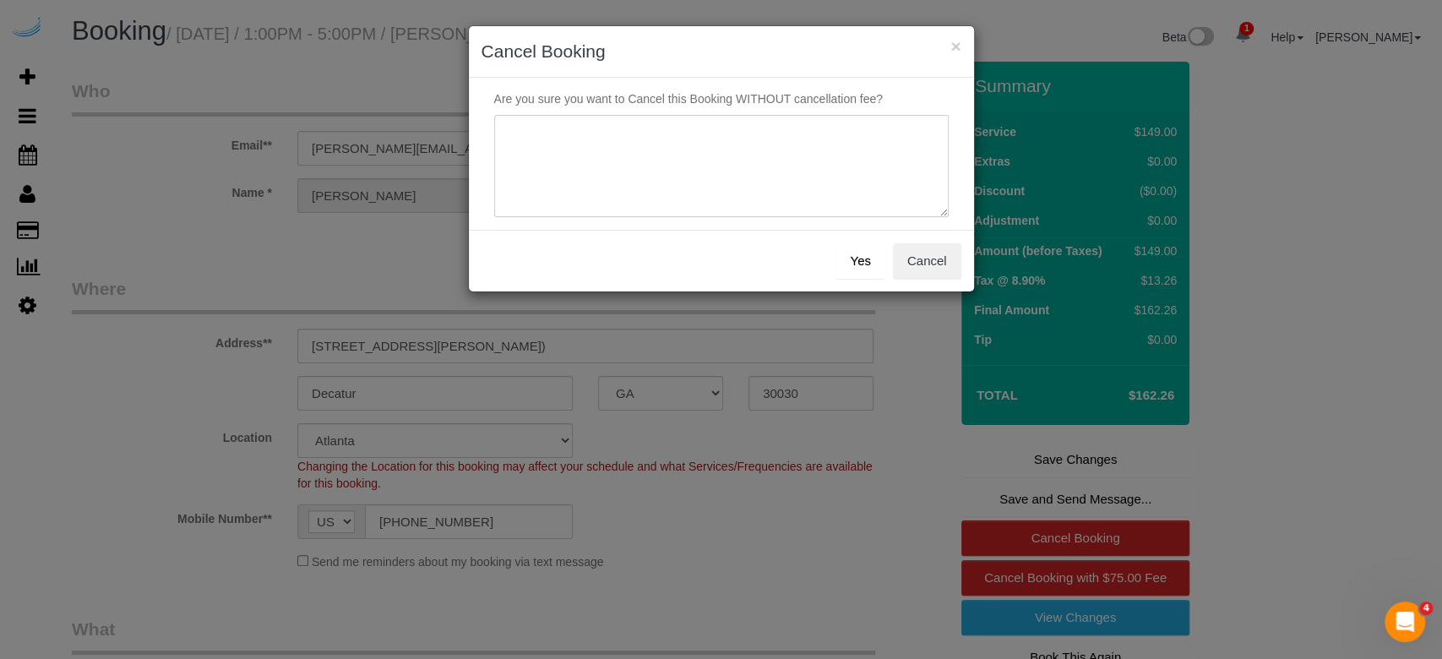
click at [798, 173] on textarea at bounding box center [721, 166] width 455 height 103
type textarea "[DATE] - not on spruce"
click at [858, 272] on button "Yes" at bounding box center [860, 260] width 49 height 35
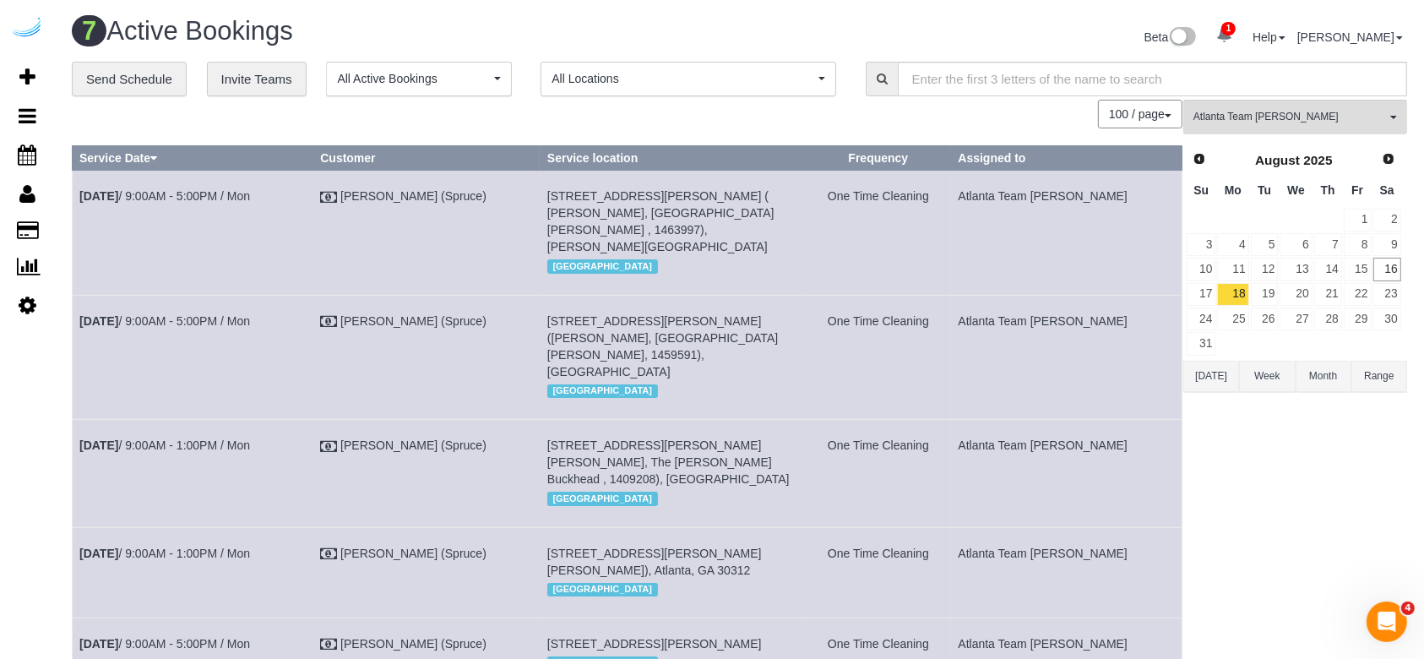
scroll to position [306, 0]
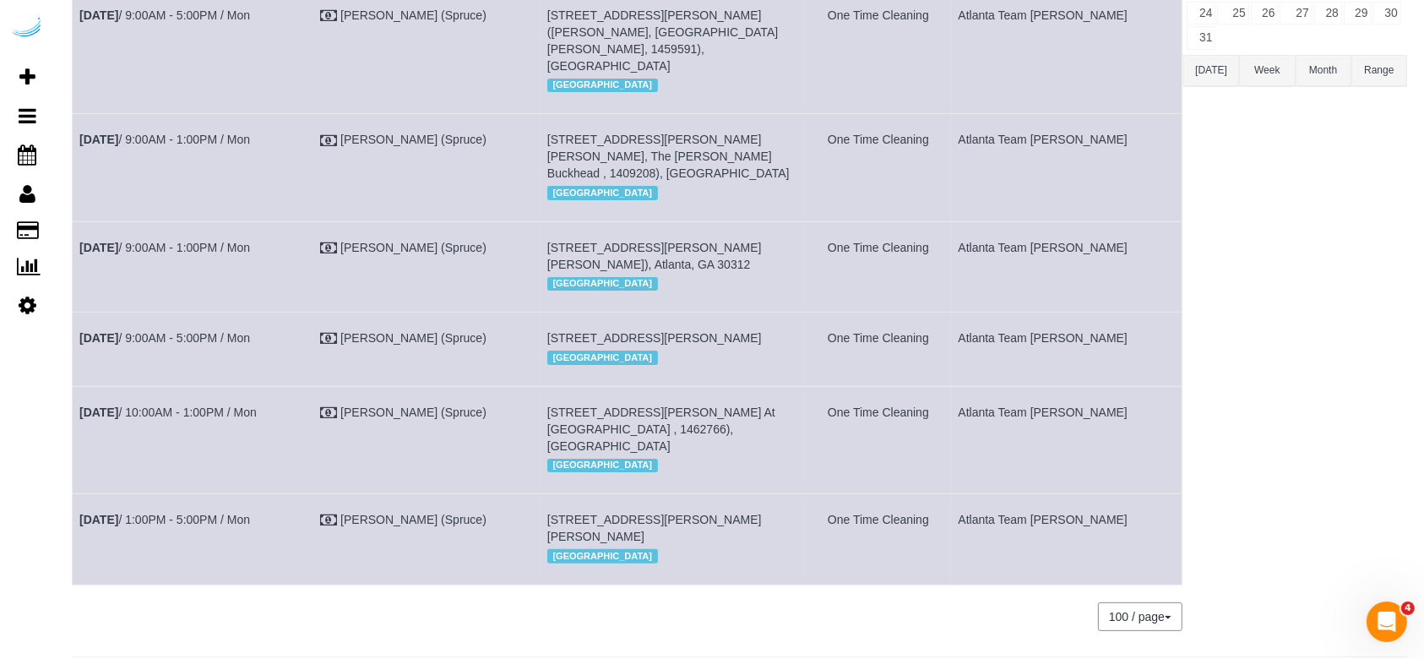
drag, startPoint x: 311, startPoint y: 471, endPoint x: 74, endPoint y: 477, distance: 237.5
click at [74, 493] on td "[DATE] 1:00PM - 5:00PM / Mon" at bounding box center [193, 539] width 241 height 90
click at [105, 493] on b "[DATE]" at bounding box center [98, 520] width 39 height 14
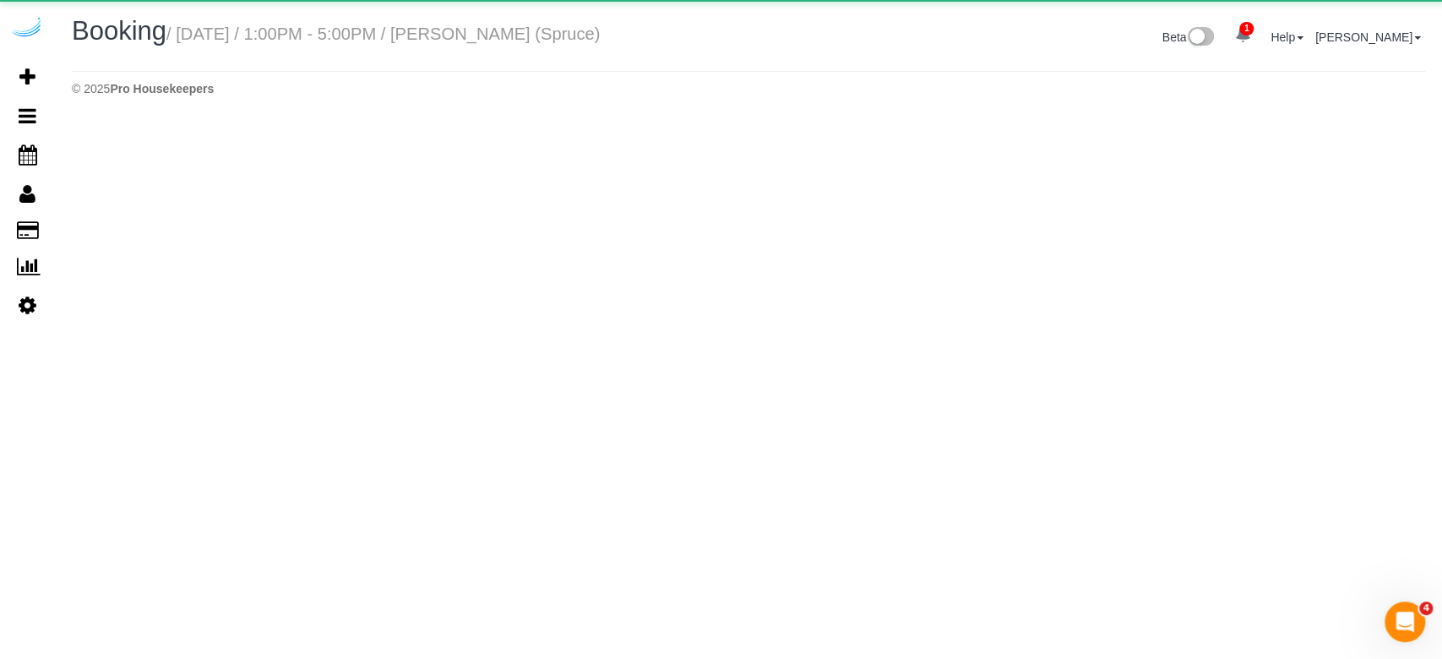
select select "GA"
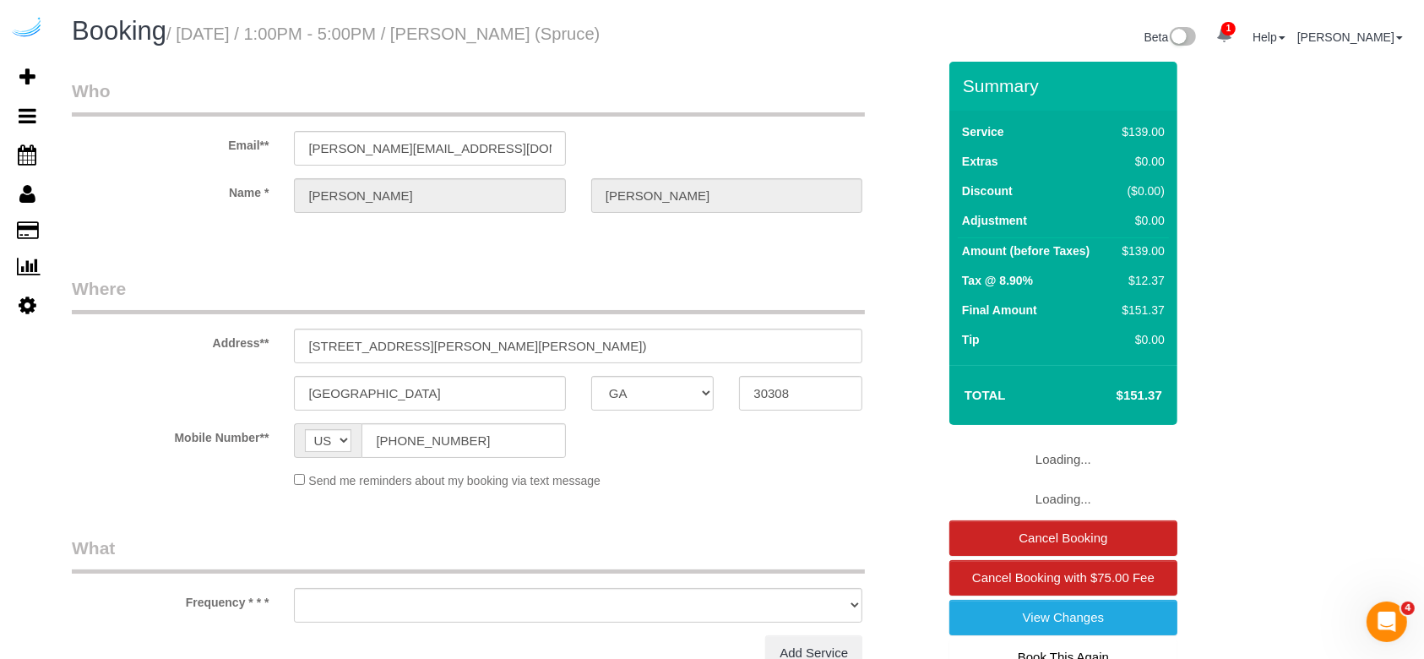
select select "number:9"
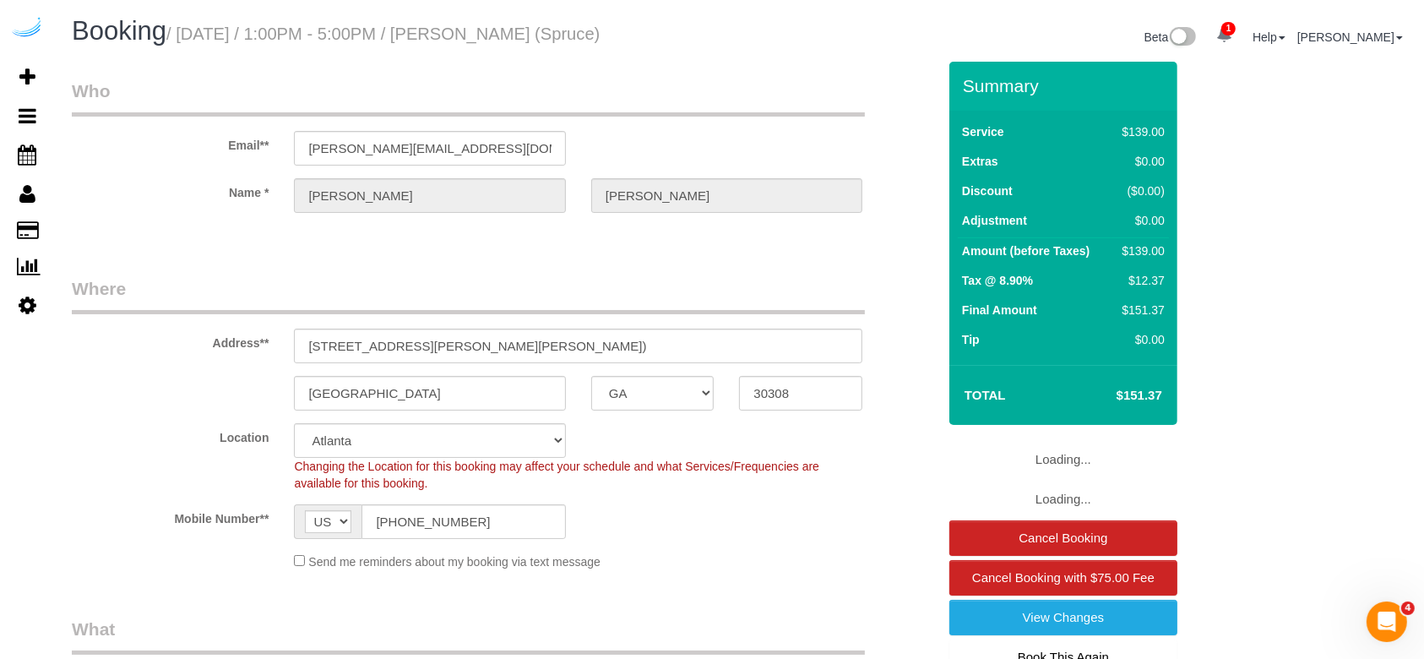
select select "object:8020"
select select "282"
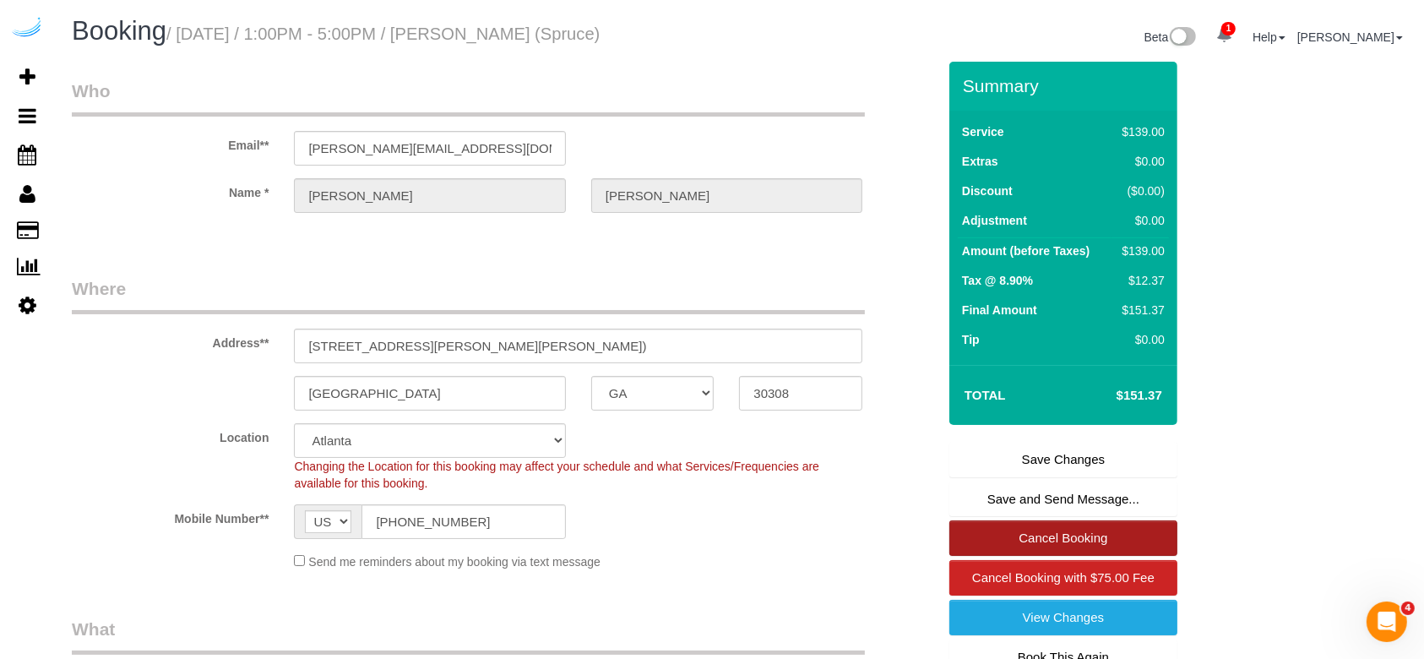
click at [1009, 493] on link "Cancel Booking" at bounding box center [1064, 537] width 228 height 35
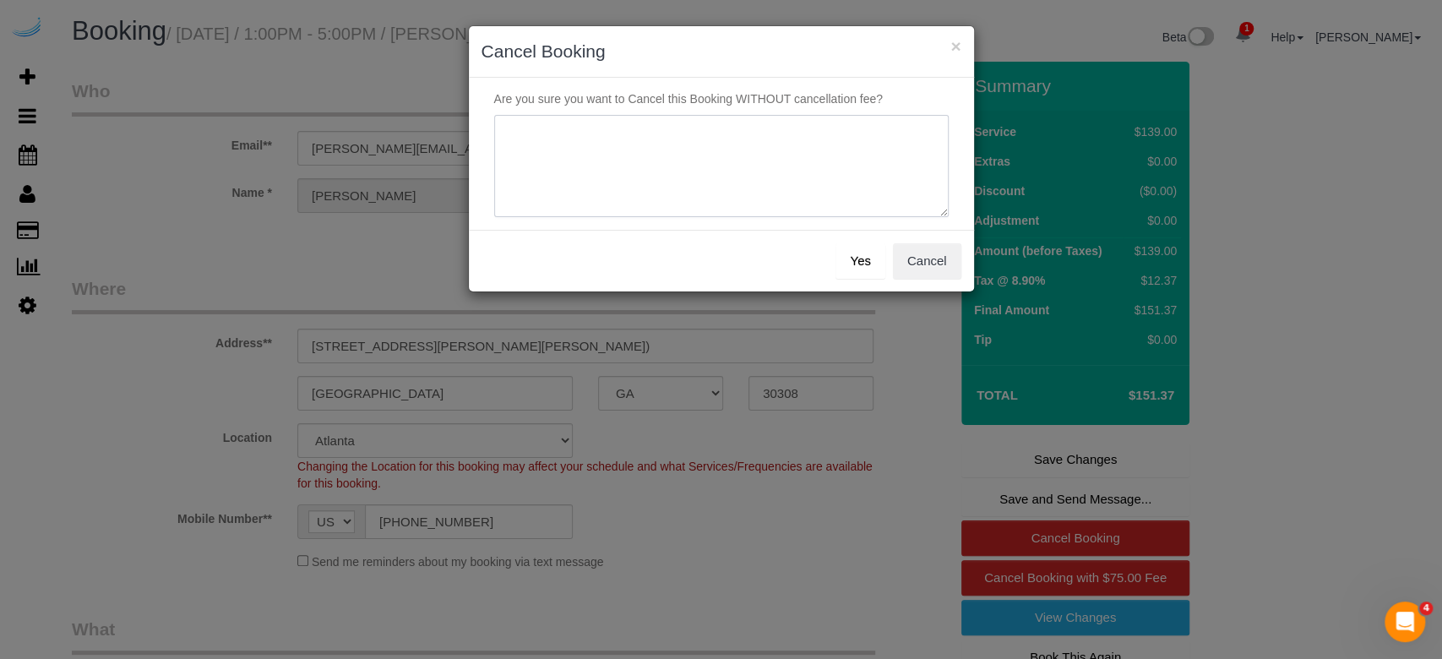
click at [683, 185] on textarea at bounding box center [721, 166] width 455 height 103
type textarea "[DATE] - not on spruce"
click at [863, 267] on button "Yes" at bounding box center [860, 260] width 49 height 35
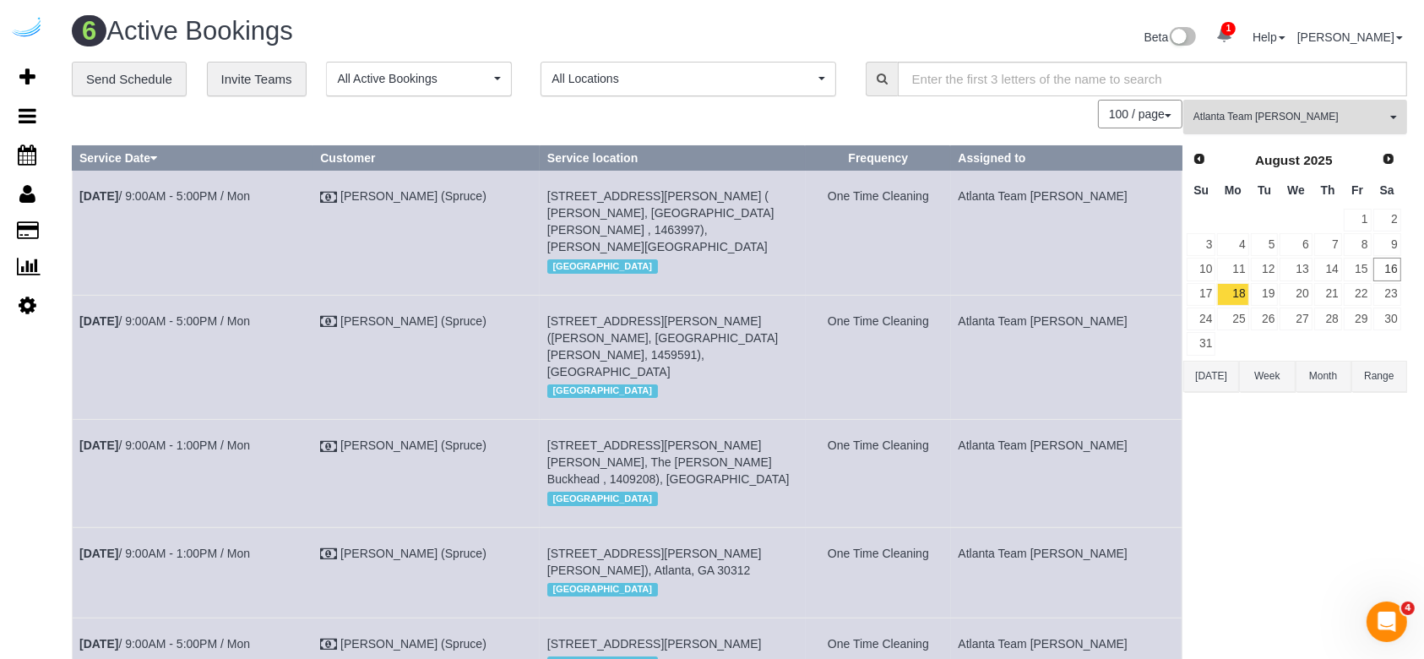
click at [1068, 102] on button "Atlanta Team [PERSON_NAME] All Teams" at bounding box center [1296, 117] width 224 height 35
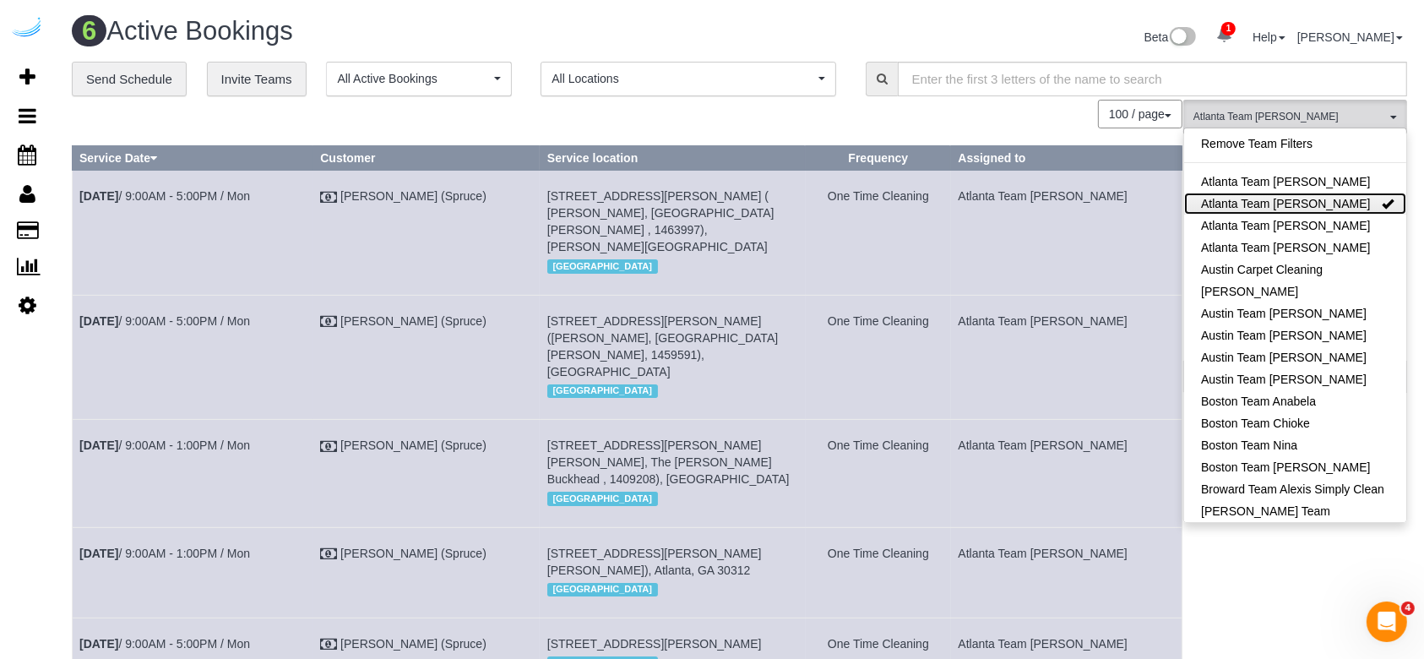
click at [1068, 206] on link "Atlanta Team [PERSON_NAME]" at bounding box center [1295, 204] width 222 height 22
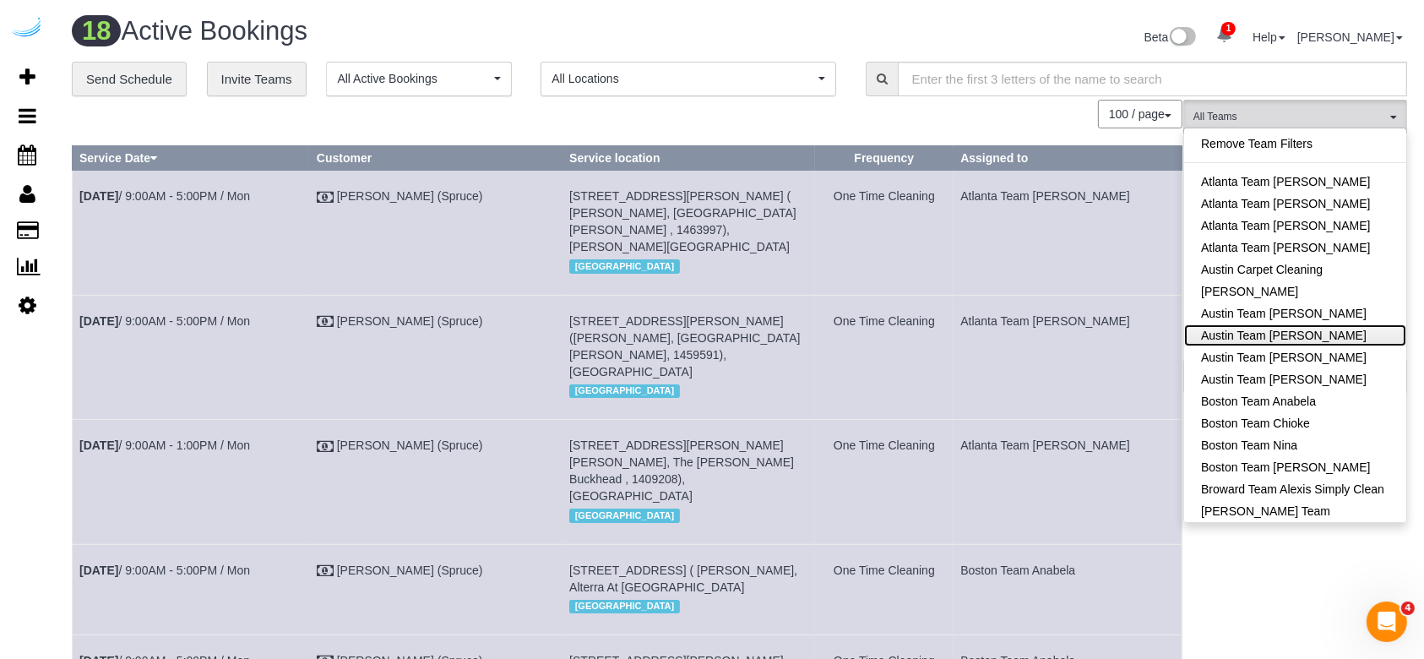
click at [1068, 333] on link "Austin Team [PERSON_NAME]" at bounding box center [1295, 335] width 222 height 22
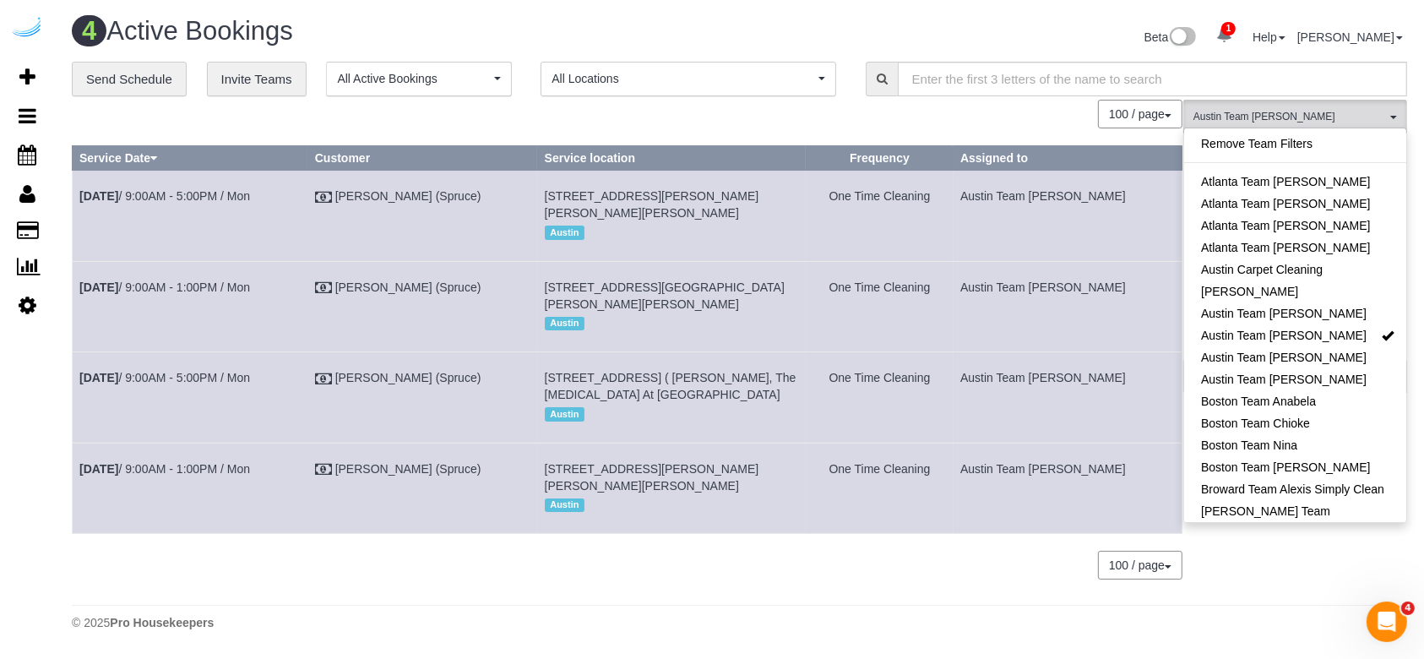
click at [751, 280] on span "[STREET_ADDRESS][GEOGRAPHIC_DATA][PERSON_NAME][PERSON_NAME]" at bounding box center [665, 295] width 240 height 30
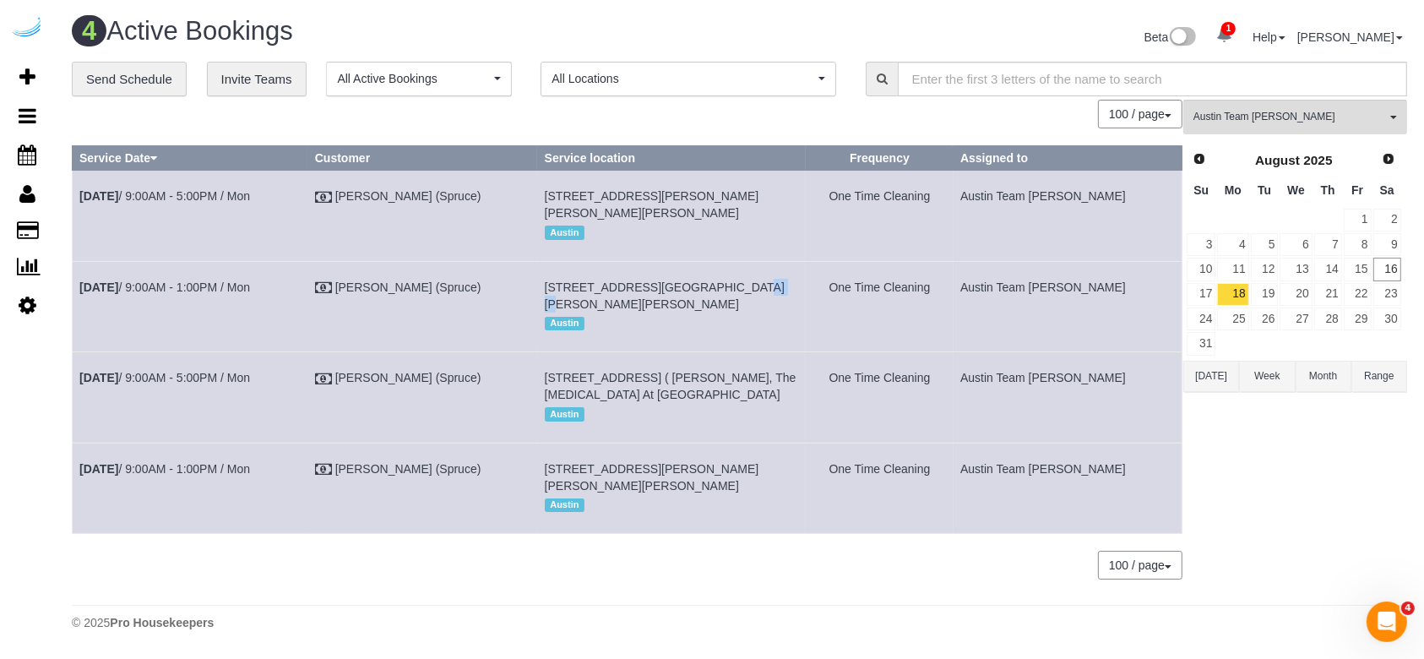
click at [751, 280] on span "[STREET_ADDRESS][GEOGRAPHIC_DATA][PERSON_NAME][PERSON_NAME]" at bounding box center [665, 295] width 240 height 30
click at [166, 280] on link "[DATE] 9:00AM - 1:00PM / Mon" at bounding box center [164, 287] width 171 height 14
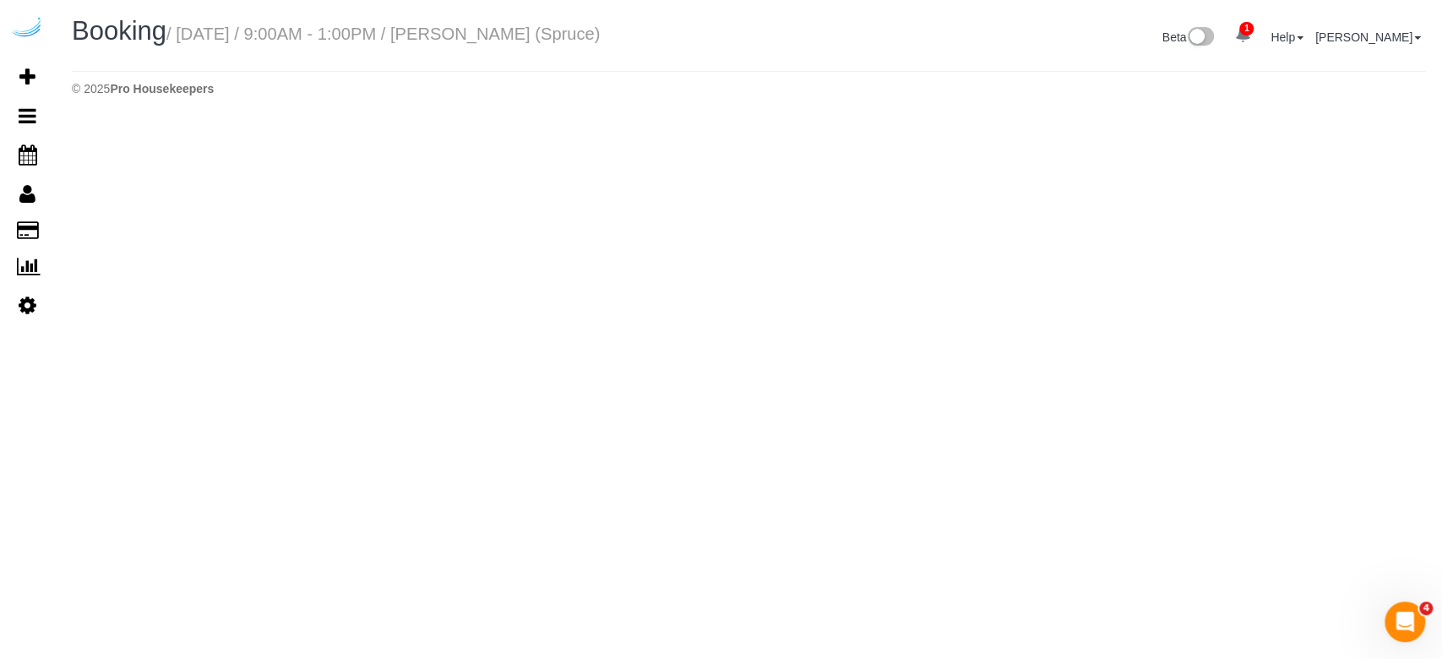
select select "[GEOGRAPHIC_DATA]"
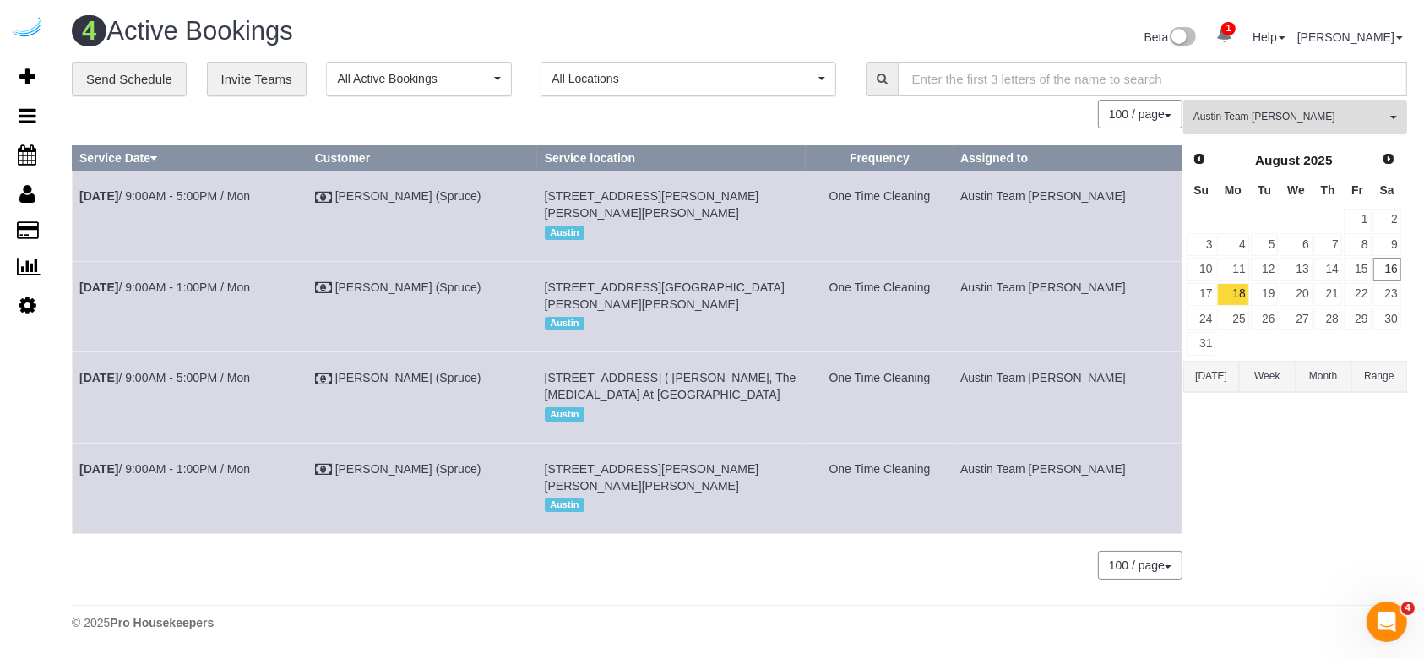
click at [1068, 108] on button "Austin Team [PERSON_NAME] All Teams" at bounding box center [1296, 117] width 224 height 35
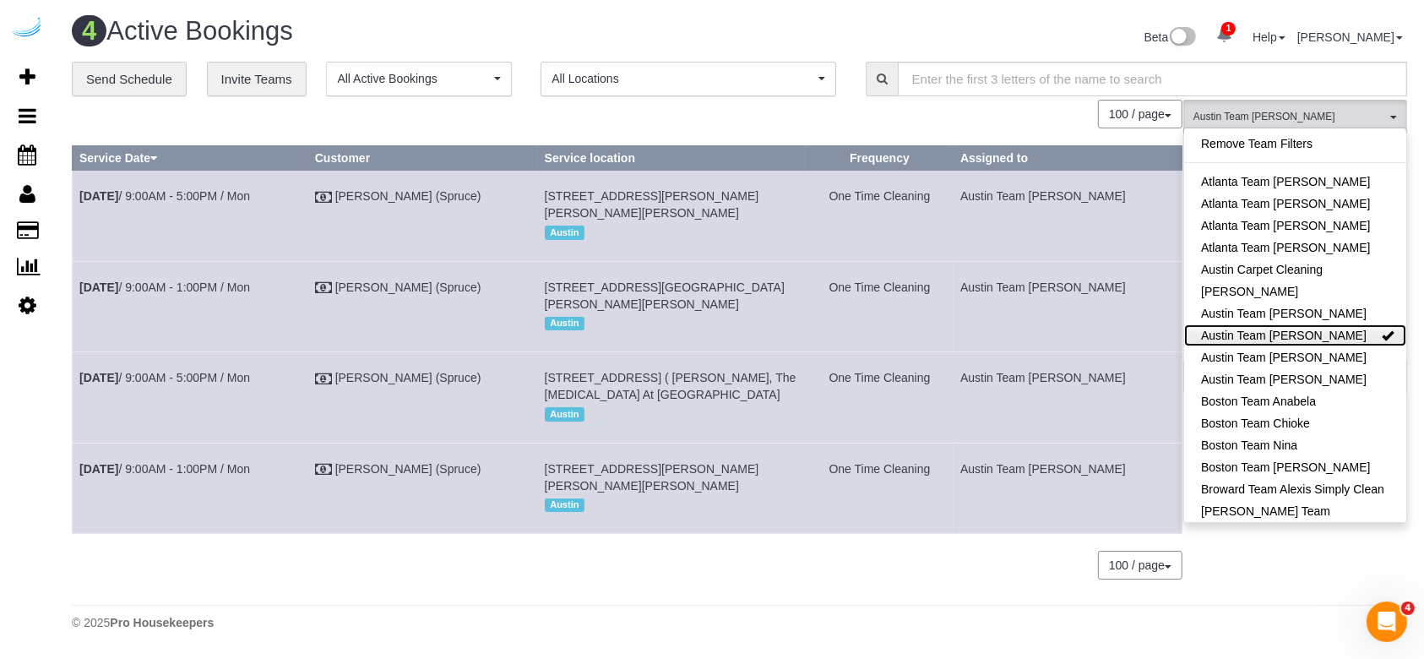
click at [1068, 338] on link "Austin Team [PERSON_NAME]" at bounding box center [1295, 335] width 222 height 22
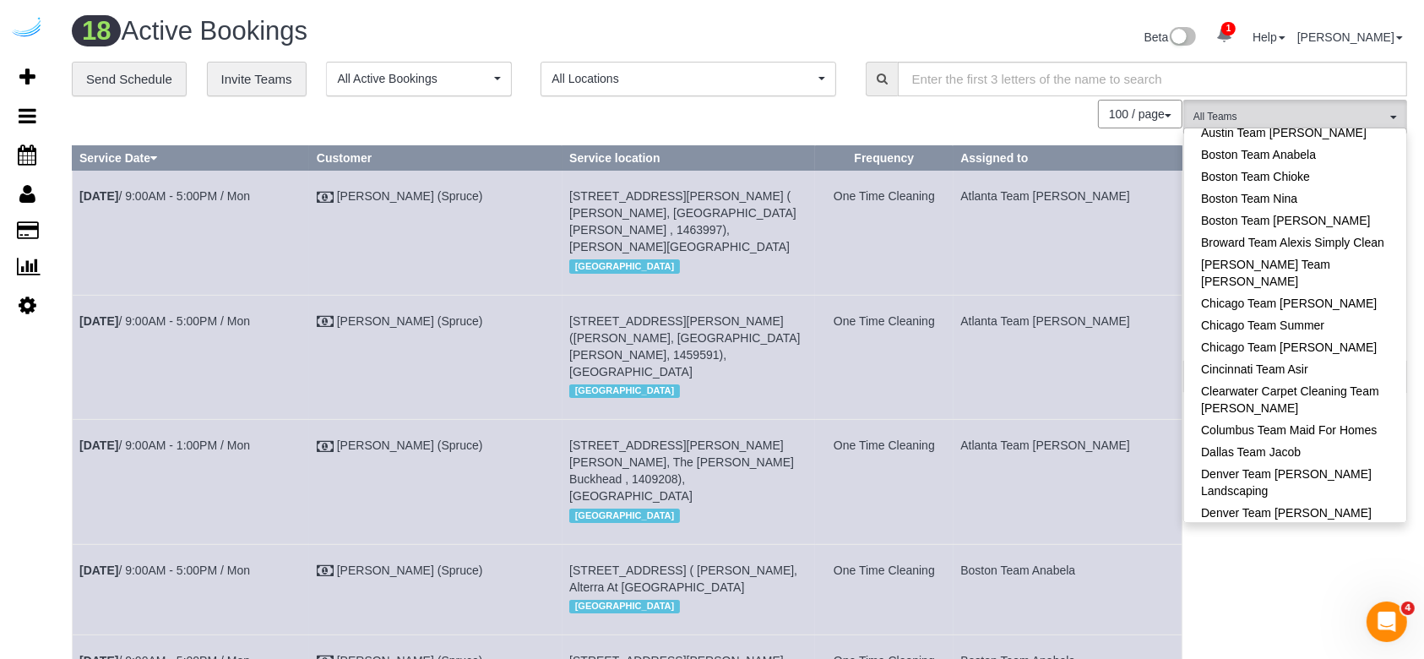
scroll to position [240, 0]
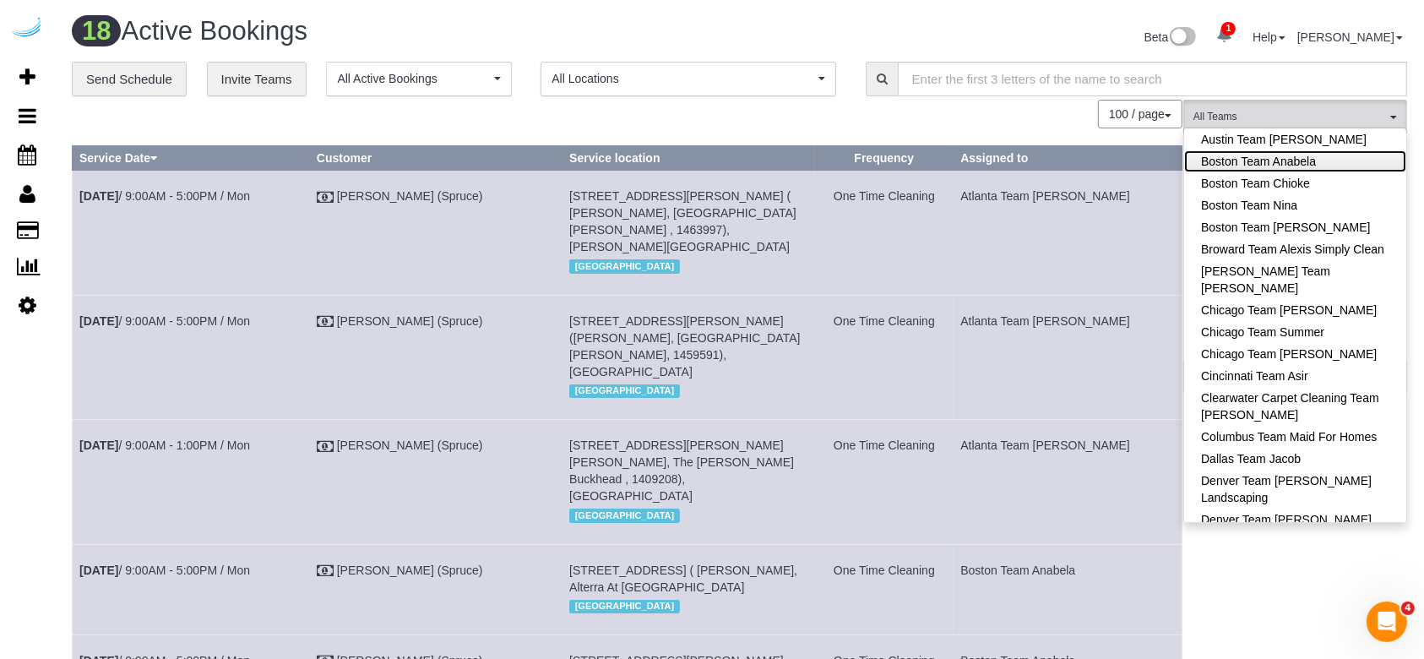
click at [1068, 167] on link "Boston Team Anabela" at bounding box center [1295, 161] width 222 height 22
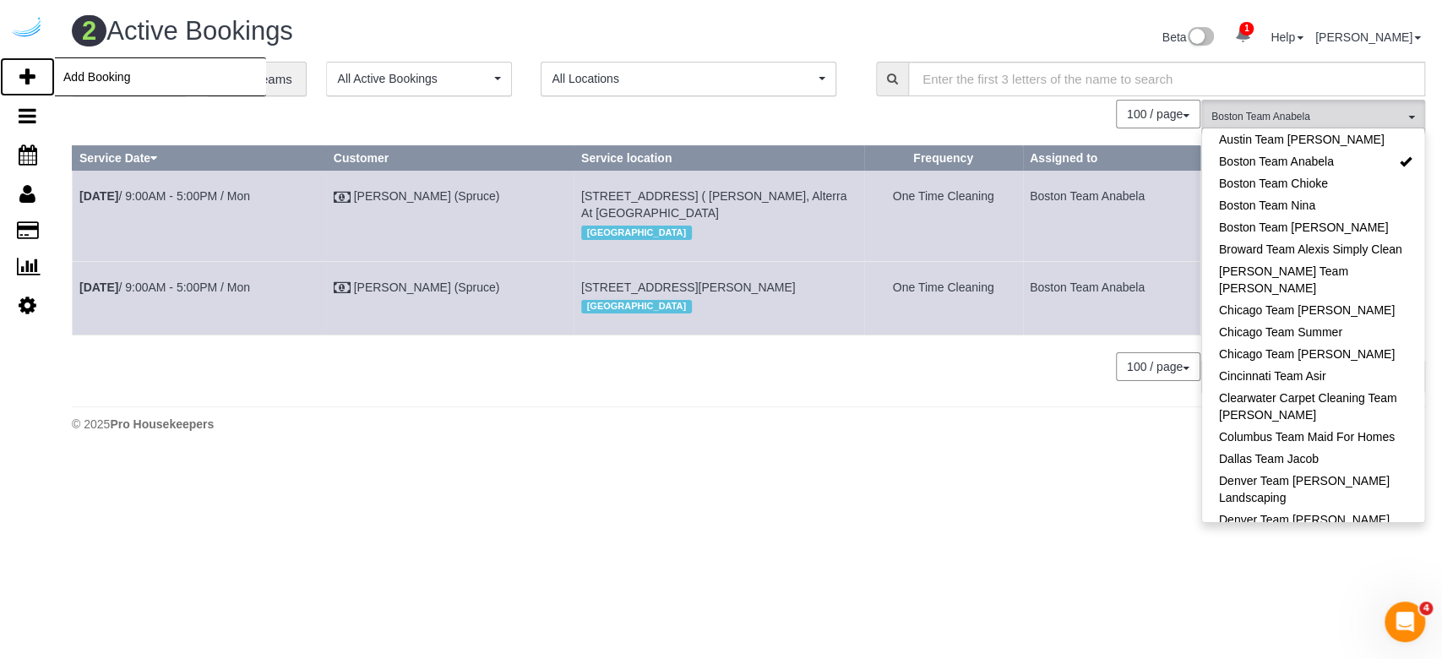
click at [24, 74] on icon at bounding box center [27, 77] width 16 height 20
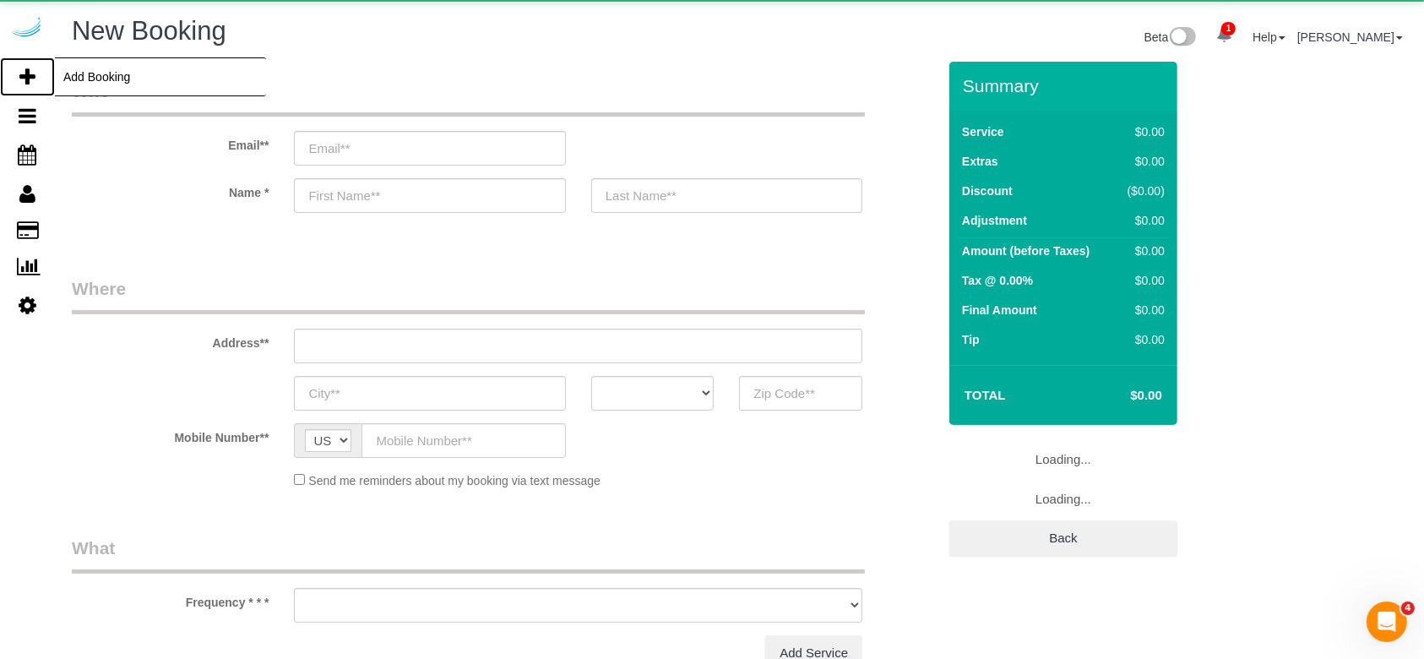
select select "number:9"
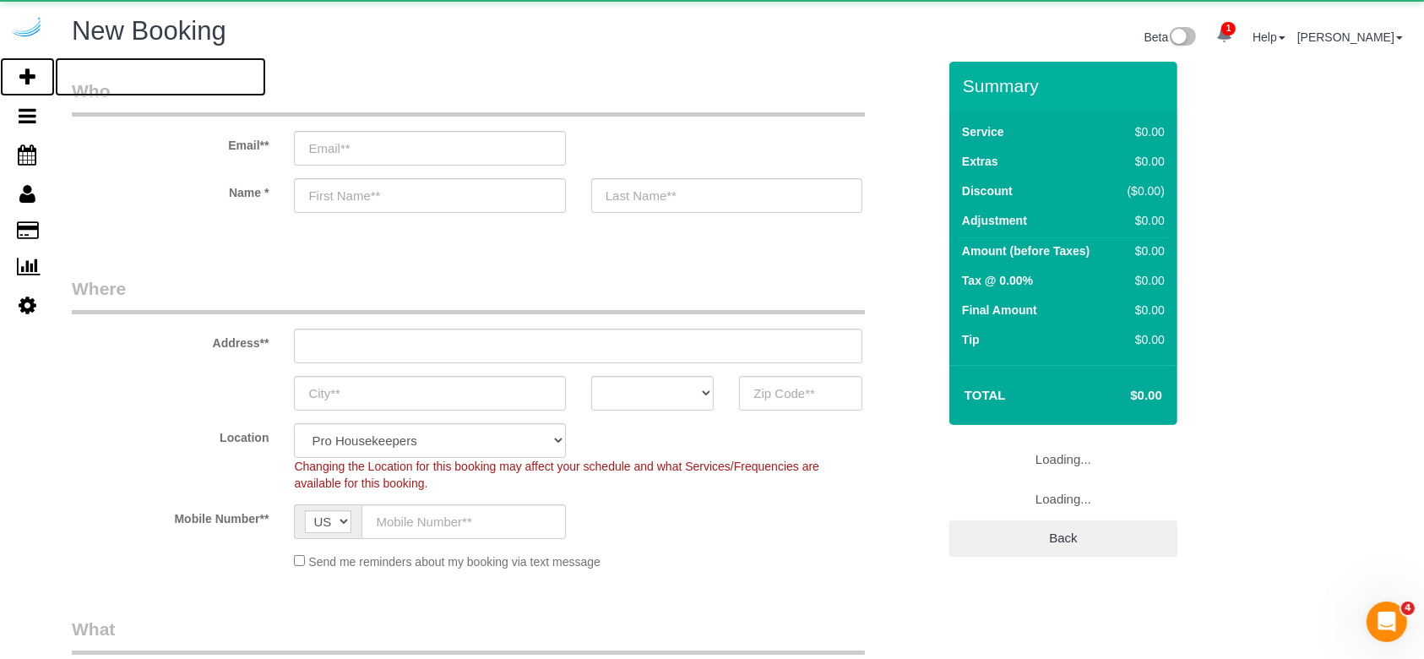
select select "object:10237"
select select "4"
select select "object:10373"
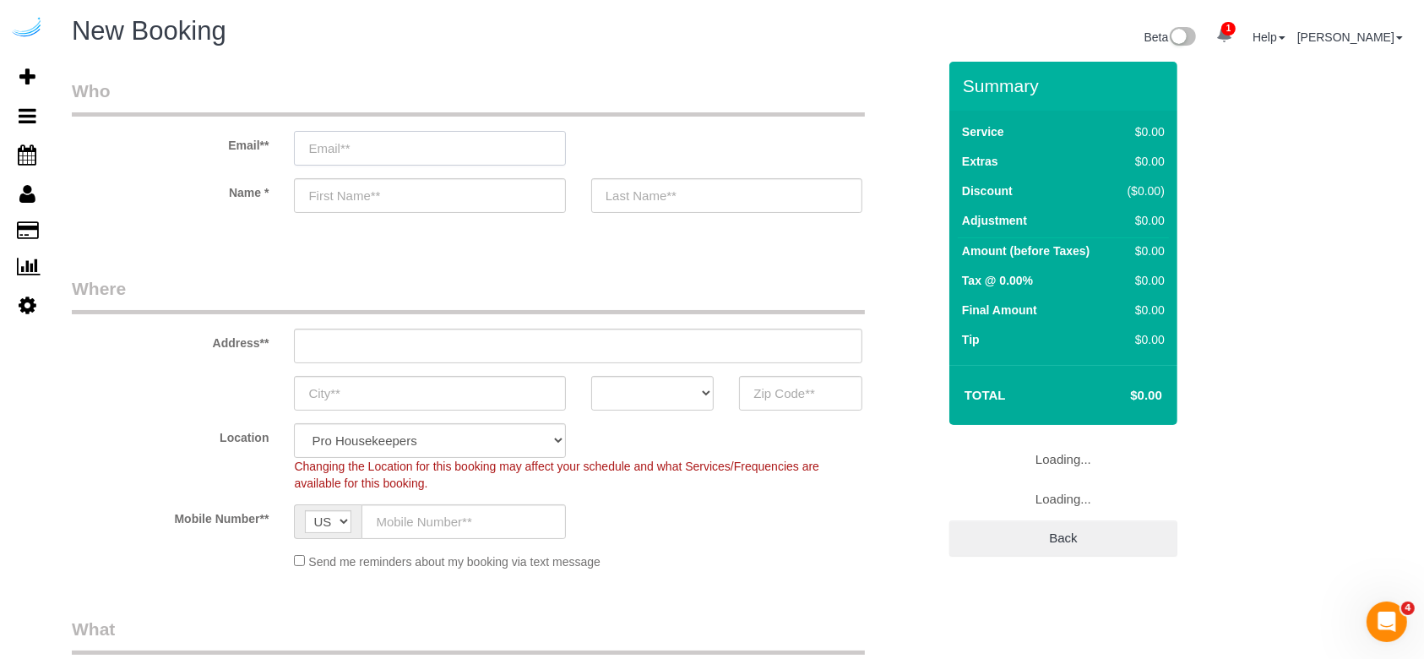
click at [529, 152] on input "email" at bounding box center [429, 148] width 271 height 35
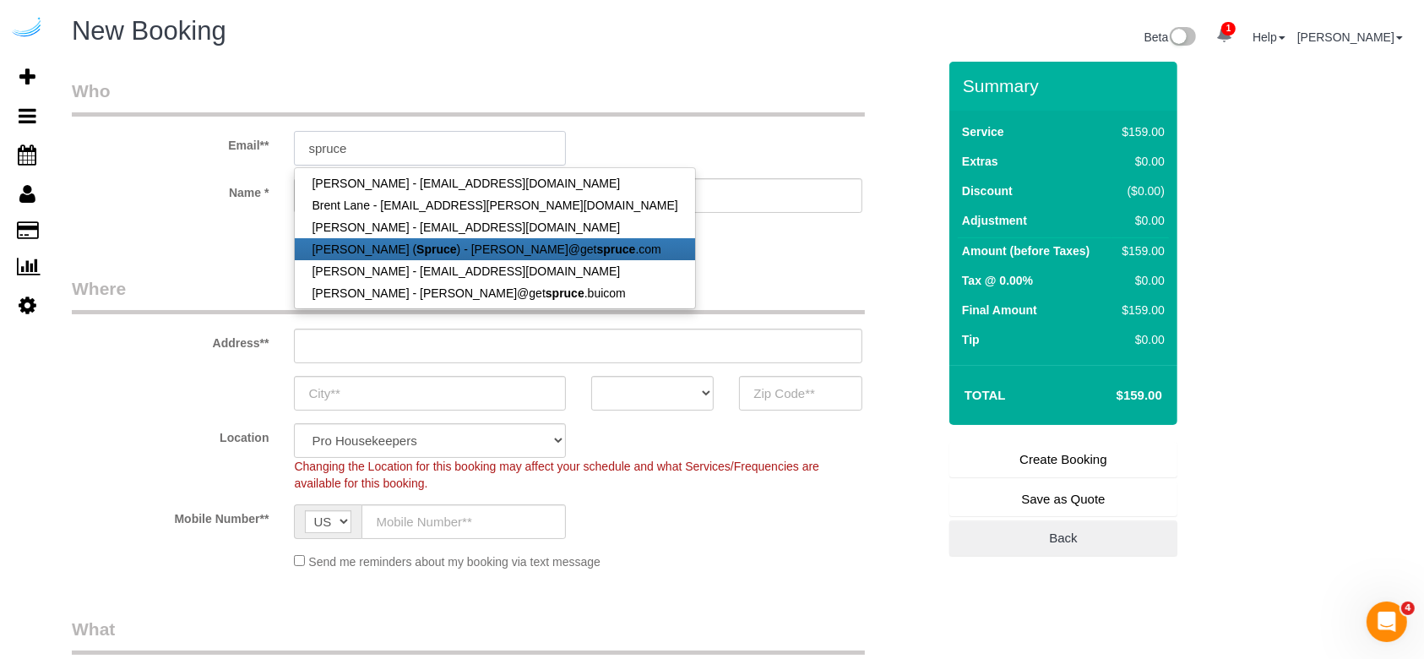
type input "[PERSON_NAME][EMAIL_ADDRESS][DOMAIN_NAME]"
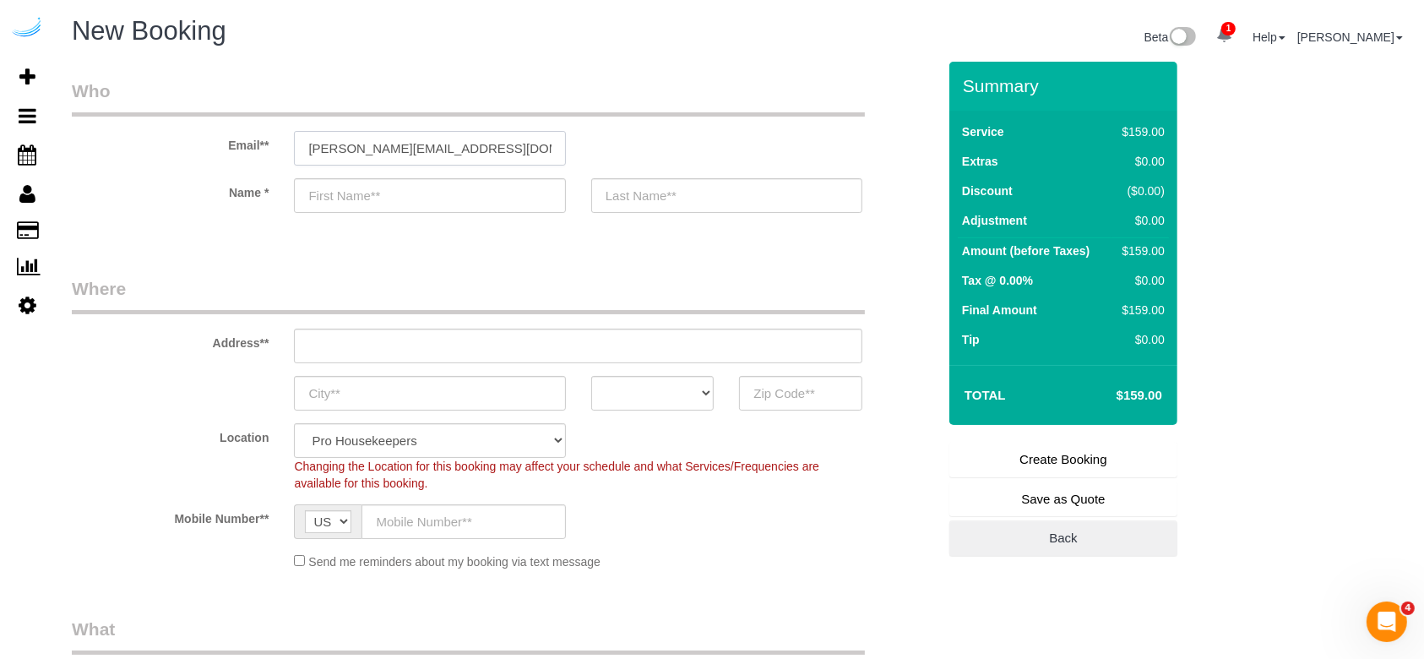
type input "[PERSON_NAME]"
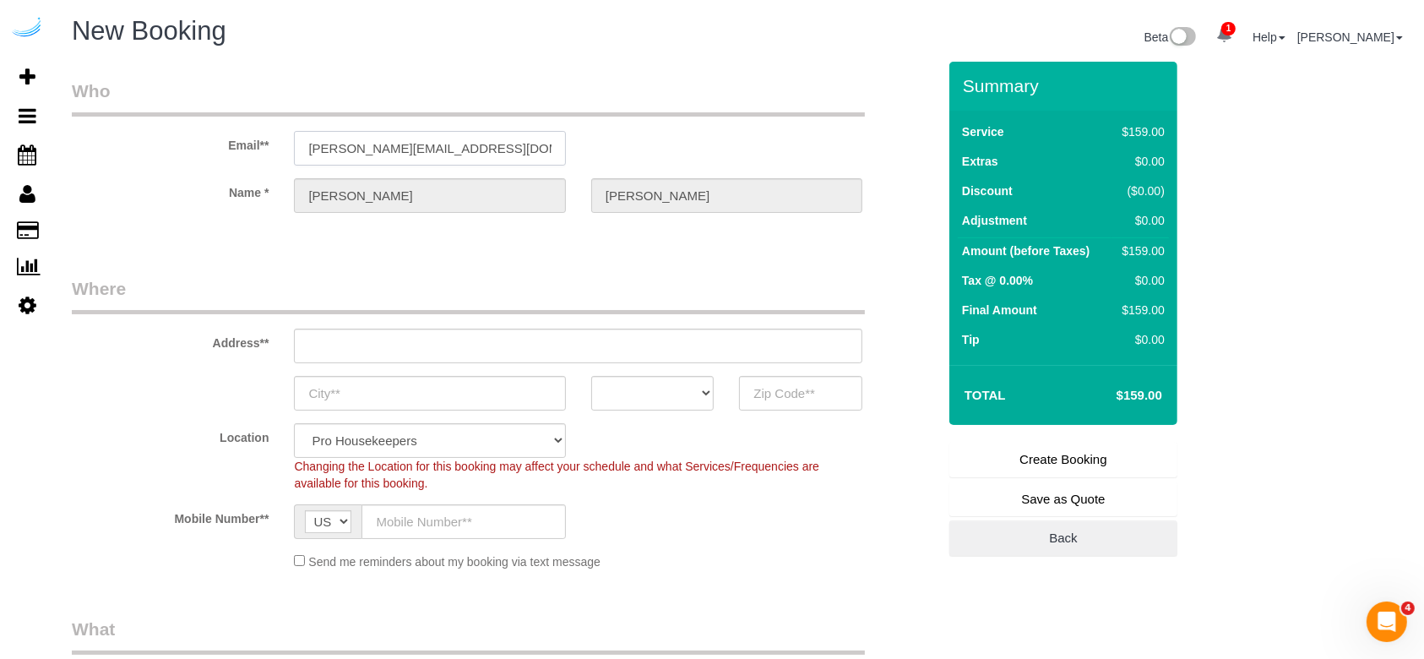
type input "[STREET_ADDRESS][PERSON_NAME]"
type input "Austin"
select select "[GEOGRAPHIC_DATA]"
type input "78704"
type input "[PERSON_NAME][EMAIL_ADDRESS][DOMAIN_NAME]"
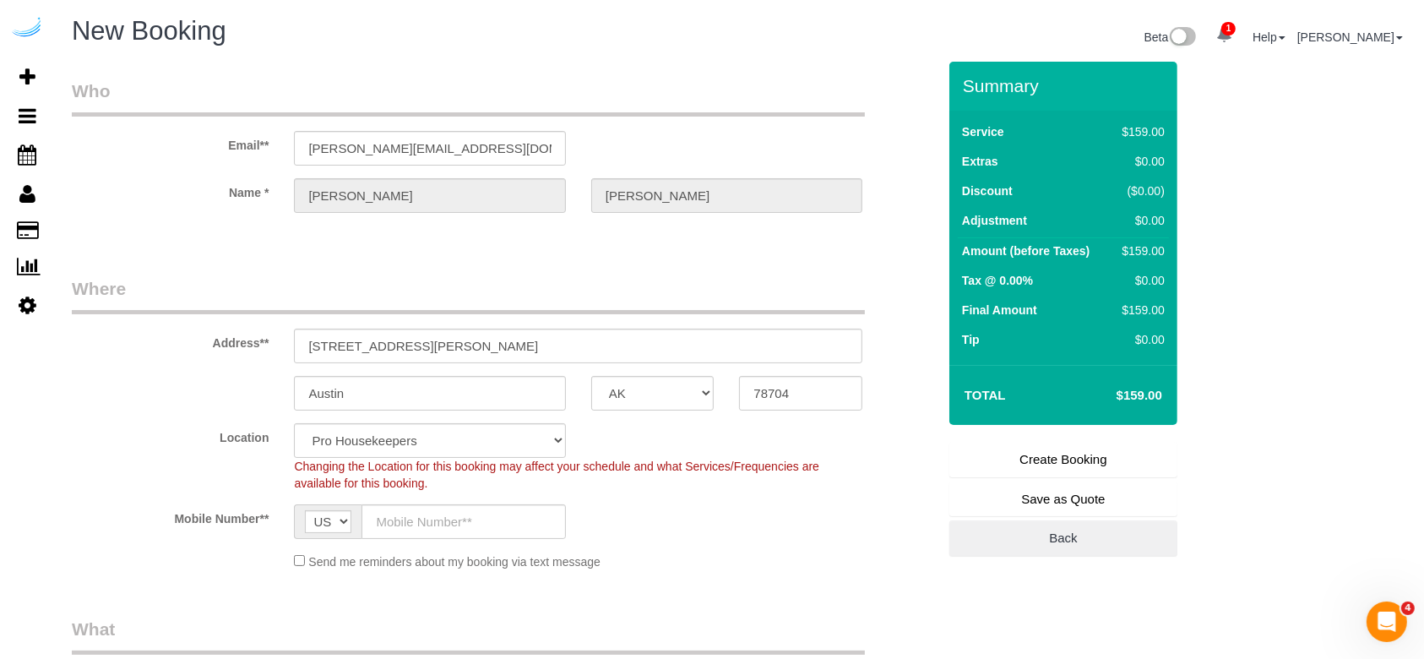
select select "9"
select select "object:10410"
click at [456, 352] on input "[STREET_ADDRESS][PERSON_NAME]" at bounding box center [578, 346] width 569 height 35
paste input "[STREET_ADDRESS]"
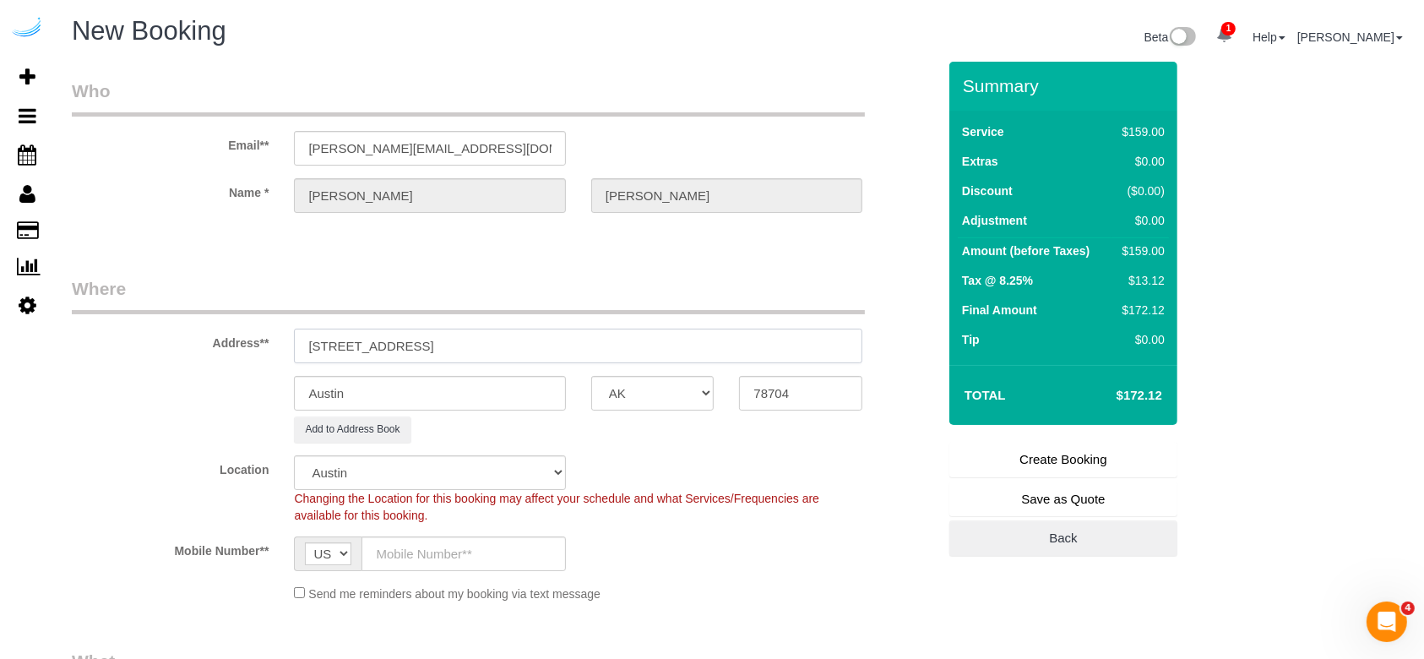
click at [489, 343] on input "[STREET_ADDRESS]" at bounding box center [578, 346] width 569 height 35
type input "[STREET_ADDRESS]"
click at [798, 376] on input "78704" at bounding box center [800, 393] width 123 height 35
paste input "02111"
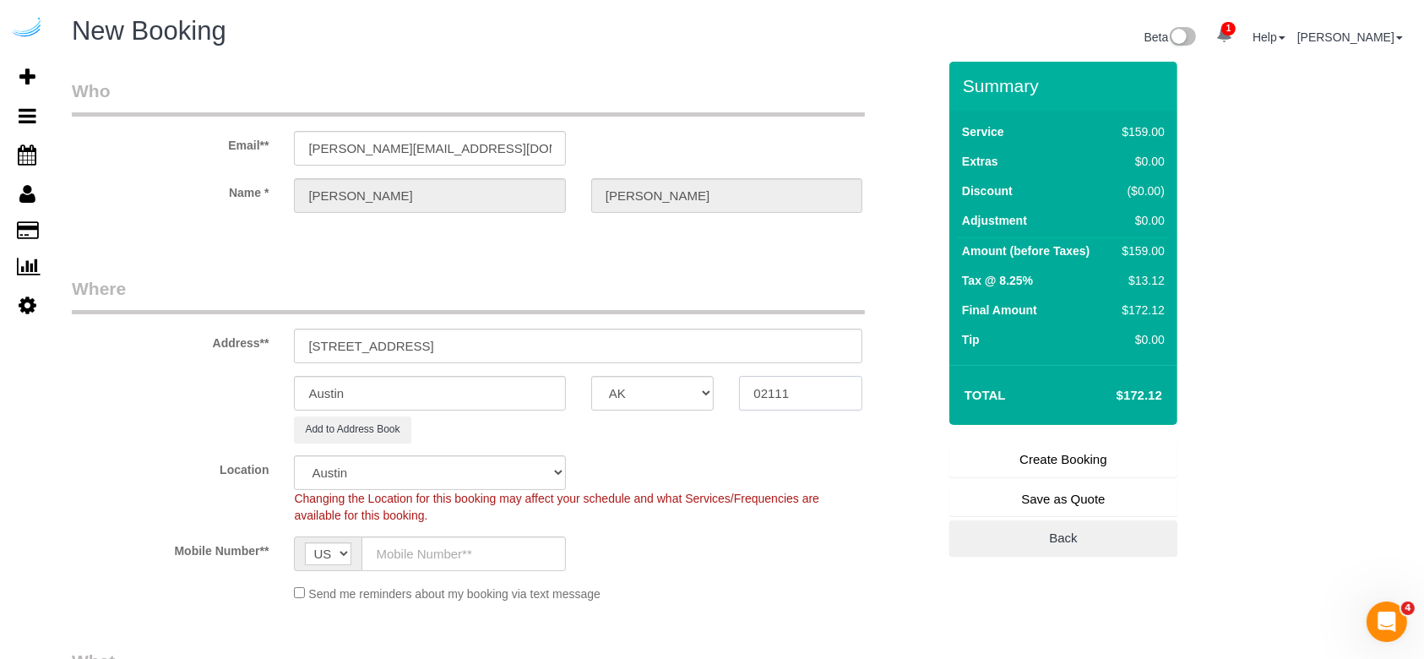
type input "02111"
click at [669, 411] on sui-booking-address "Address** [STREET_ADDRESS] [GEOGRAPHIC_DATA] AK AL AR AZ CA CO CT DC DE [GEOGRA…" at bounding box center [504, 359] width 865 height 166
select select "7"
click at [674, 403] on select "AK AL AR AZ CA CO CT DC DE [GEOGRAPHIC_DATA] [GEOGRAPHIC_DATA] HI IA ID IL IN K…" at bounding box center [652, 393] width 123 height 35
select select "object:10462"
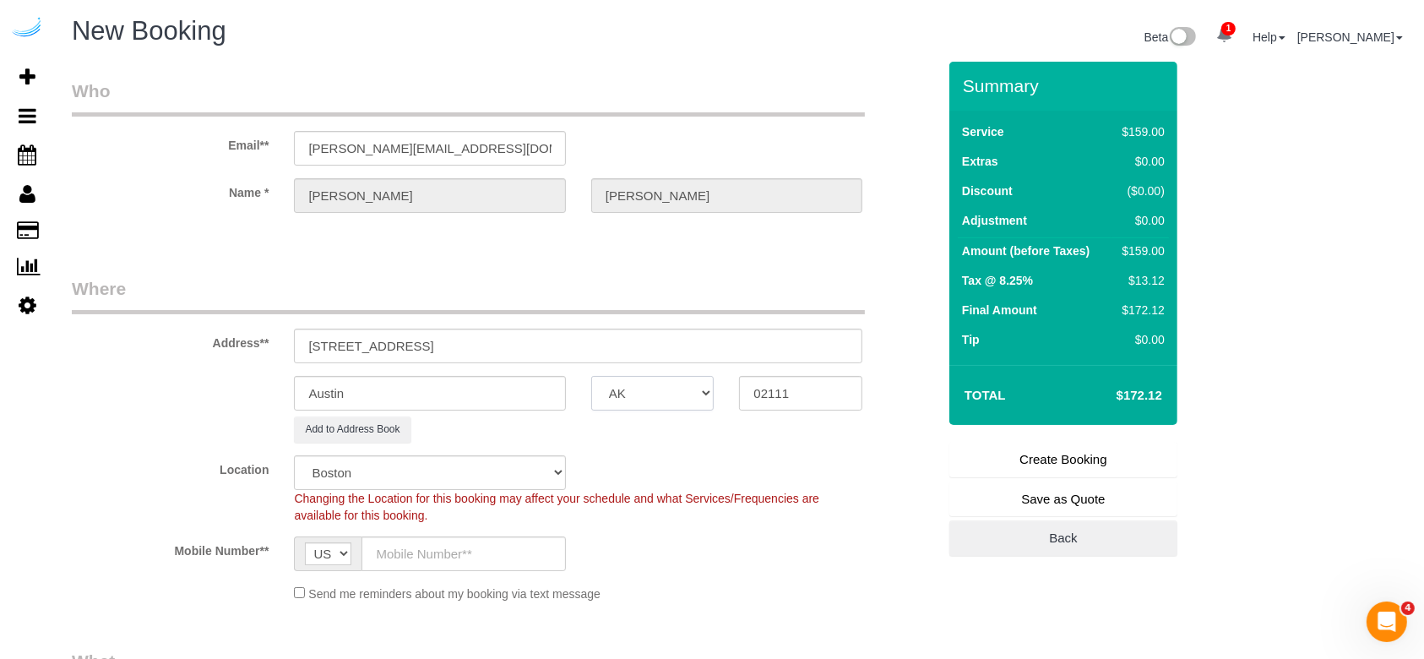
select select "MA"
click at [591, 376] on select "AK AL AR AZ CA CO CT DC DE [GEOGRAPHIC_DATA] [GEOGRAPHIC_DATA] HI IA ID IL IN K…" at bounding box center [652, 393] width 123 height 35
click at [421, 344] on input "[STREET_ADDRESS]" at bounding box center [578, 346] width 569 height 35
click at [384, 401] on input "Austin" at bounding box center [429, 393] width 271 height 35
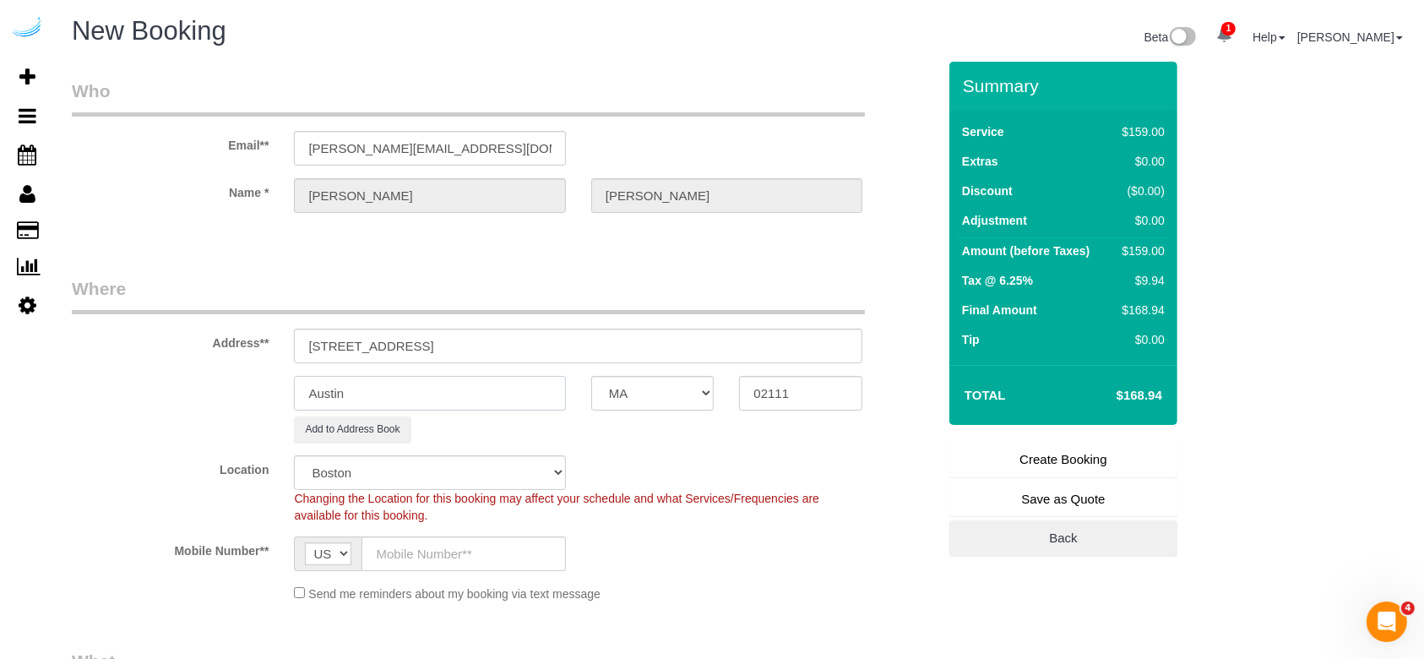
paste input "Bosto"
type input "[GEOGRAPHIC_DATA]"
drag, startPoint x: 526, startPoint y: 335, endPoint x: 411, endPoint y: 363, distance: 118.2
click at [411, 363] on sui-booking-address "Address** [STREET_ADDRESS] [GEOGRAPHIC_DATA] AK AL AR AZ CA CO CT DC DE [GEOGRA…" at bounding box center [504, 359] width 865 height 166
paste input "1904"
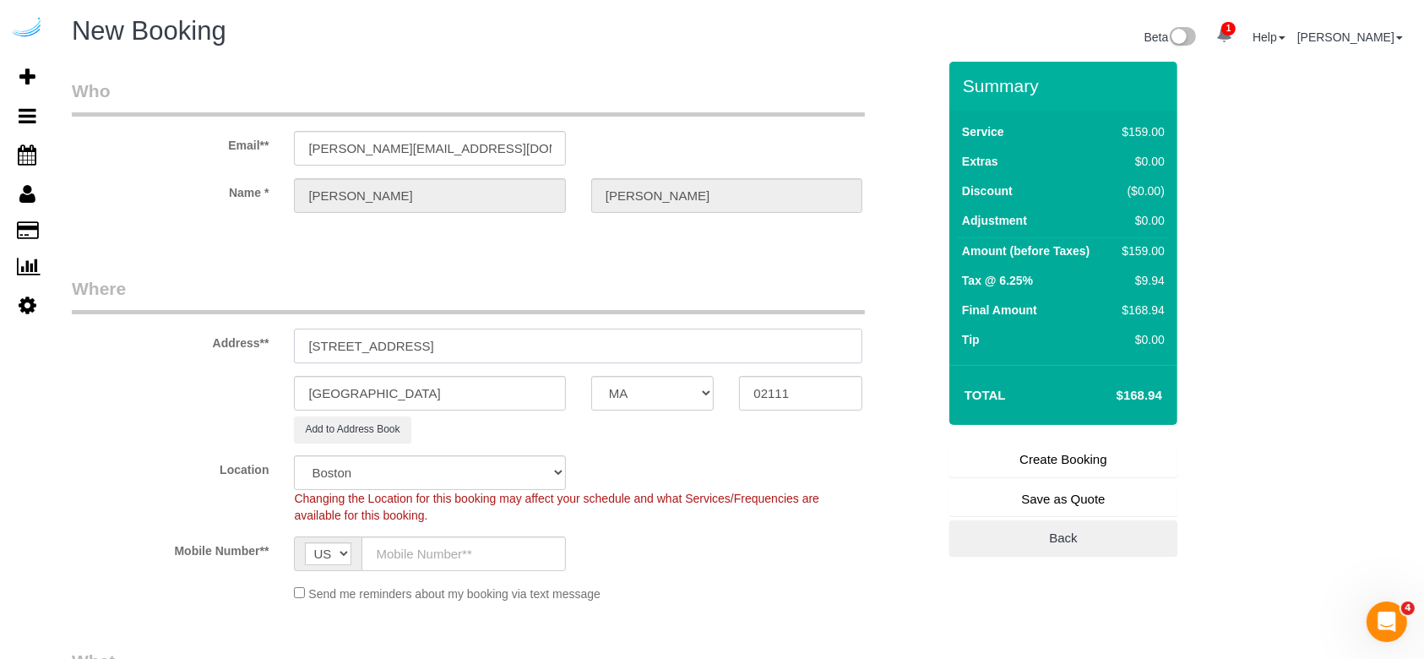
paste input "1904"
paste input "[PERSON_NAME]"
paste input "1406870"
type input "[STREET_ADDRESS][PERSON_NAME])"
click at [438, 493] on input "text" at bounding box center [464, 553] width 204 height 35
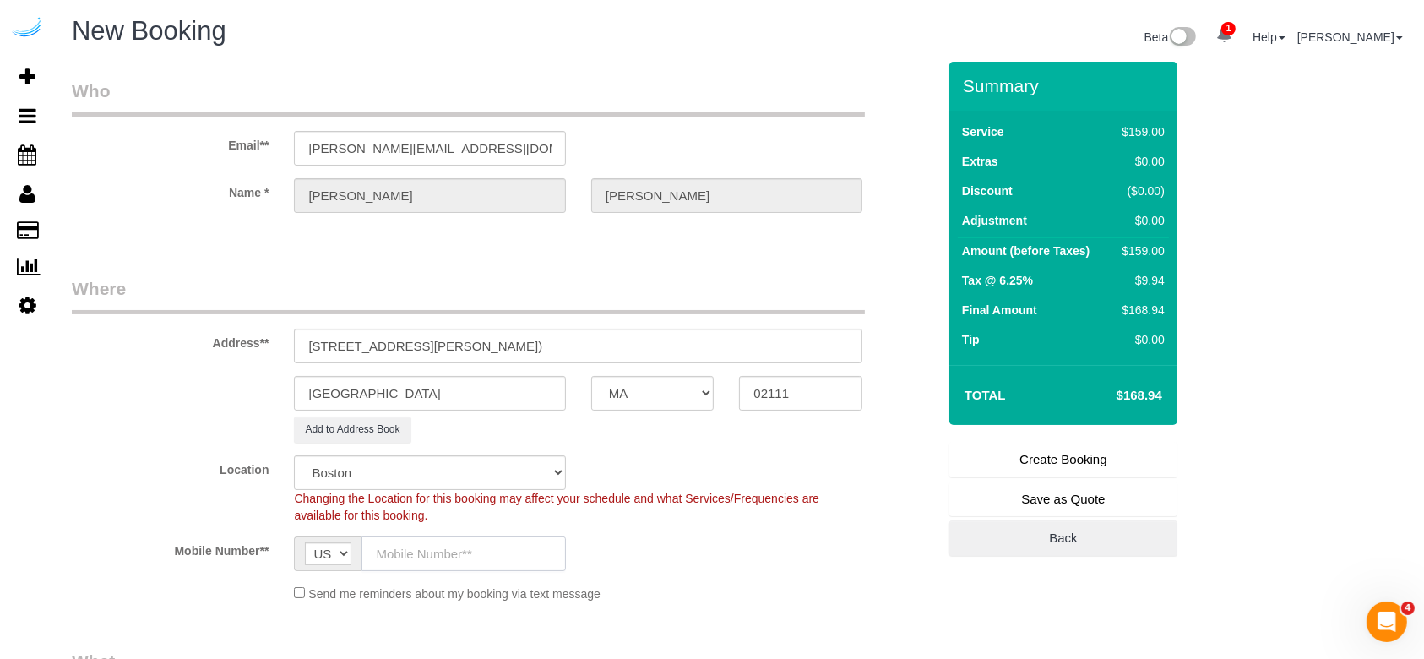
type input "[PHONE_NUMBER]"
type input "[PERSON_NAME]"
type input "[PHONE_NUMBER]"
click at [386, 422] on button "Add to Address Book" at bounding box center [352, 430] width 117 height 26
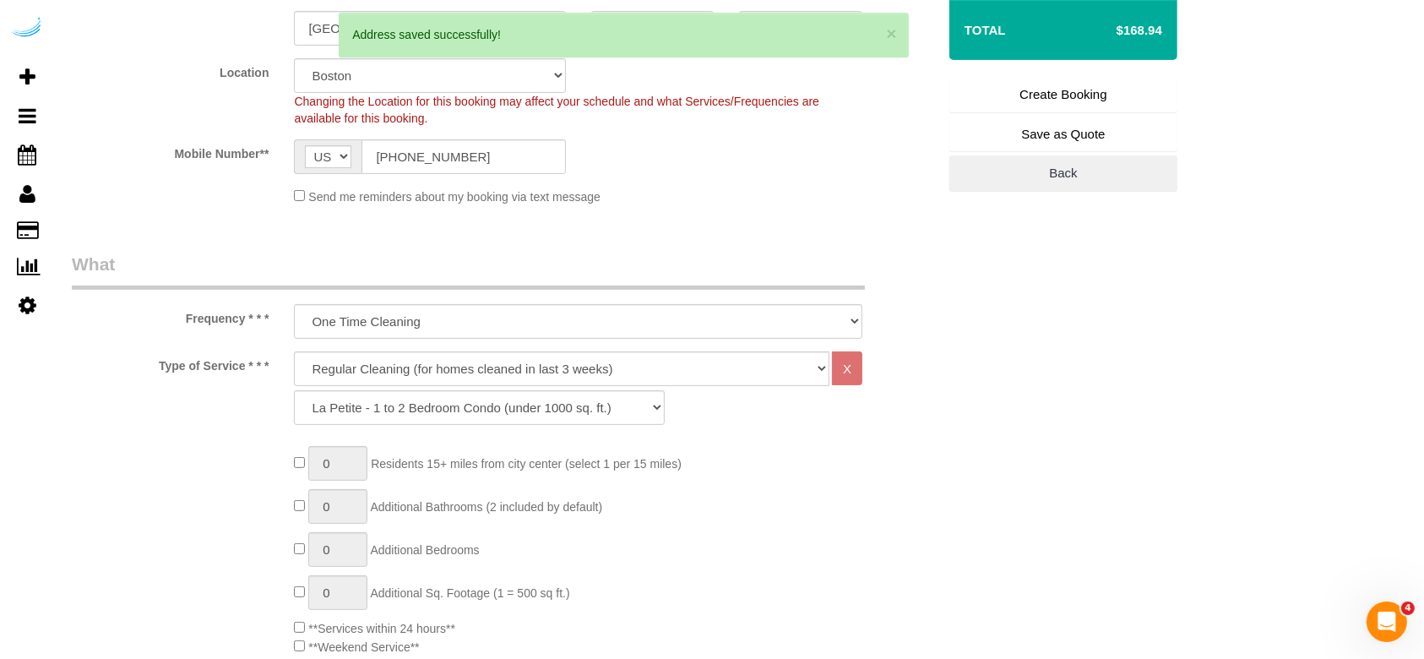
scroll to position [375, 0]
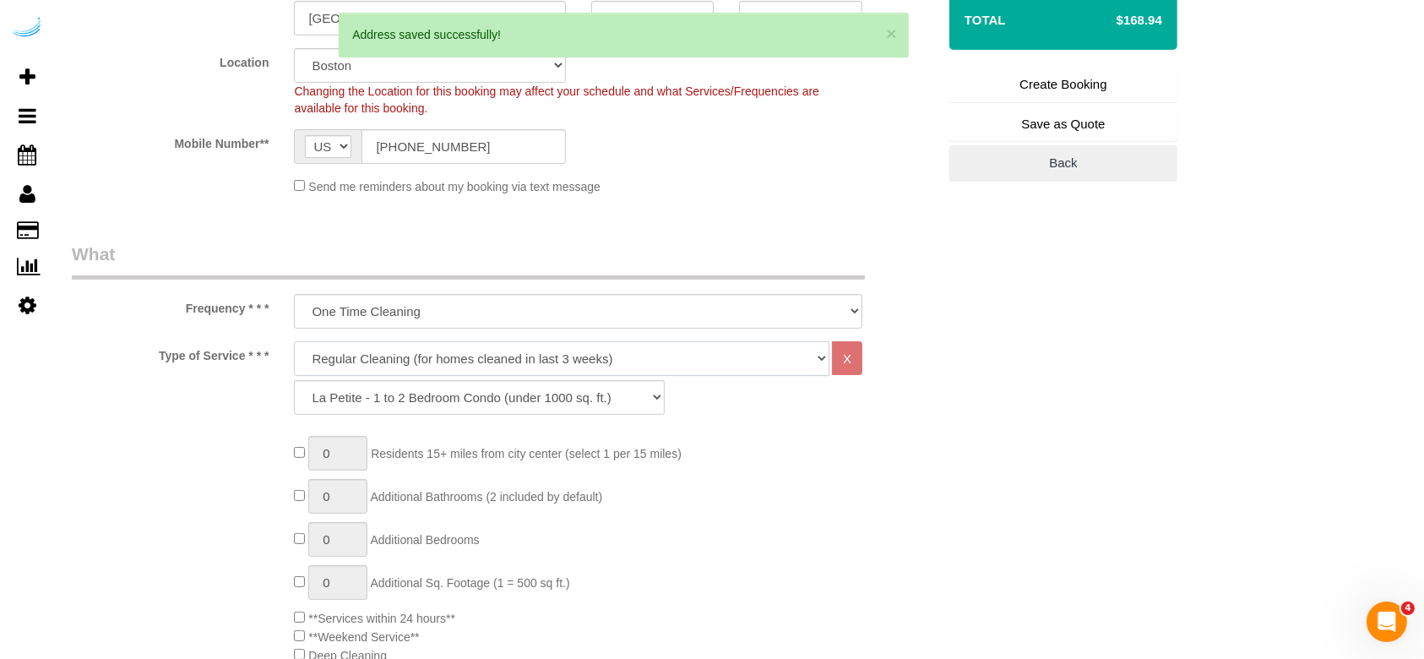
click at [664, 371] on select "Deep Cleaning (for homes that have not been cleaned in 3+ weeks) Spruce Regular…" at bounding box center [562, 358] width 536 height 35
select select "282"
click at [294, 341] on select "Deep Cleaning (for homes that have not been cleaned in 3+ weeks) Spruce Regular…" at bounding box center [562, 358] width 536 height 35
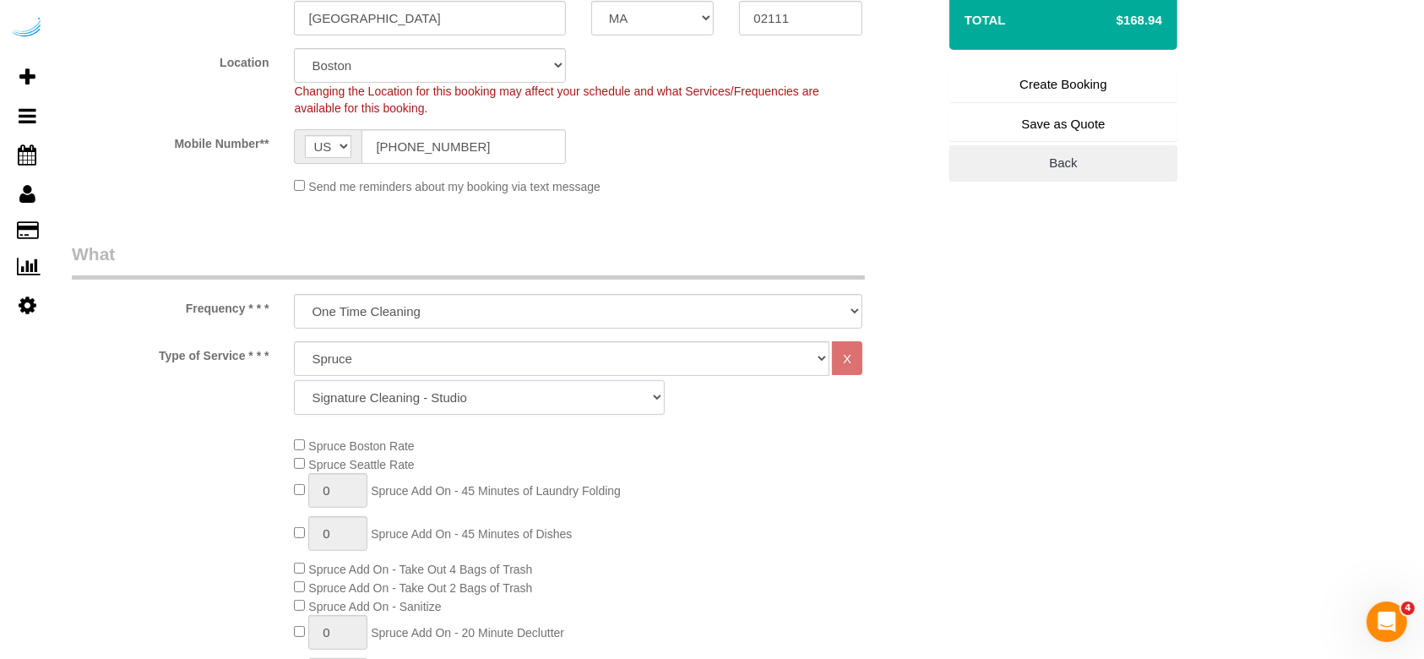
click at [544, 402] on select "Signature Cleaning - Studio Signature Cleaning - 1 Bed 1 Bath Signature Cleanin…" at bounding box center [479, 397] width 370 height 35
select select "304"
click at [294, 380] on select "Signature Cleaning - Studio Signature Cleaning - 1 Bed 1 Bath Signature Cleanin…" at bounding box center [479, 397] width 370 height 35
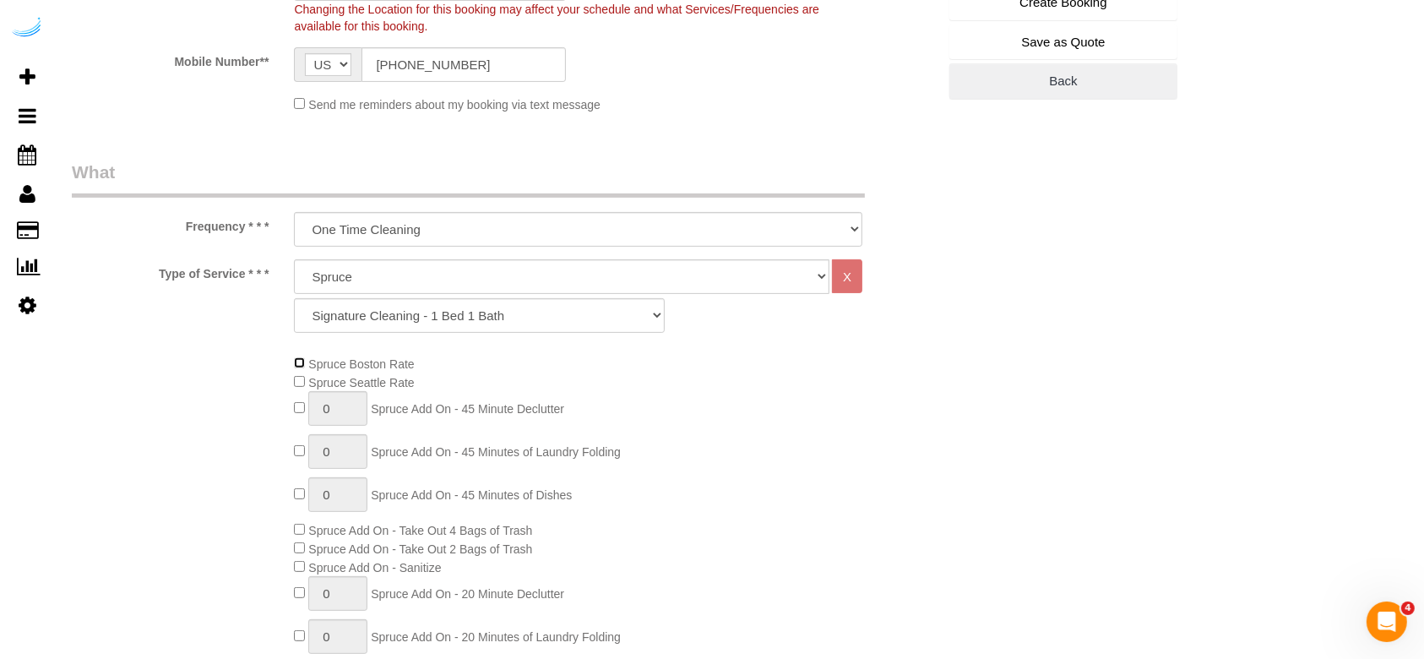
scroll to position [459, 0]
click at [305, 450] on span "0 Spruce Add On - 45 Minutes of Laundry Folding" at bounding box center [457, 451] width 327 height 14
type input "1"
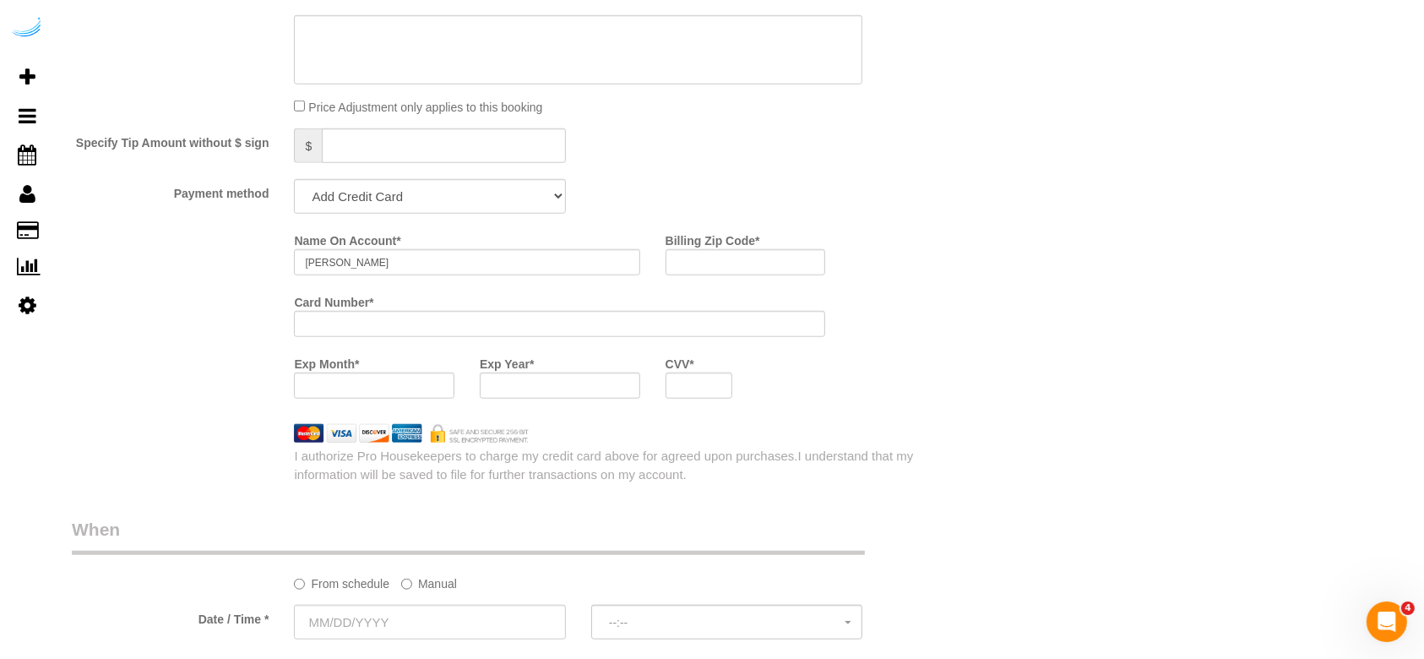
scroll to position [1525, 0]
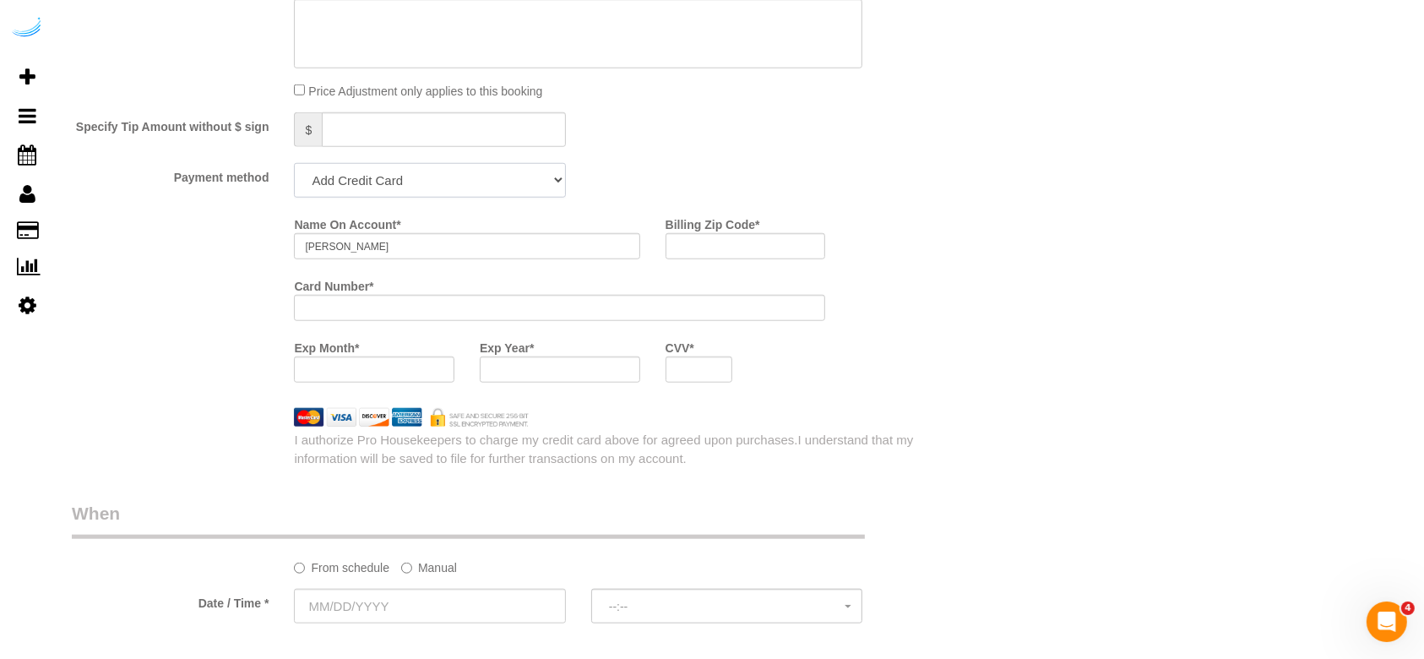
click at [531, 198] on select "Add Credit Card Cash Check Paypal" at bounding box center [429, 180] width 271 height 35
select select "string:check"
click at [294, 171] on select "Add Credit Card Cash Check Paypal" at bounding box center [429, 180] width 271 height 35
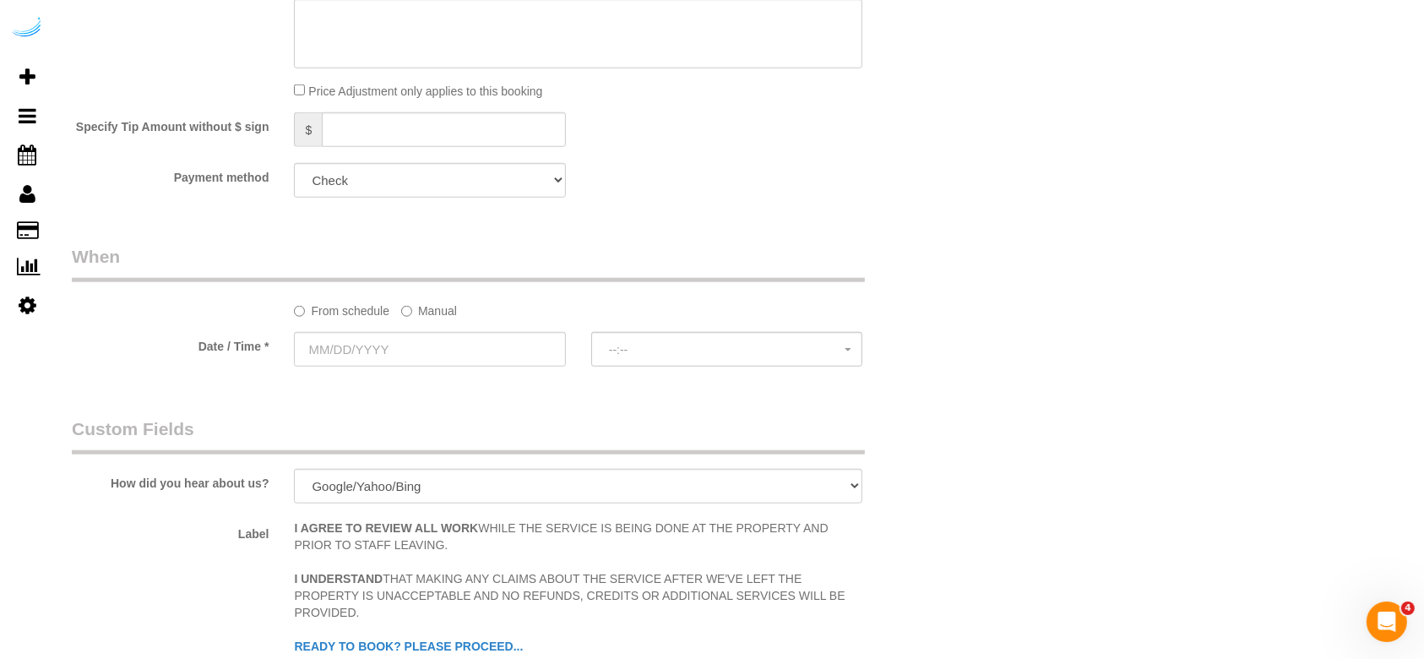
click at [442, 319] on label "Manual" at bounding box center [429, 308] width 56 height 23
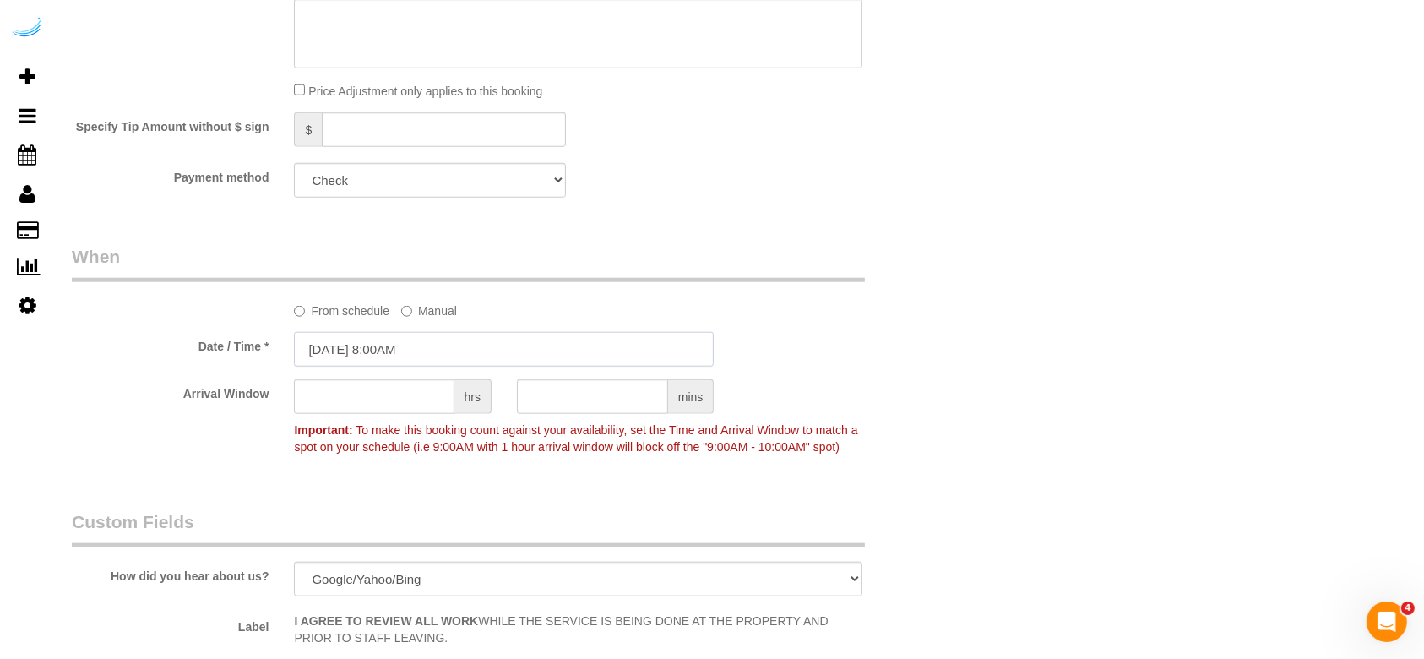
click at [336, 353] on input "[DATE] 8:00AM" at bounding box center [504, 349] width 420 height 35
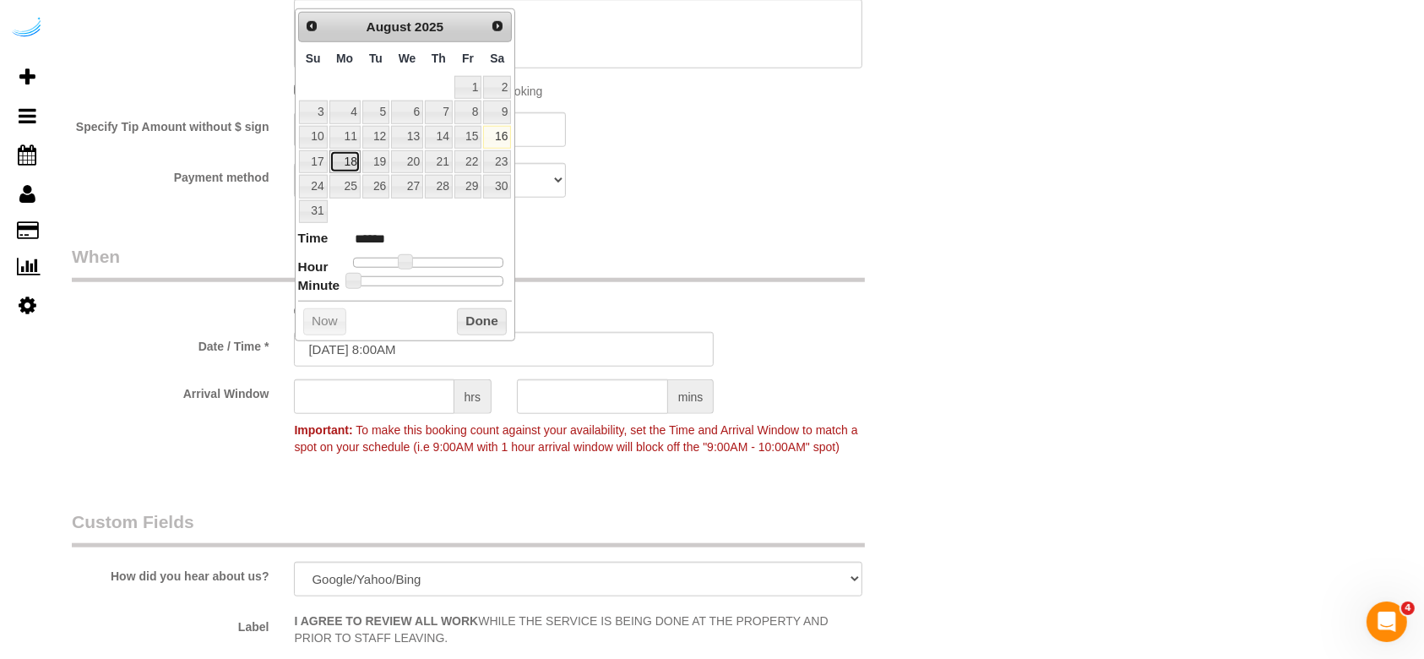
click at [352, 166] on link "18" at bounding box center [344, 161] width 31 height 23
type input "[DATE] 9:00AM"
type input "******"
type input "[DATE] 10:00AM"
type input "*******"
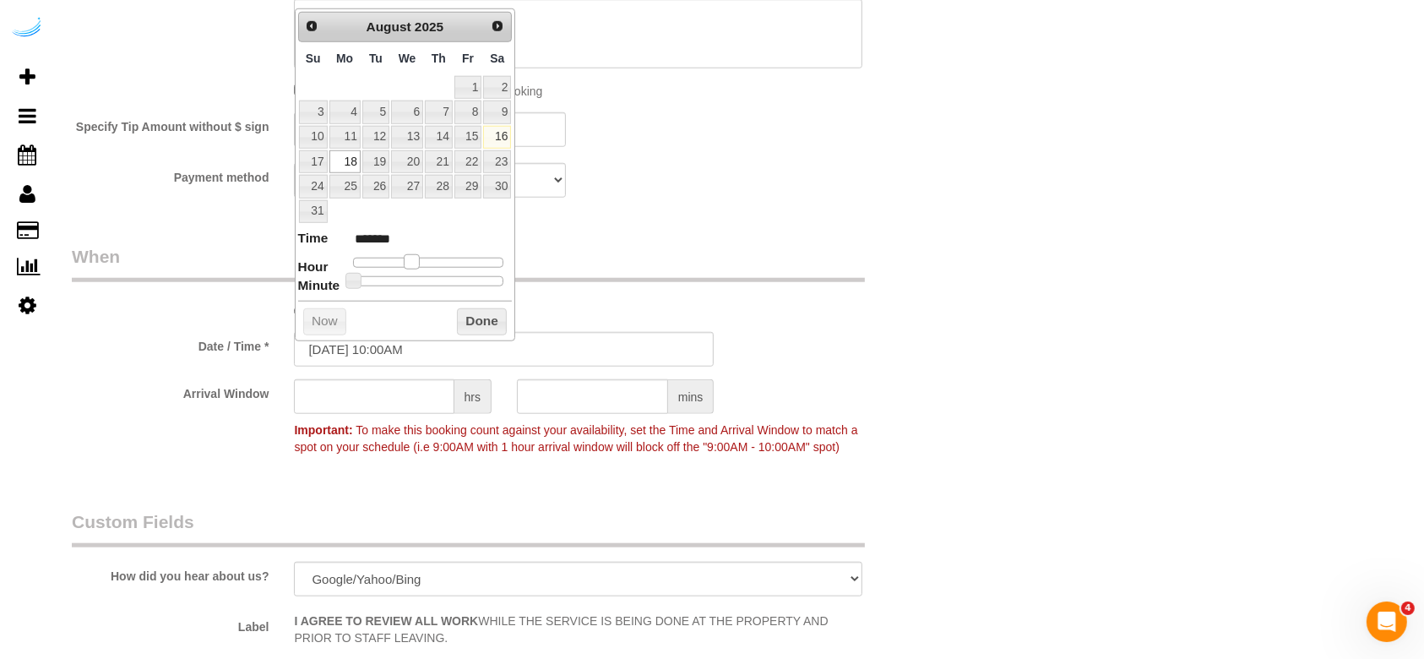
drag, startPoint x: 399, startPoint y: 254, endPoint x: 410, endPoint y: 257, distance: 11.3
click at [410, 257] on span at bounding box center [411, 261] width 15 height 15
type input "[DATE] 9:00AM"
type input "******"
click at [406, 257] on span at bounding box center [411, 261] width 15 height 15
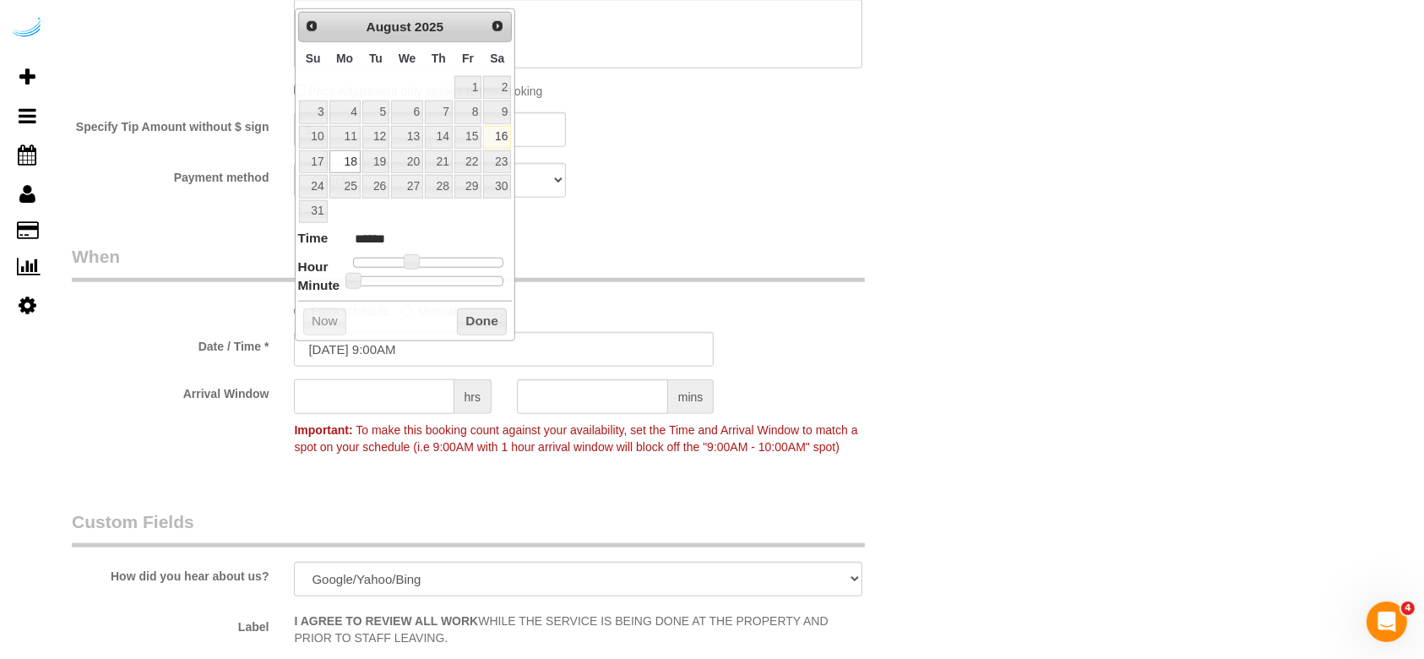
click at [387, 398] on input "text" at bounding box center [374, 396] width 160 height 35
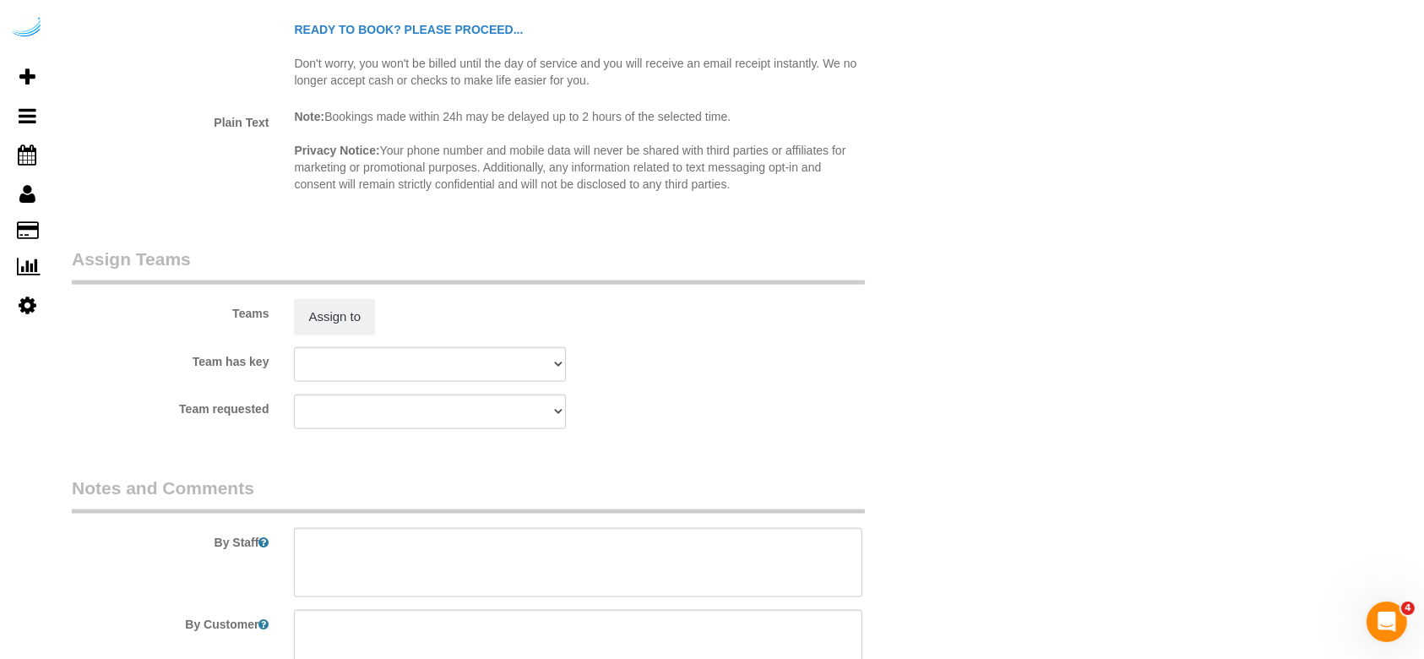
scroll to position [2238, 0]
type input "8"
click at [331, 331] on button "Assign to" at bounding box center [334, 313] width 81 height 35
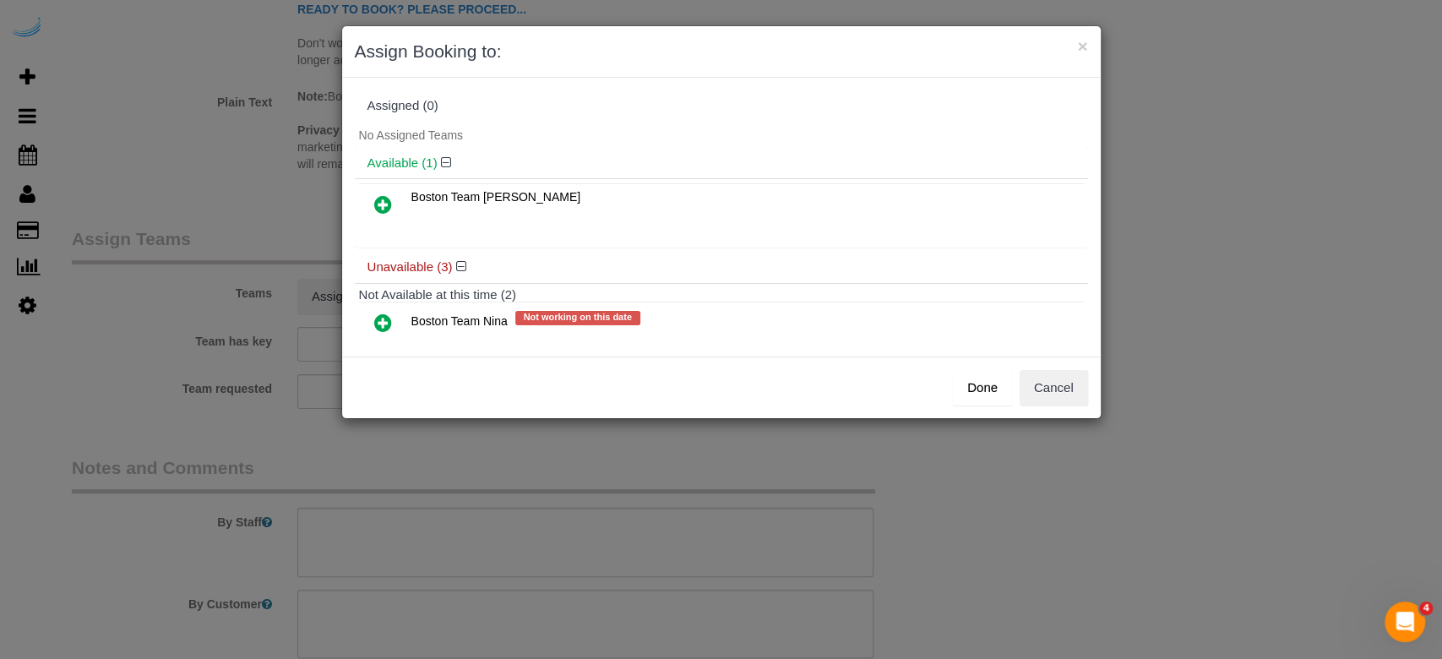
scroll to position [146, 0]
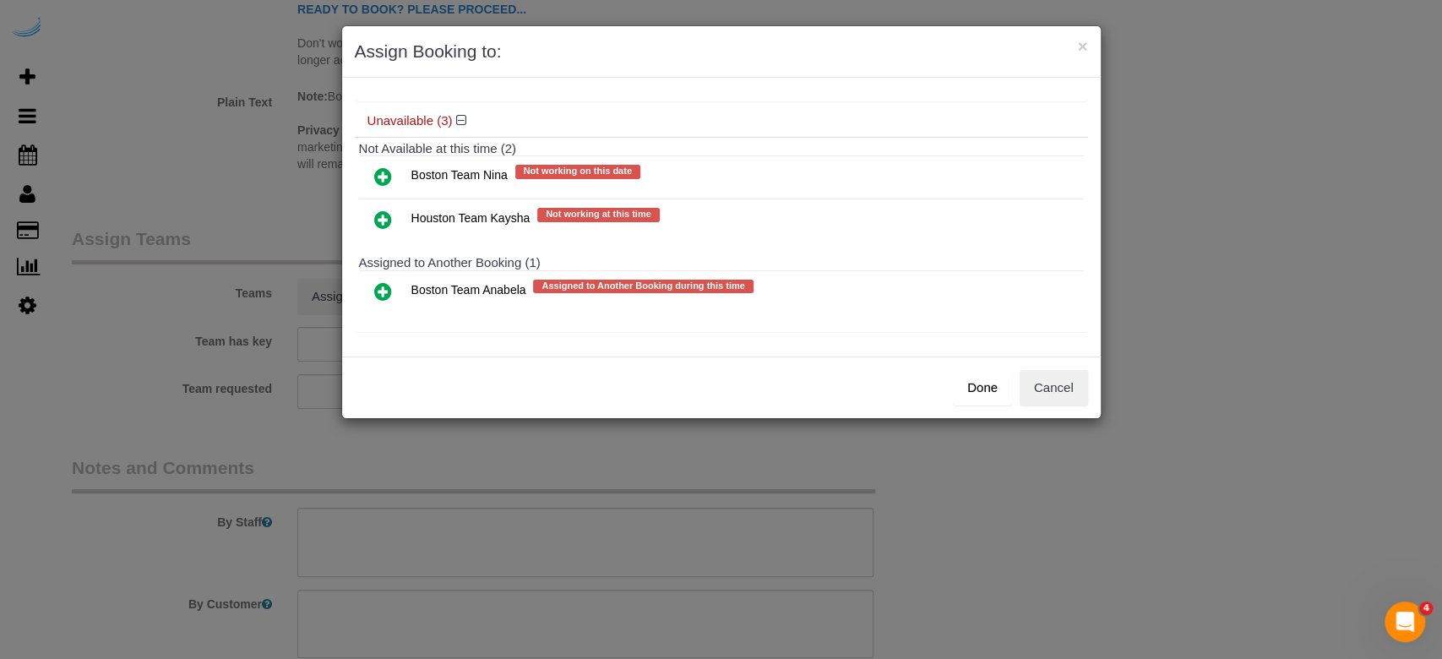
click at [377, 291] on icon at bounding box center [383, 291] width 18 height 20
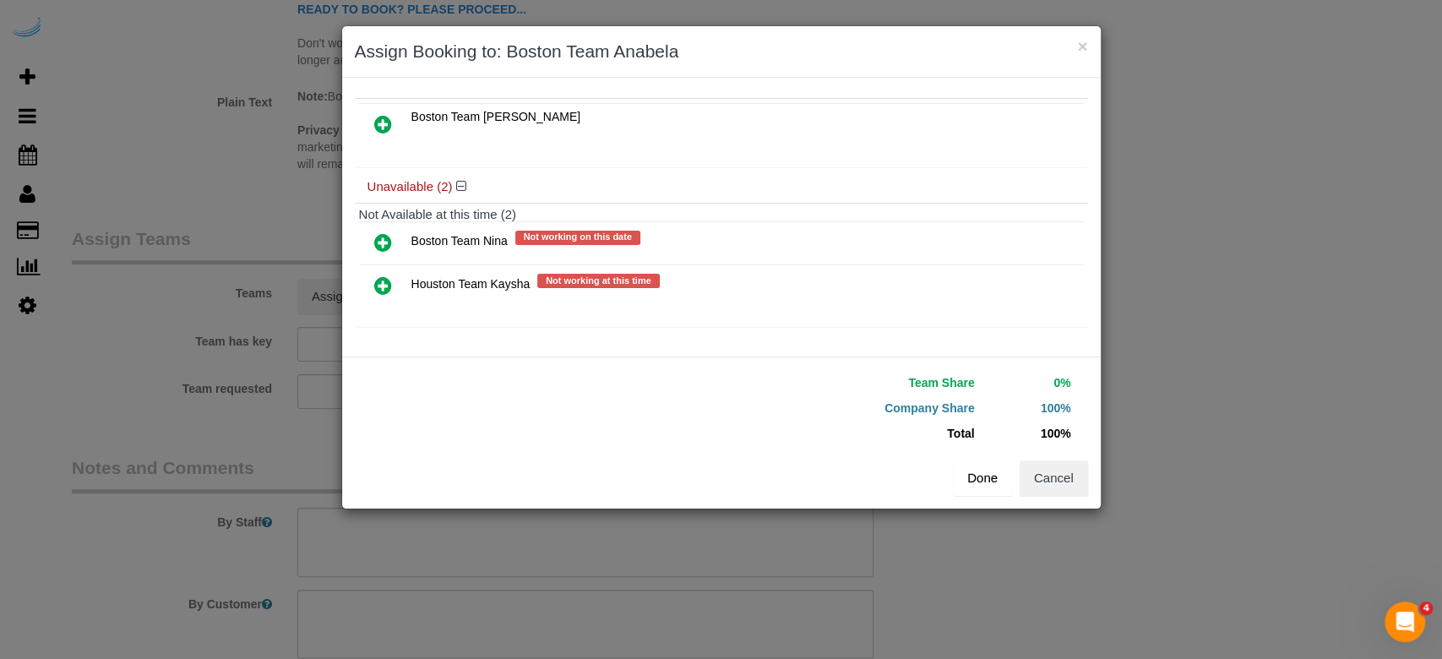
scroll to position [115, 0]
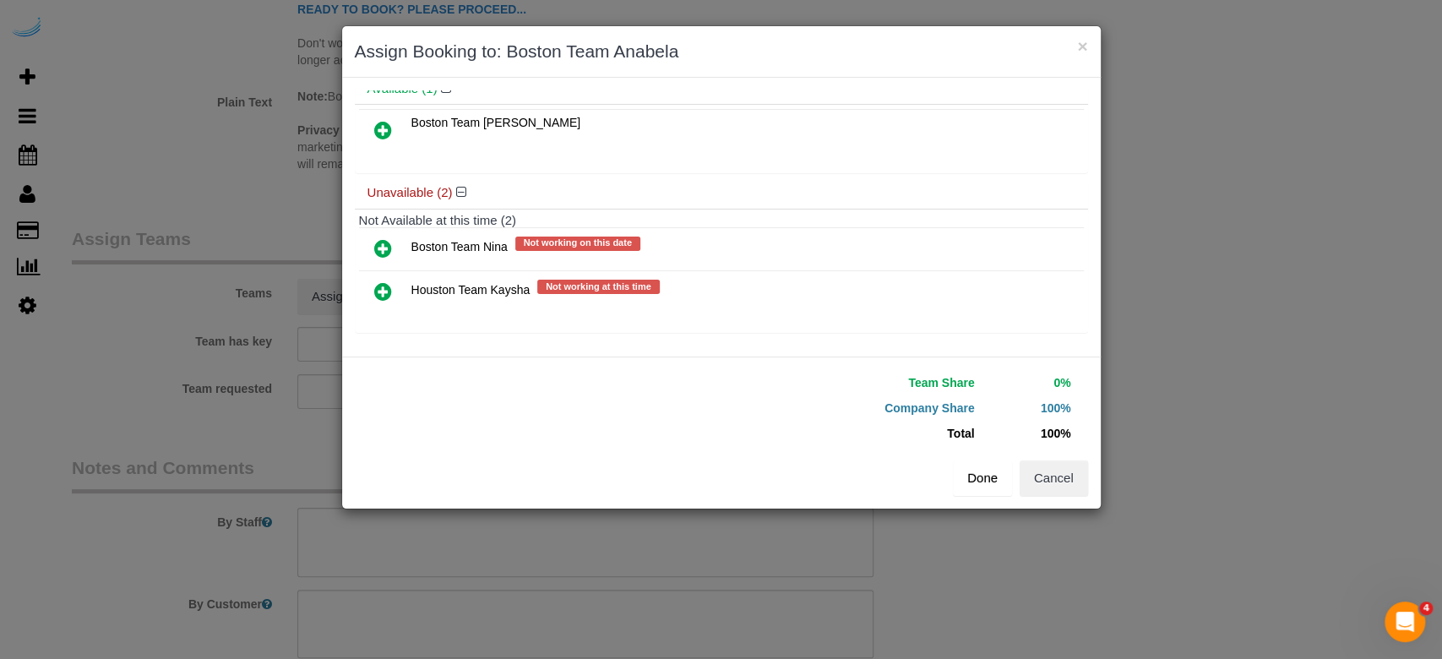
click at [973, 481] on button "Done" at bounding box center [982, 477] width 59 height 35
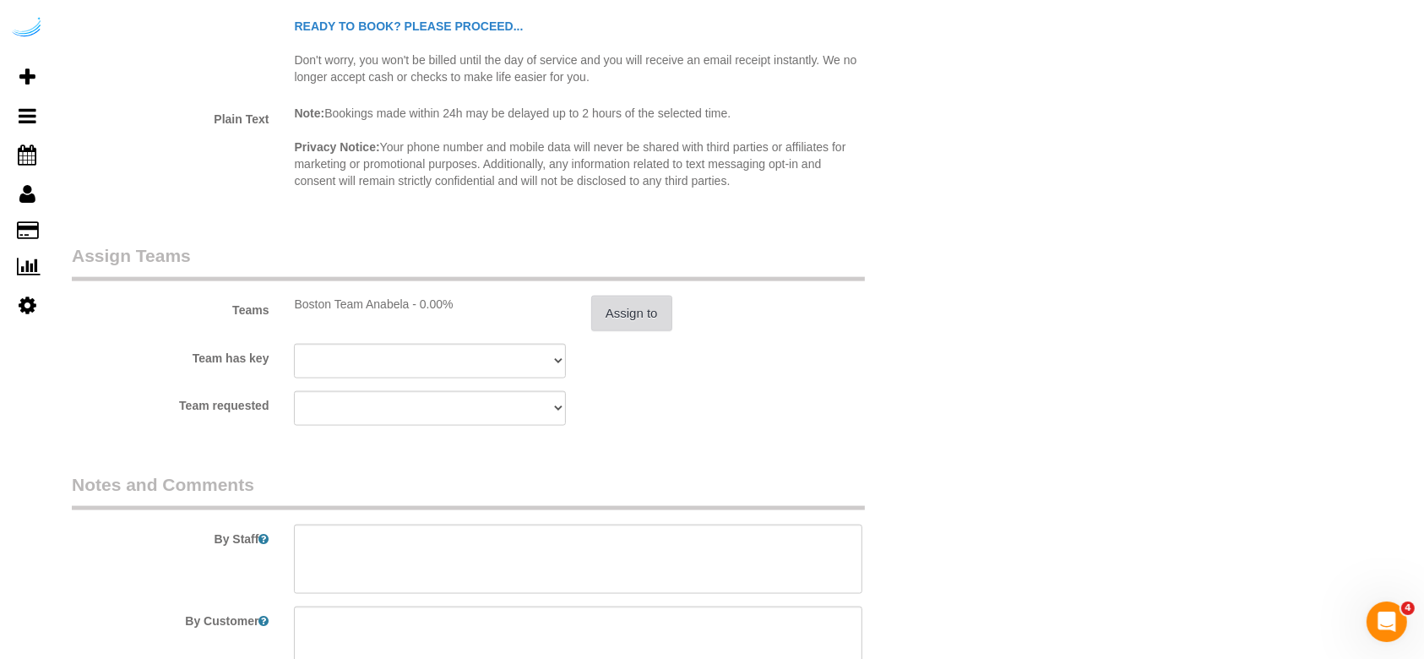
scroll to position [2401, 0]
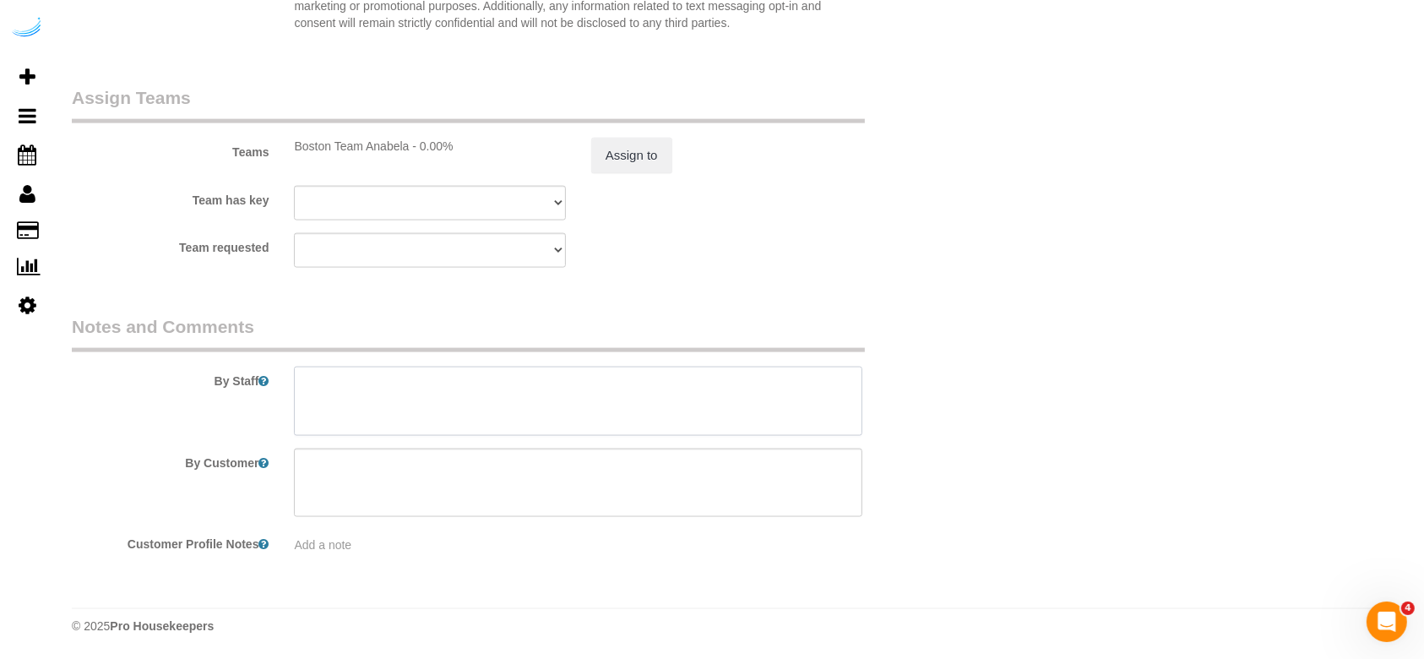
click at [336, 392] on textarea at bounding box center [578, 401] width 569 height 69
paste textarea "Permanent Notes:No notes from this [DOMAIN_NAME][DATE] Notes:No notes from this…"
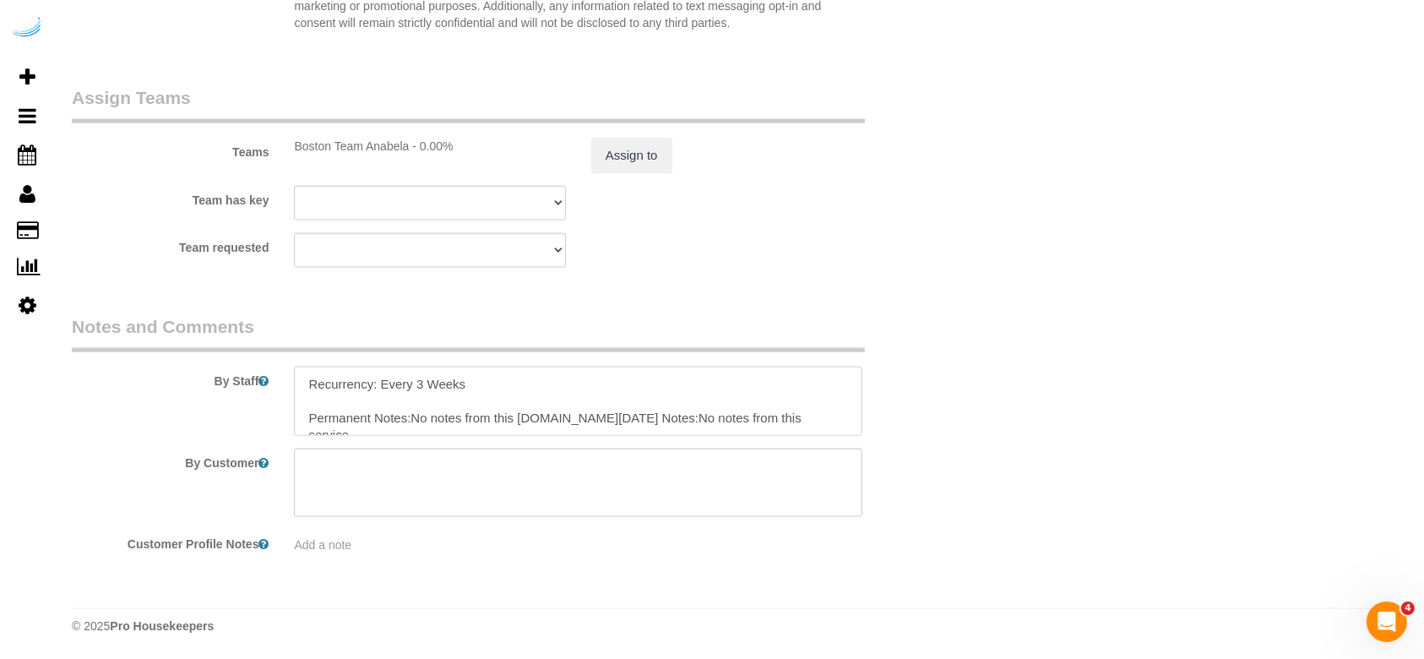
scroll to position [108, 0]
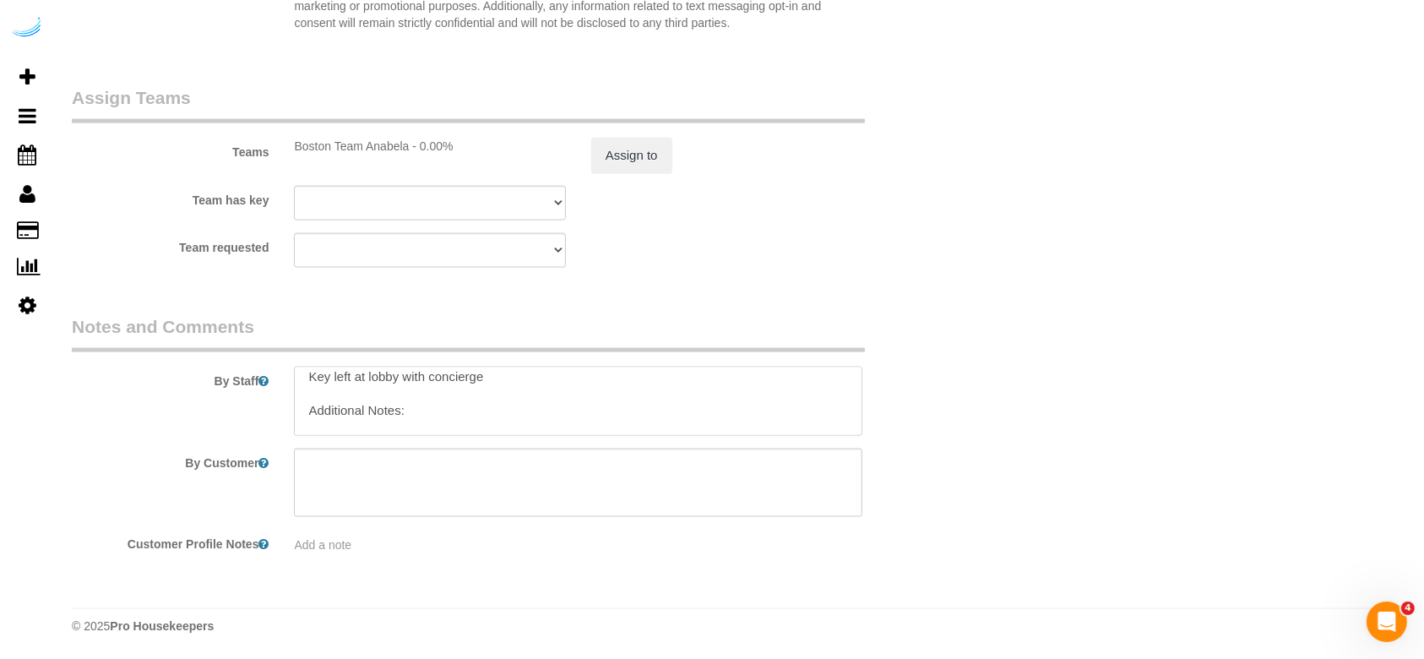
paste textarea "Apartment 1904"
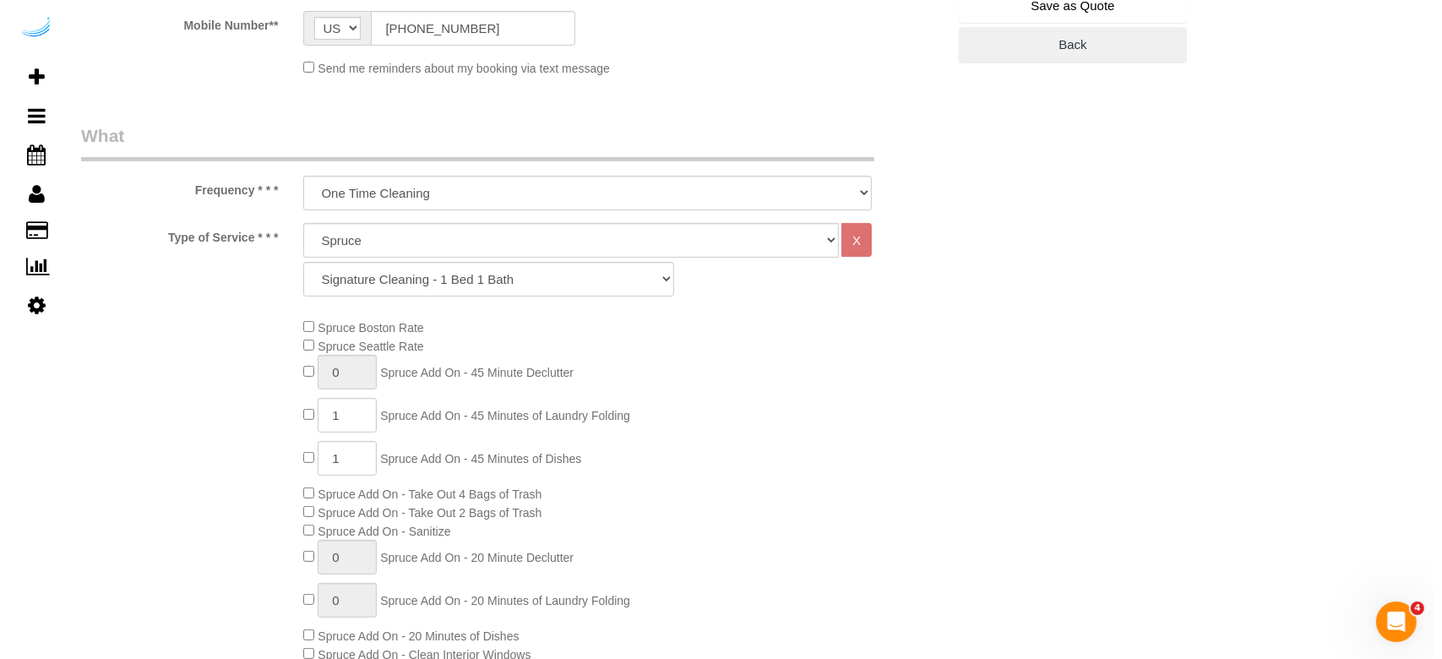
scroll to position [0, 0]
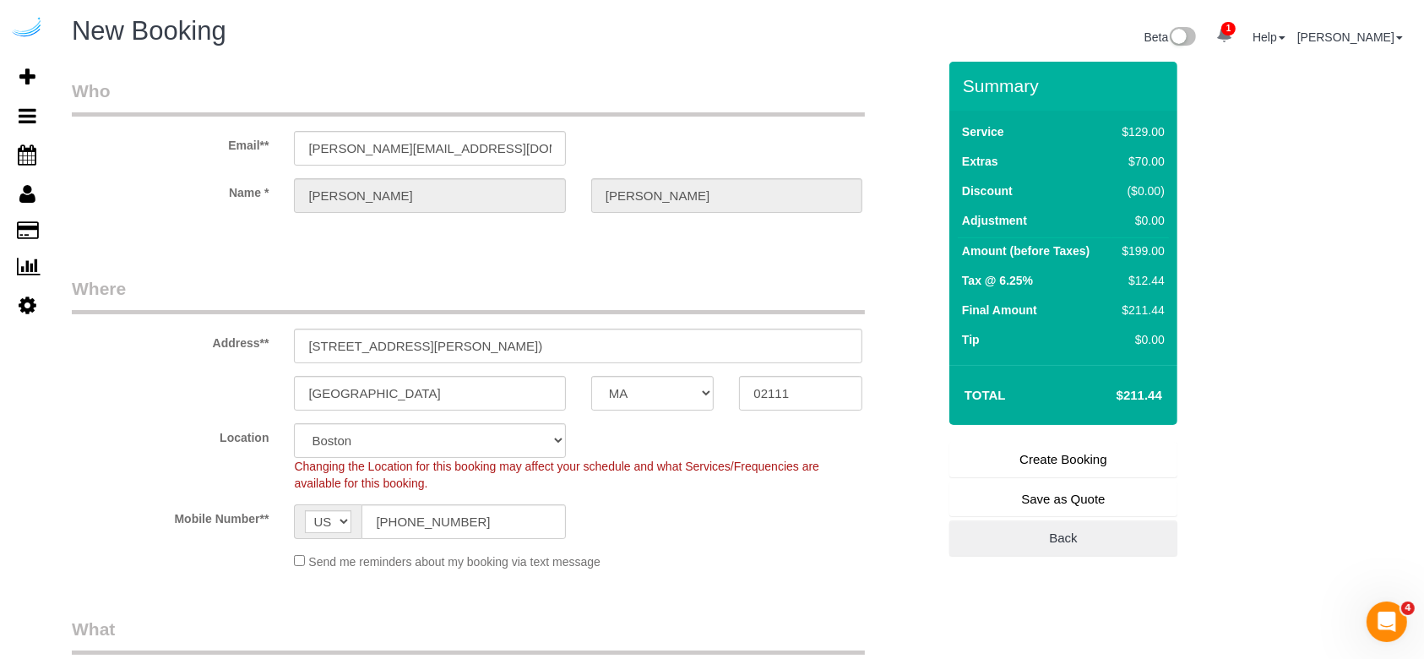
type textarea "Recurrency: Every 3 Weeks Permanent Notes:No notes from this [DOMAIN_NAME][DATE…"
click at [1068, 437] on div "Summary Service $129.00 Extras $70.00 Discount ($0.00) Adjustment $0.00 Amount …" at bounding box center [1064, 309] width 228 height 495
click at [1068, 451] on link "Create Booking" at bounding box center [1064, 459] width 228 height 35
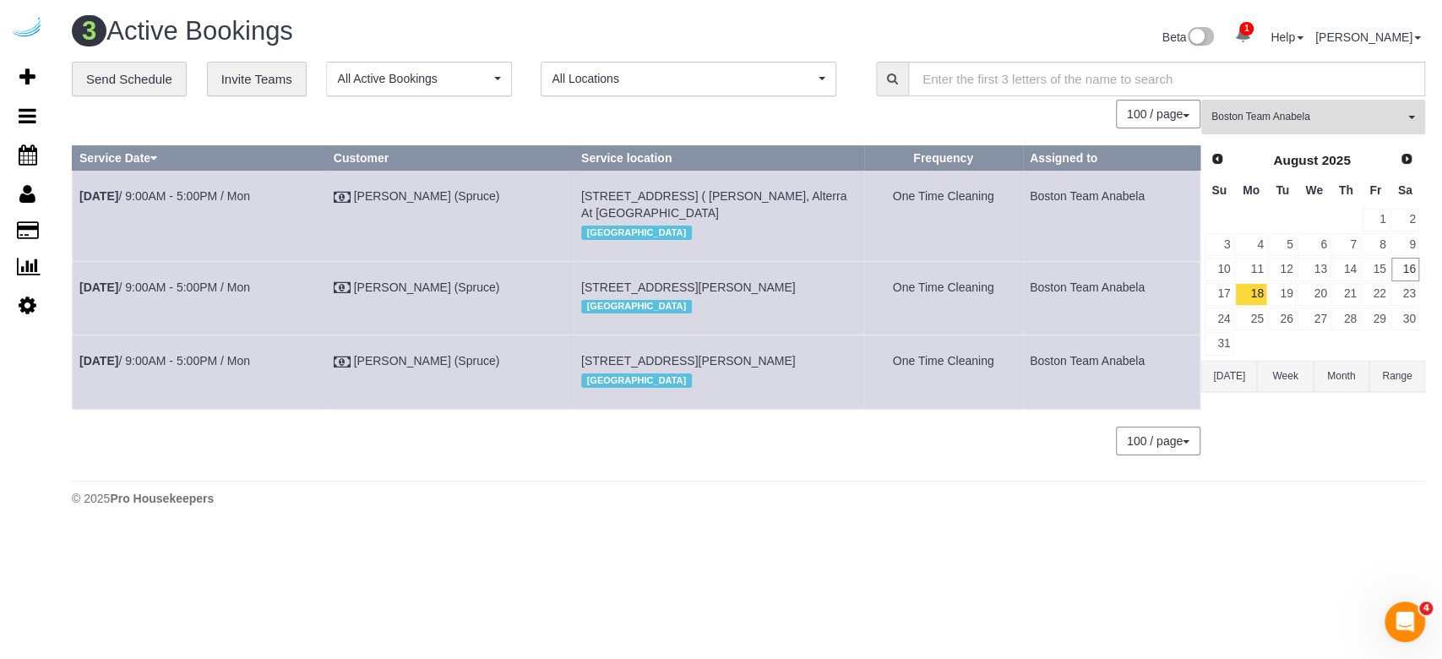
click at [1068, 115] on span "Boston Team Anabela" at bounding box center [1307, 117] width 193 height 14
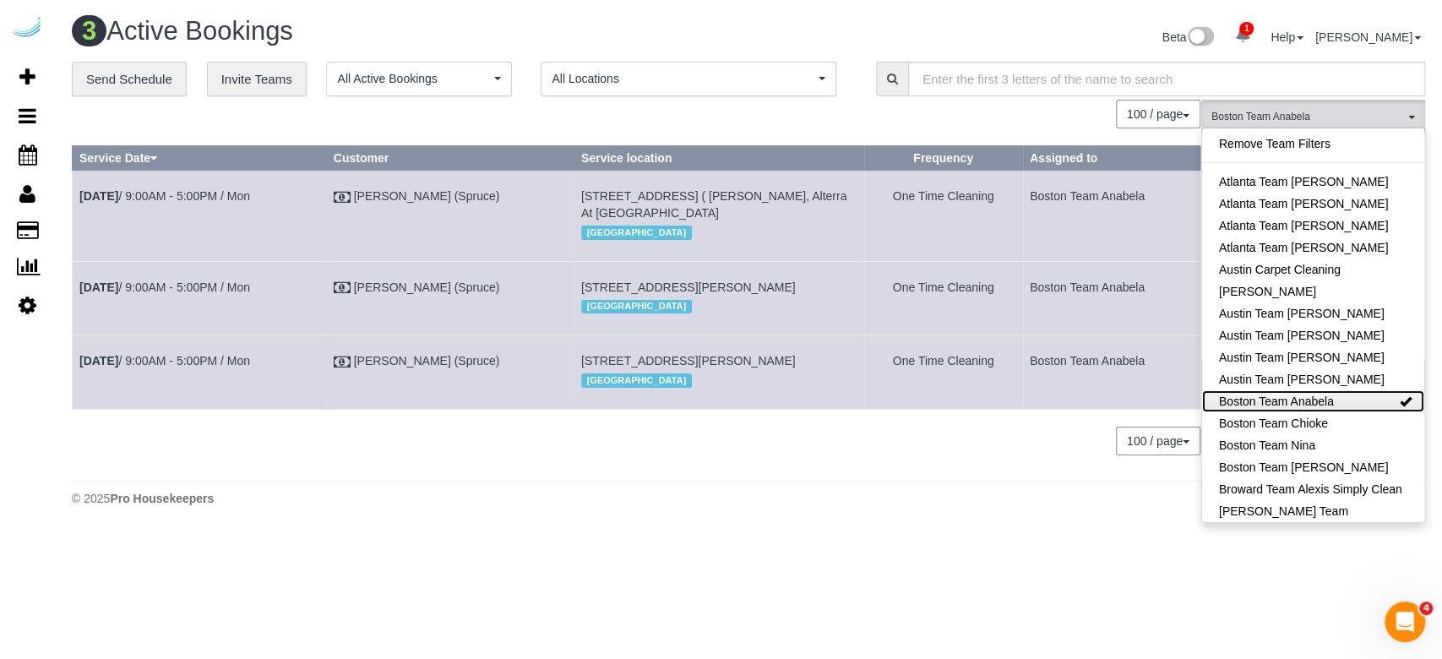
click at [1068, 401] on link "Boston Team Anabela" at bounding box center [1313, 401] width 222 height 22
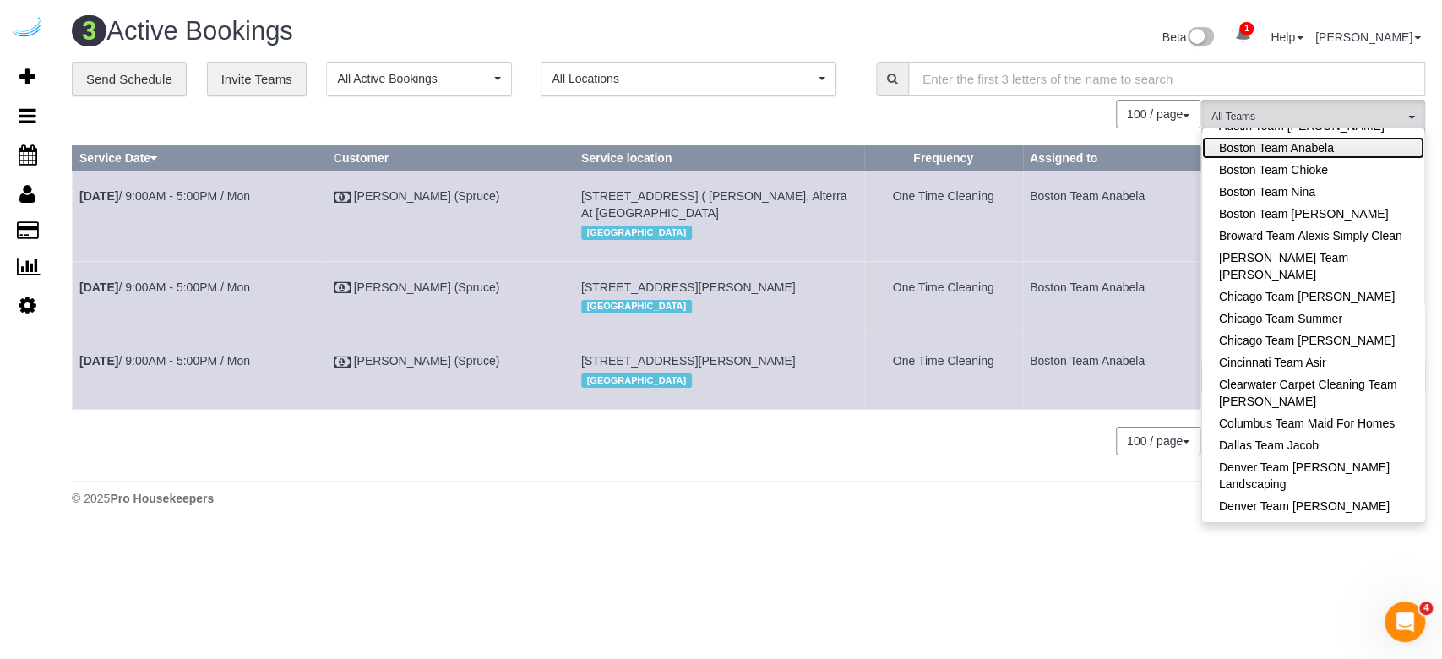
scroll to position [281, 0]
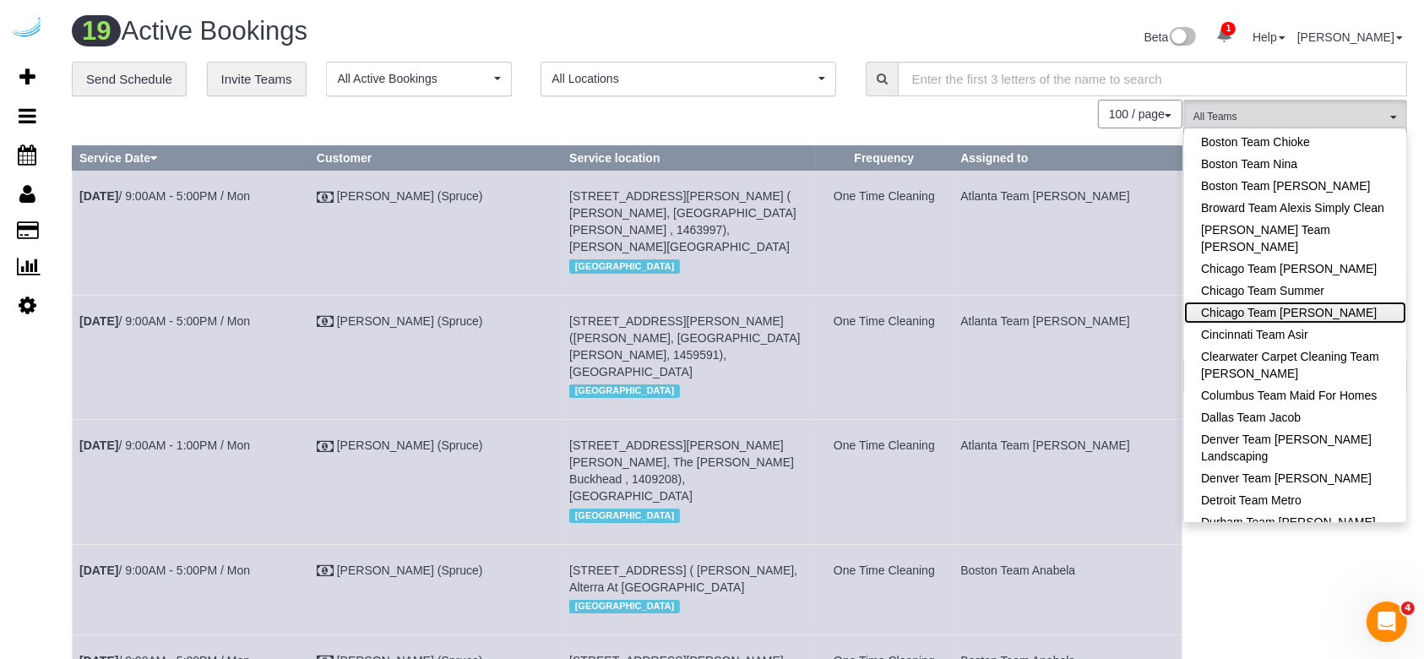
click at [1068, 313] on link "Chicago Team [PERSON_NAME]" at bounding box center [1295, 313] width 222 height 22
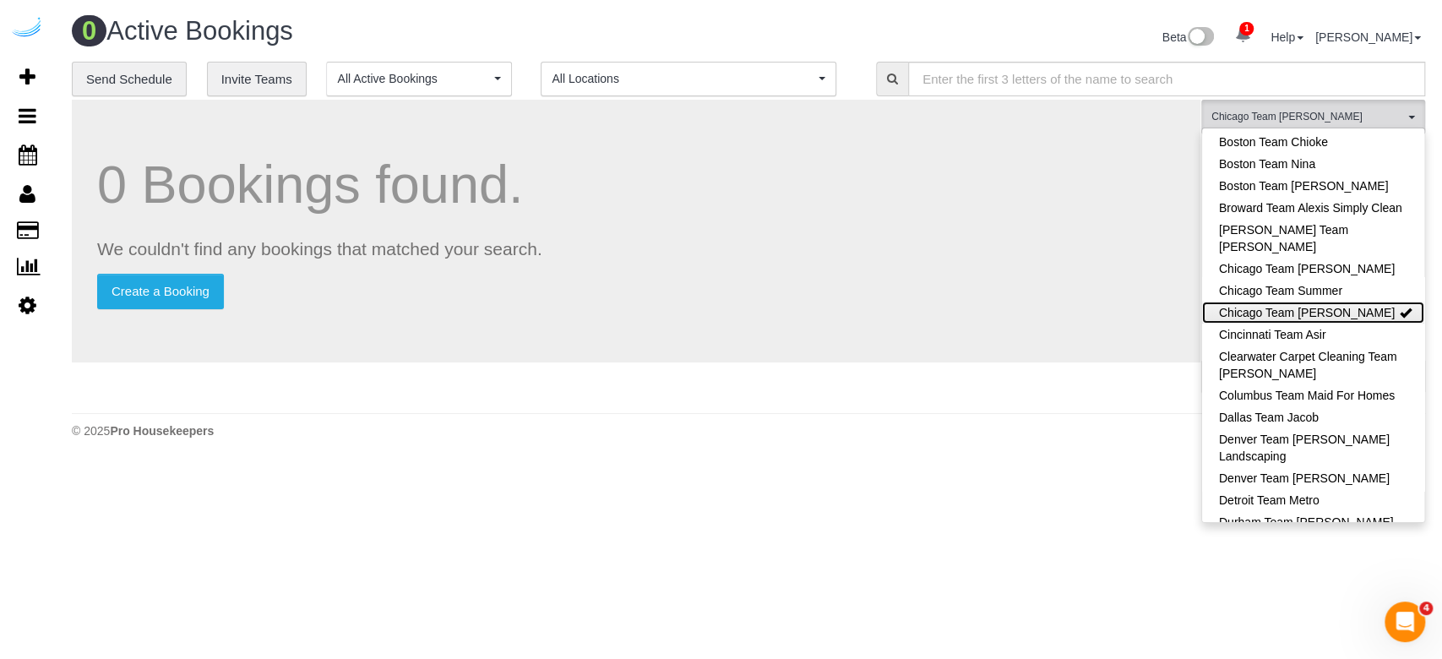
click at [1068, 307] on link "Chicago Team [PERSON_NAME]" at bounding box center [1313, 313] width 222 height 22
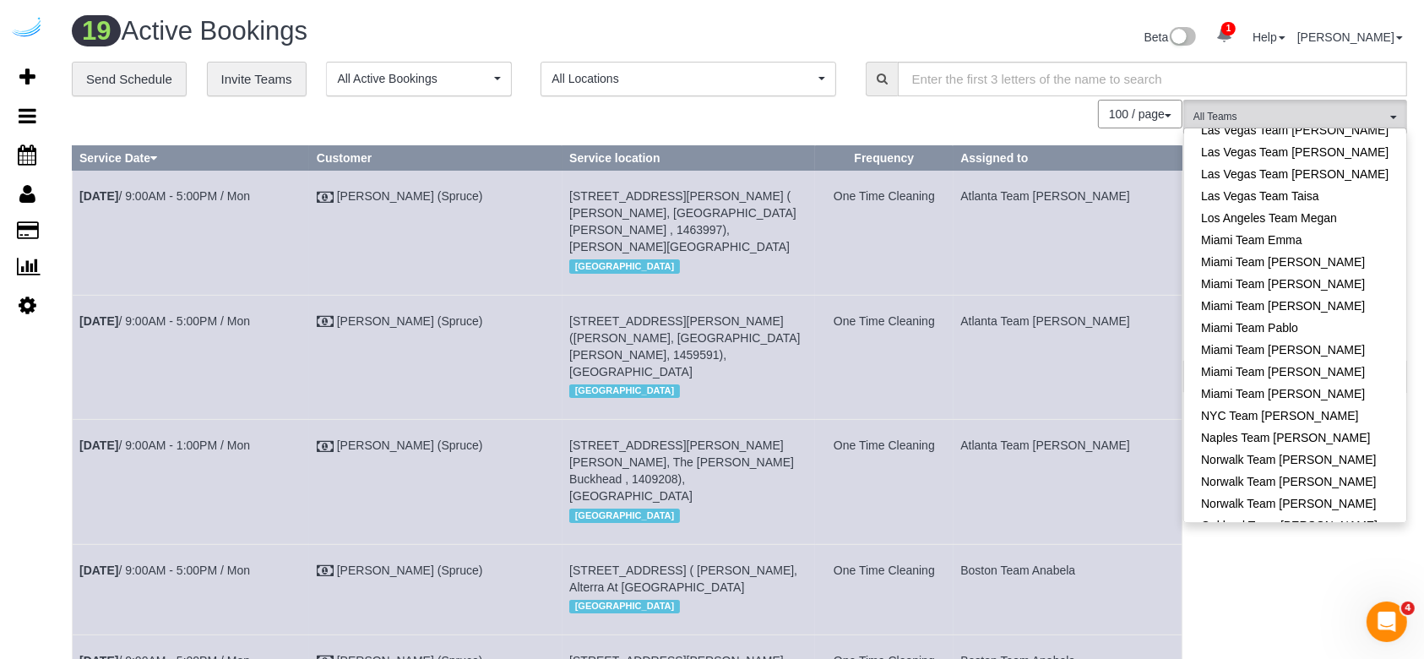
scroll to position [1159, 0]
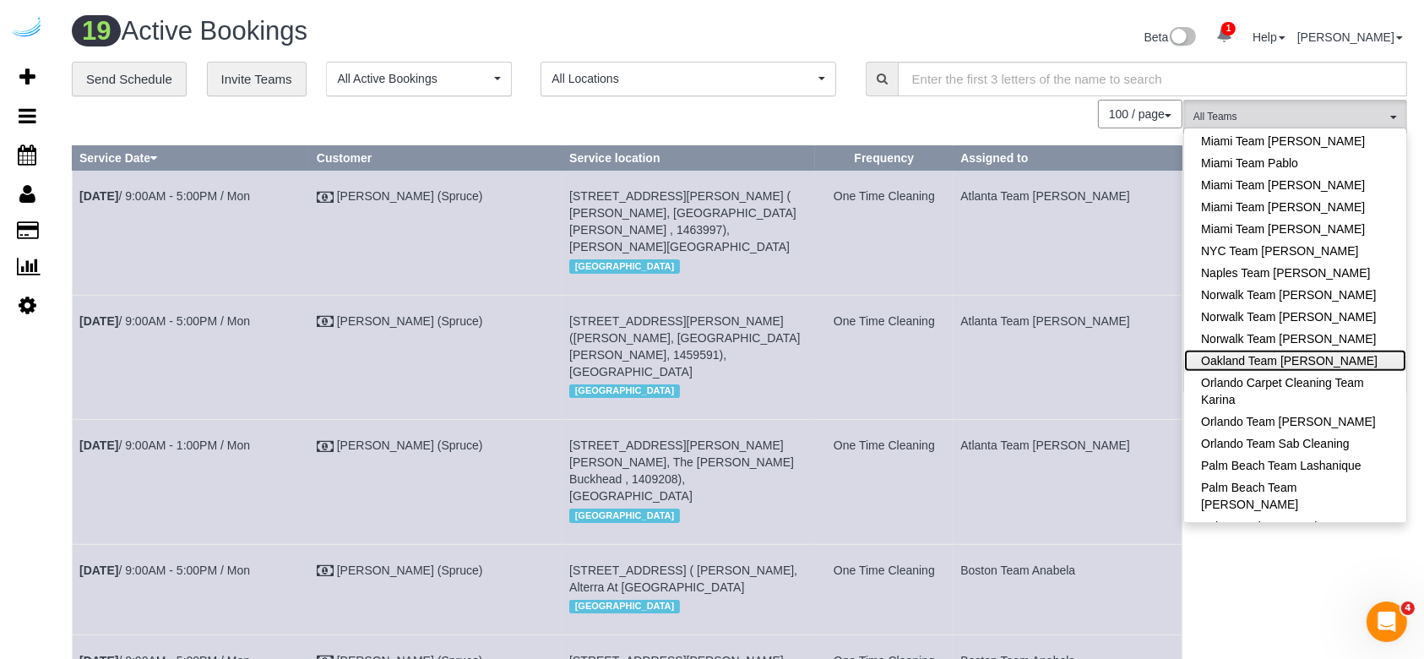
click at [1068, 350] on link "Oakland Team [PERSON_NAME]" at bounding box center [1295, 361] width 222 height 22
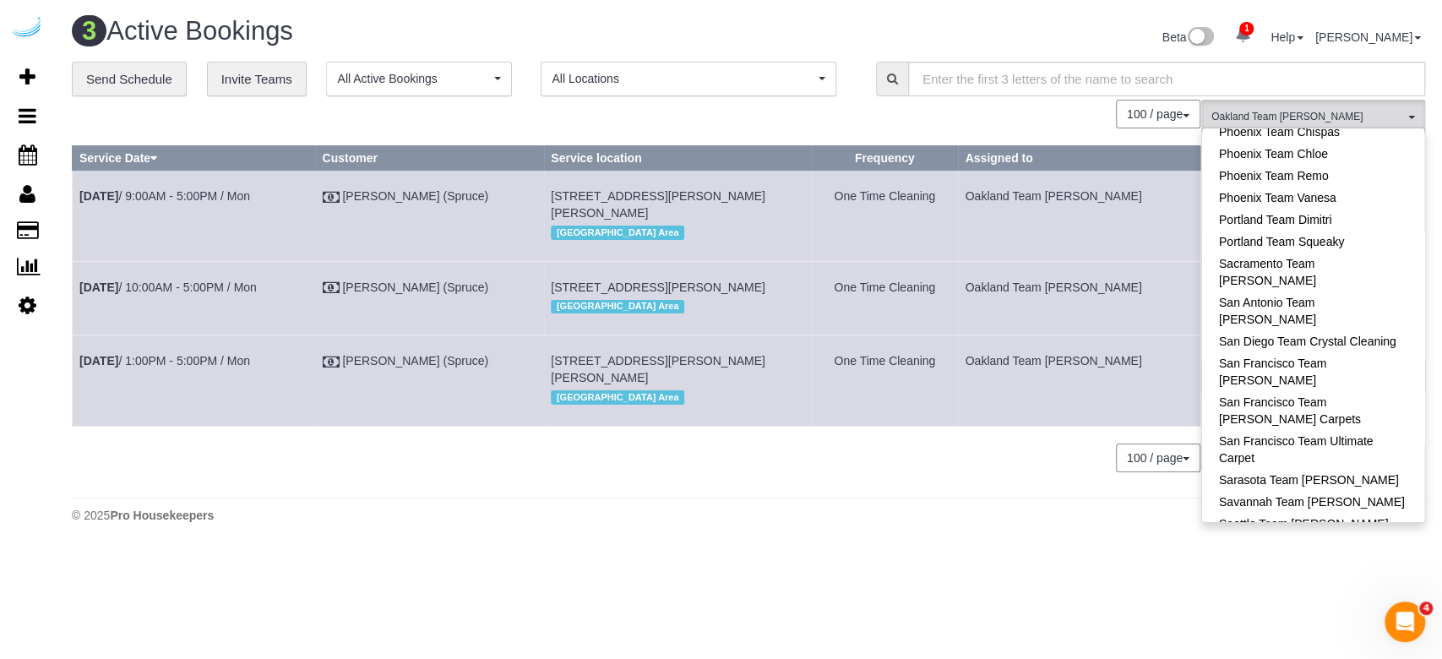
scroll to position [1615, 0]
click at [1068, 493] on link "Seattle Team Verde Cleaning" at bounding box center [1313, 567] width 222 height 22
click at [789, 114] on div "100 / page 10 / page 20 / page 30 / page 40 / page 50 / page 100 / page" at bounding box center [636, 114] width 1129 height 29
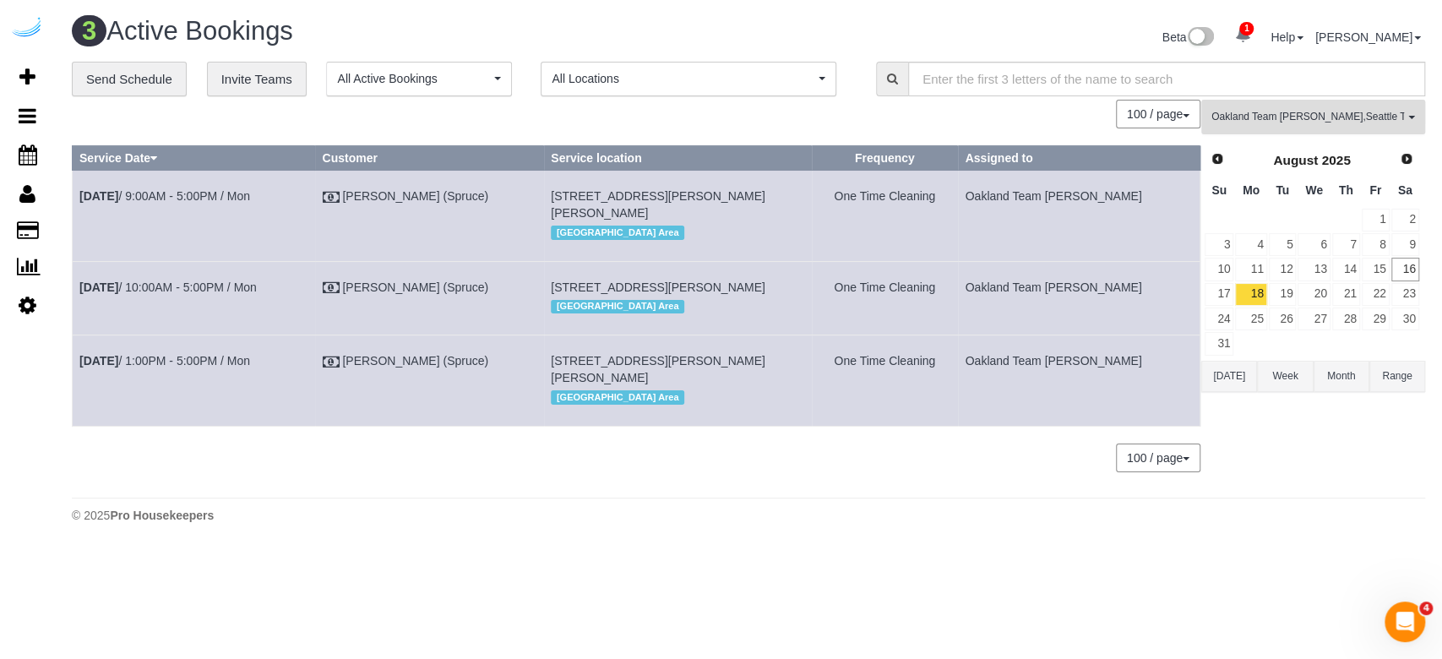
click at [1068, 111] on span "Oakland Team [PERSON_NAME] , [GEOGRAPHIC_DATA] Team Verde Cleaning" at bounding box center [1307, 117] width 193 height 14
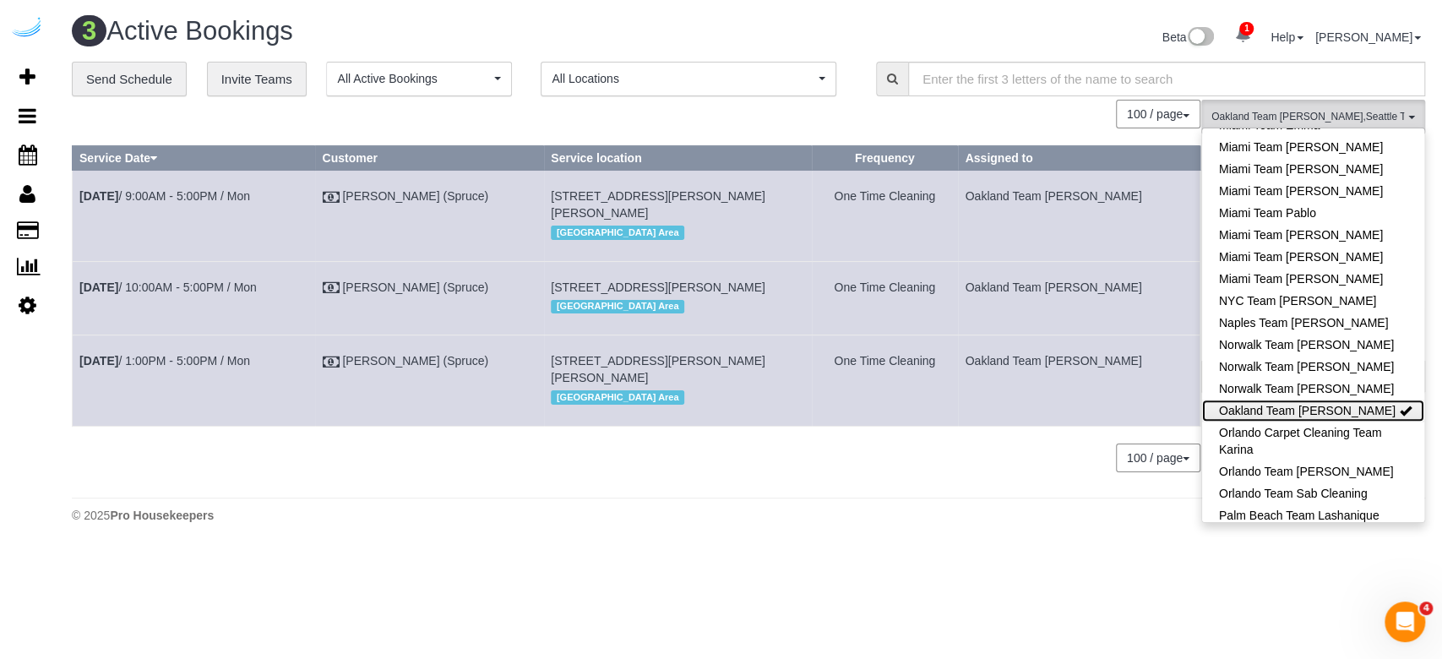
click at [1068, 400] on link "Oakland Team [PERSON_NAME]" at bounding box center [1313, 411] width 222 height 22
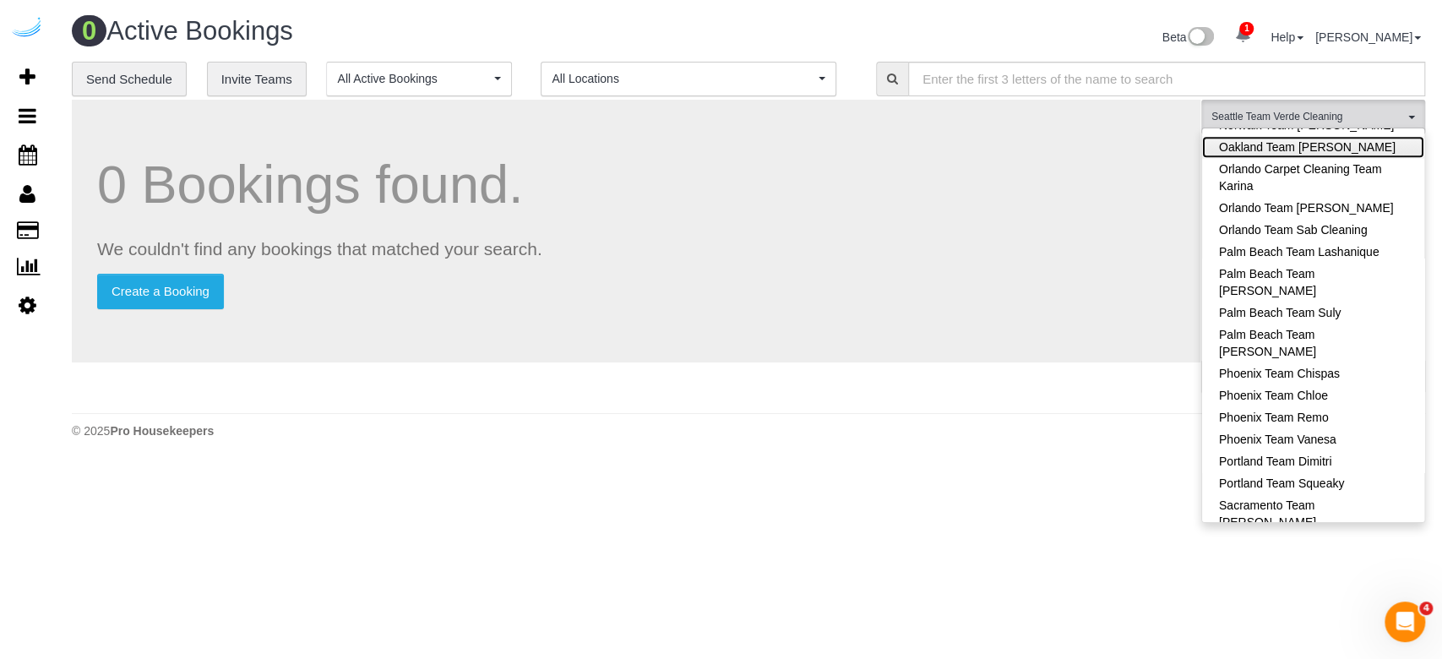
scroll to position [1603, 0]
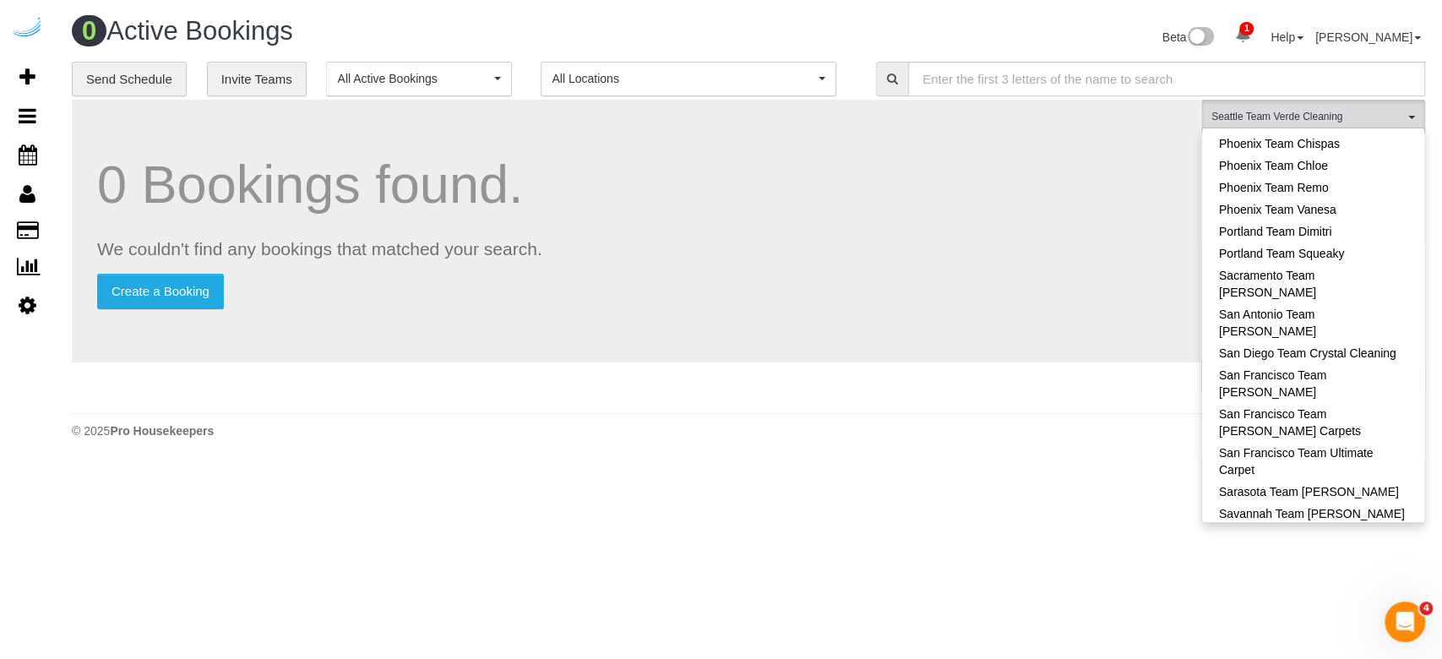
click at [1068, 493] on link "Seattle Team Verde Cleaning" at bounding box center [1313, 580] width 222 height 22
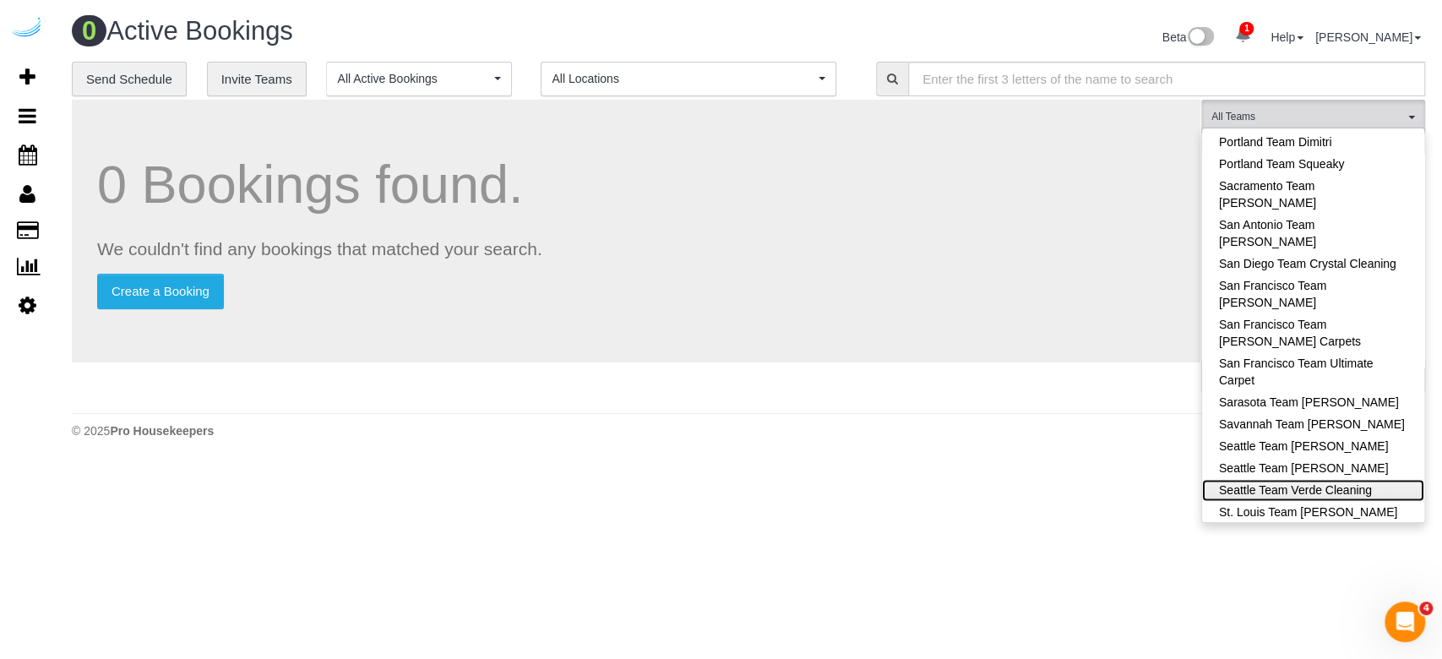
scroll to position [1693, 0]
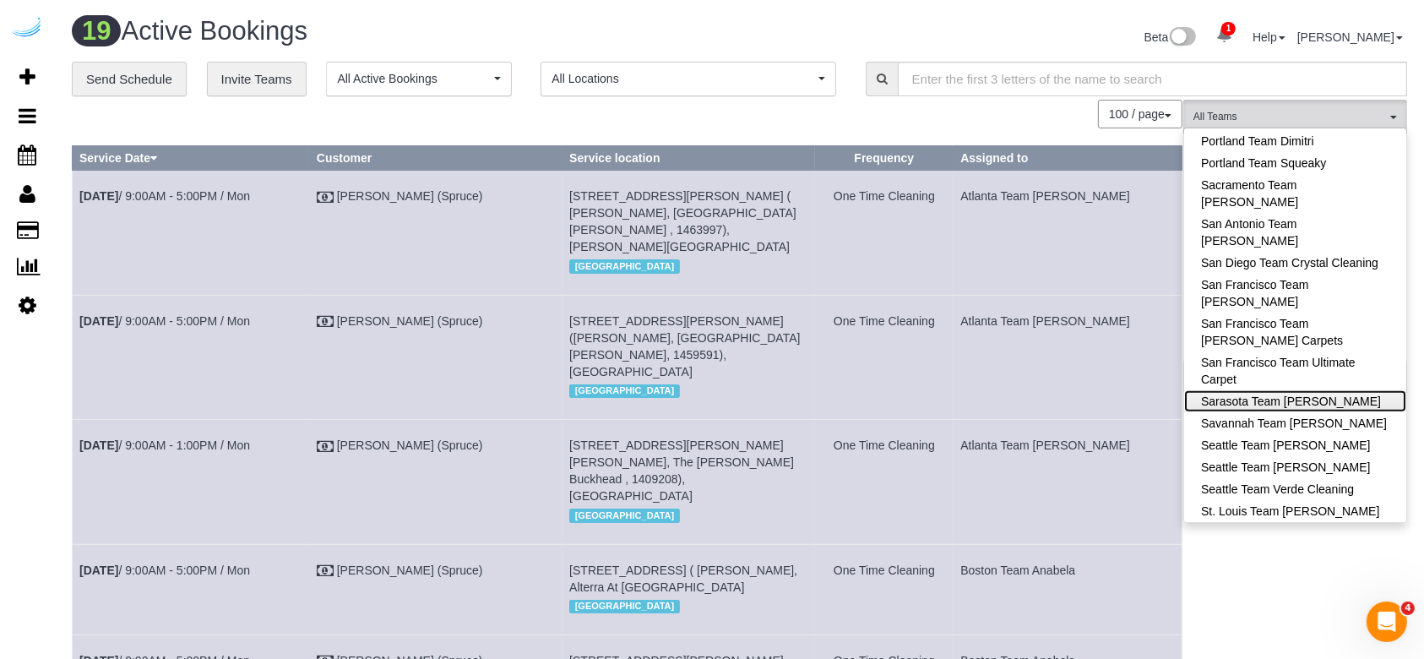
click at [1068, 390] on link "Sarasota Team [PERSON_NAME]" at bounding box center [1295, 401] width 222 height 22
